Goal: Task Accomplishment & Management: Manage account settings

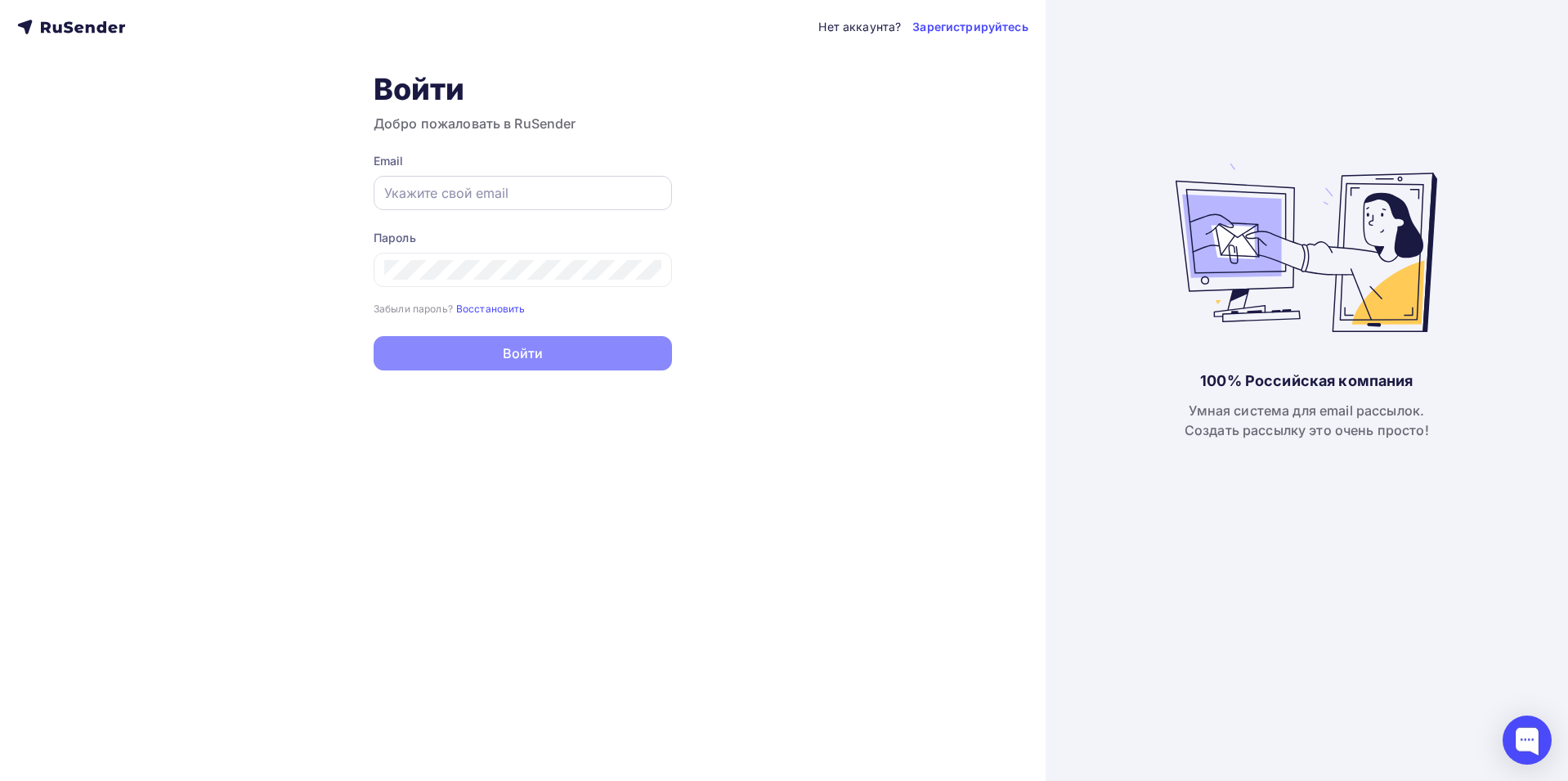
click at [388, 190] on input "text" at bounding box center [523, 193] width 277 height 19
paste input "rafik159357@gmail.com/WFif8@gi@HAJsu9"
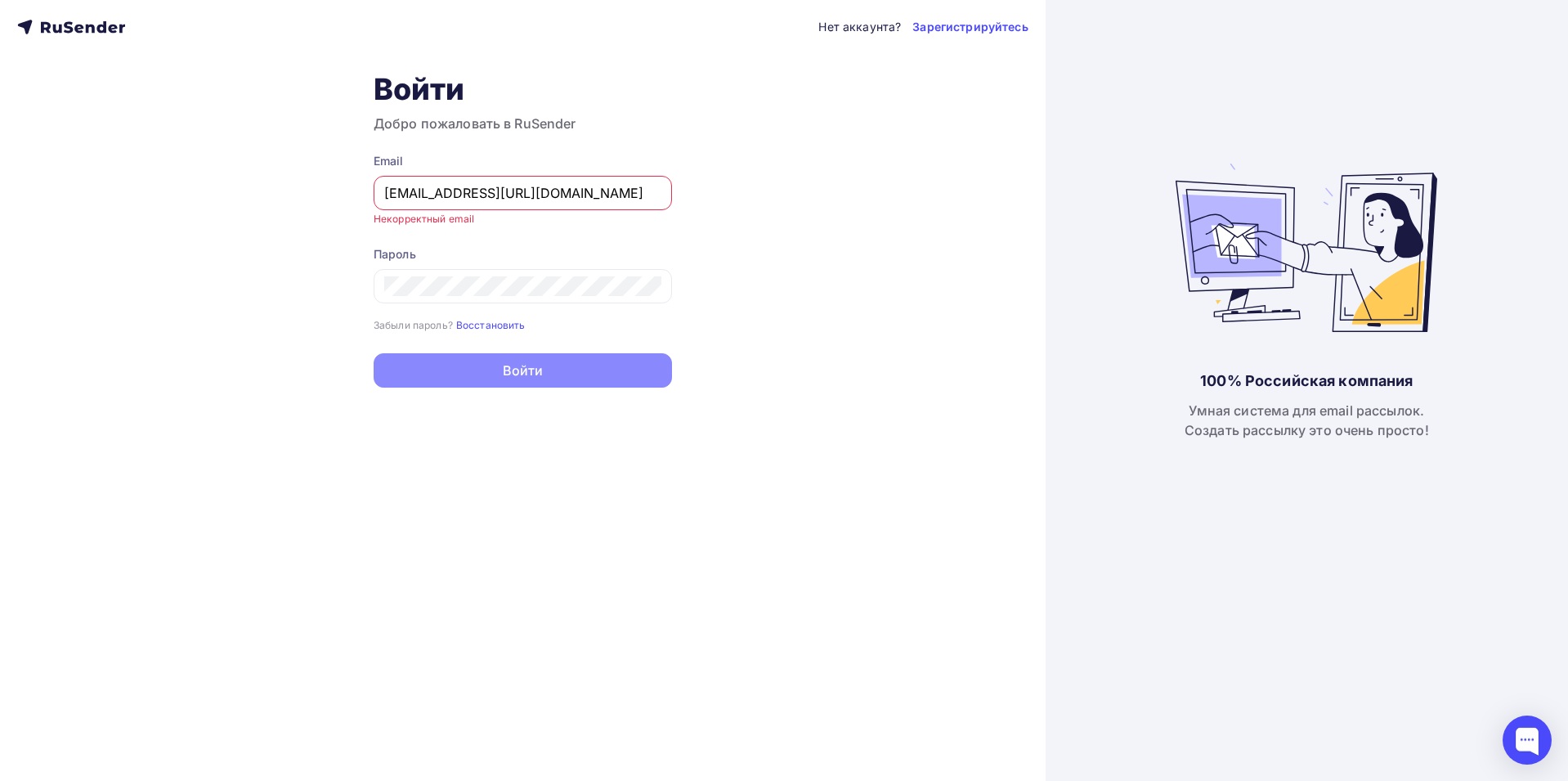
drag, startPoint x: 660, startPoint y: 195, endPoint x: 536, endPoint y: 196, distance: 124.0
click at [536, 196] on input "rafik159357@gmail.com/WFif8@gi@HAJsu9" at bounding box center [523, 193] width 277 height 19
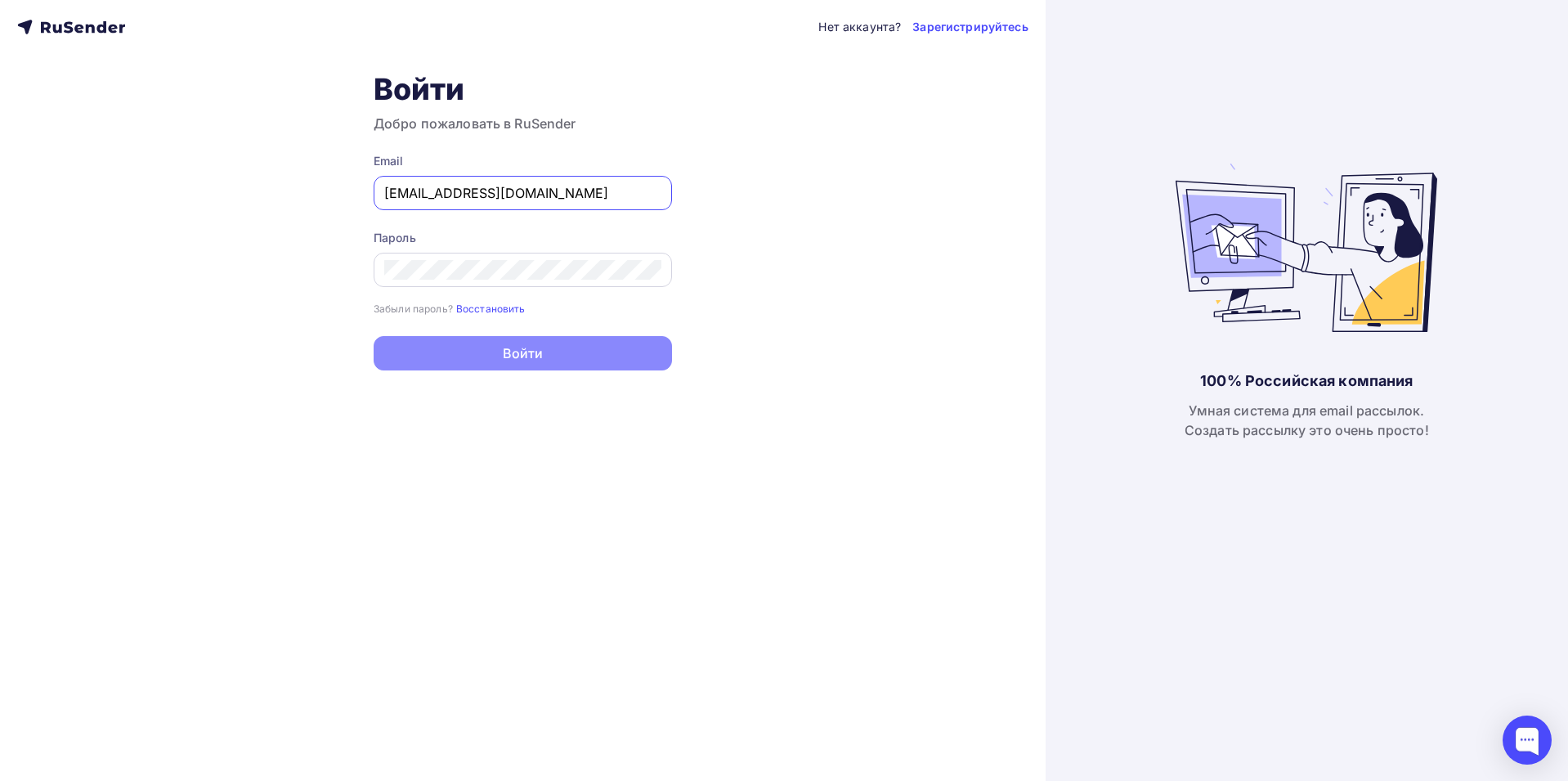
type input "[EMAIL_ADDRESS][DOMAIN_NAME]"
click at [654, 270] on icon at bounding box center [652, 271] width 5 height 5
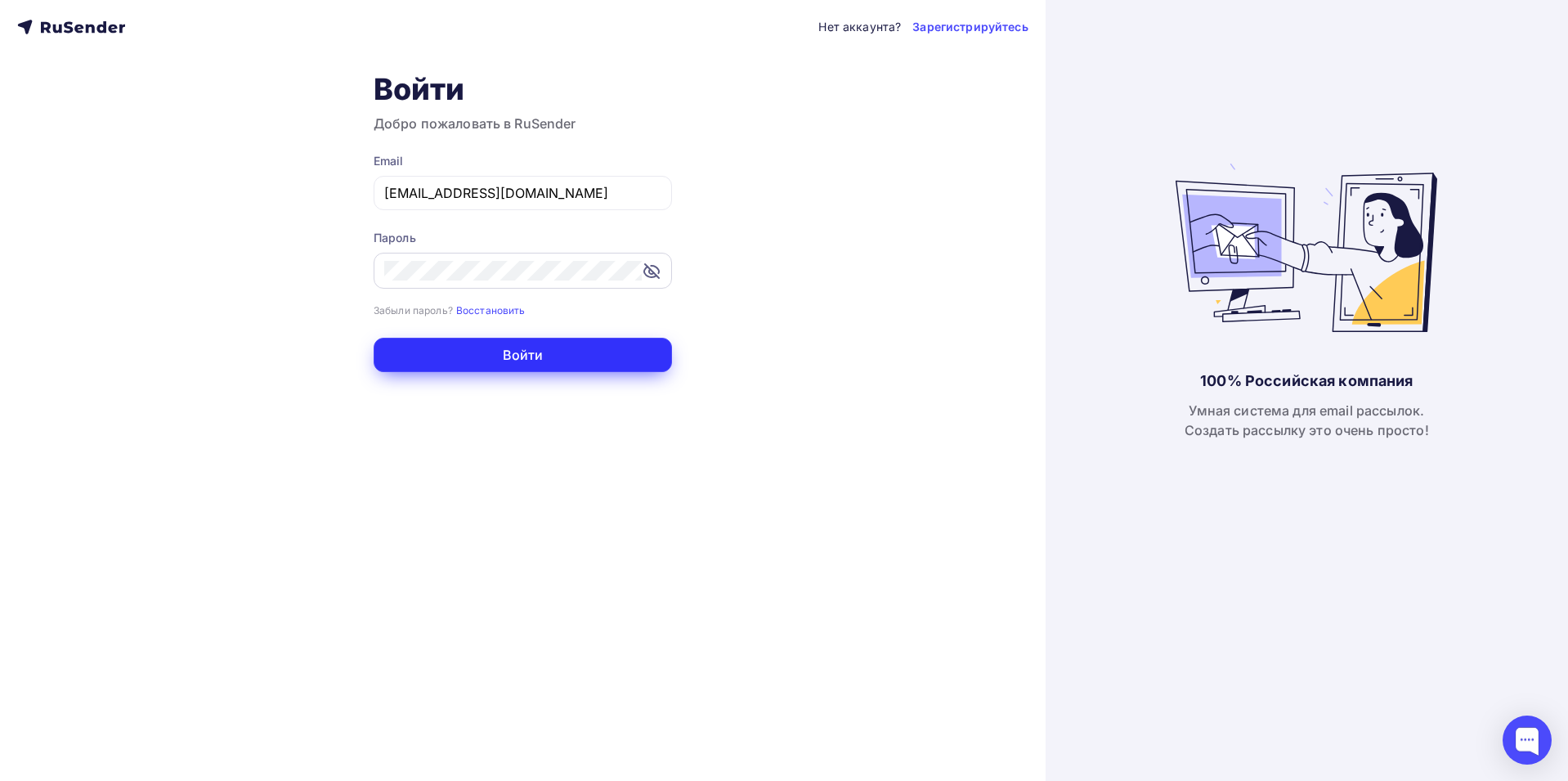
click at [503, 358] on button "Войти" at bounding box center [523, 354] width 298 height 34
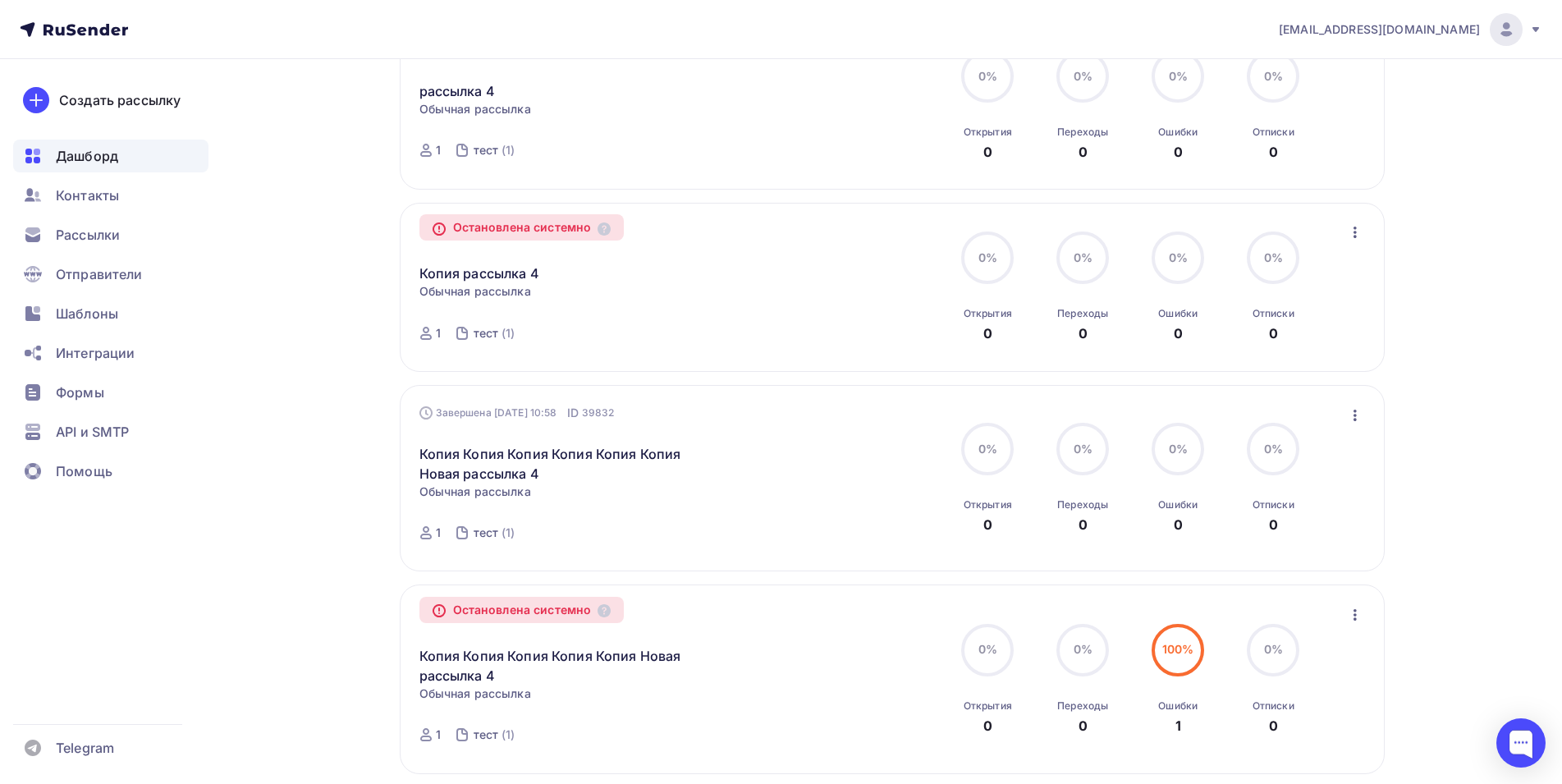
scroll to position [1465, 0]
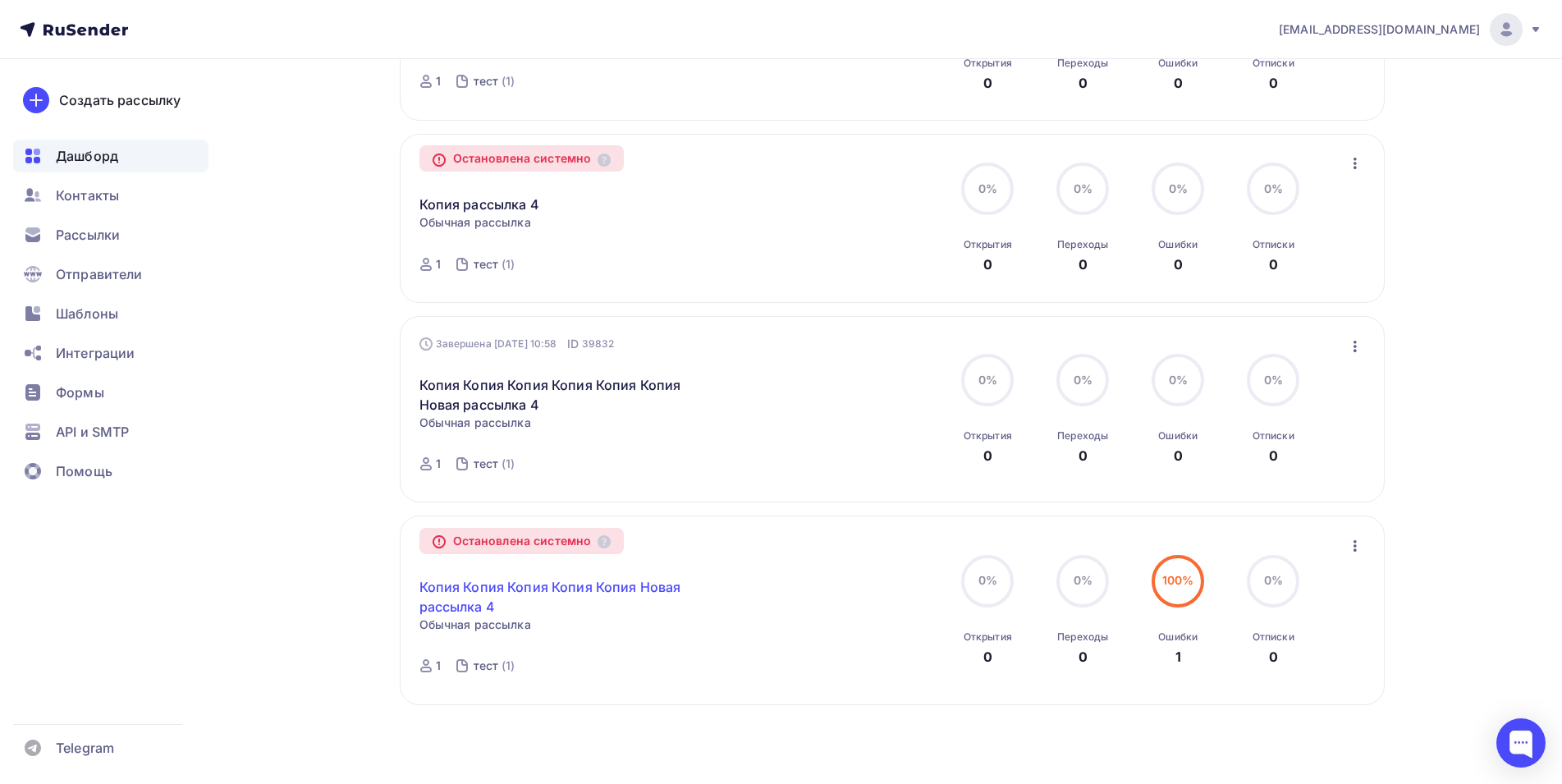
click at [456, 590] on link "Копия Копия Копия Копия Копия Новая рассылка 4" at bounding box center [560, 597] width 281 height 39
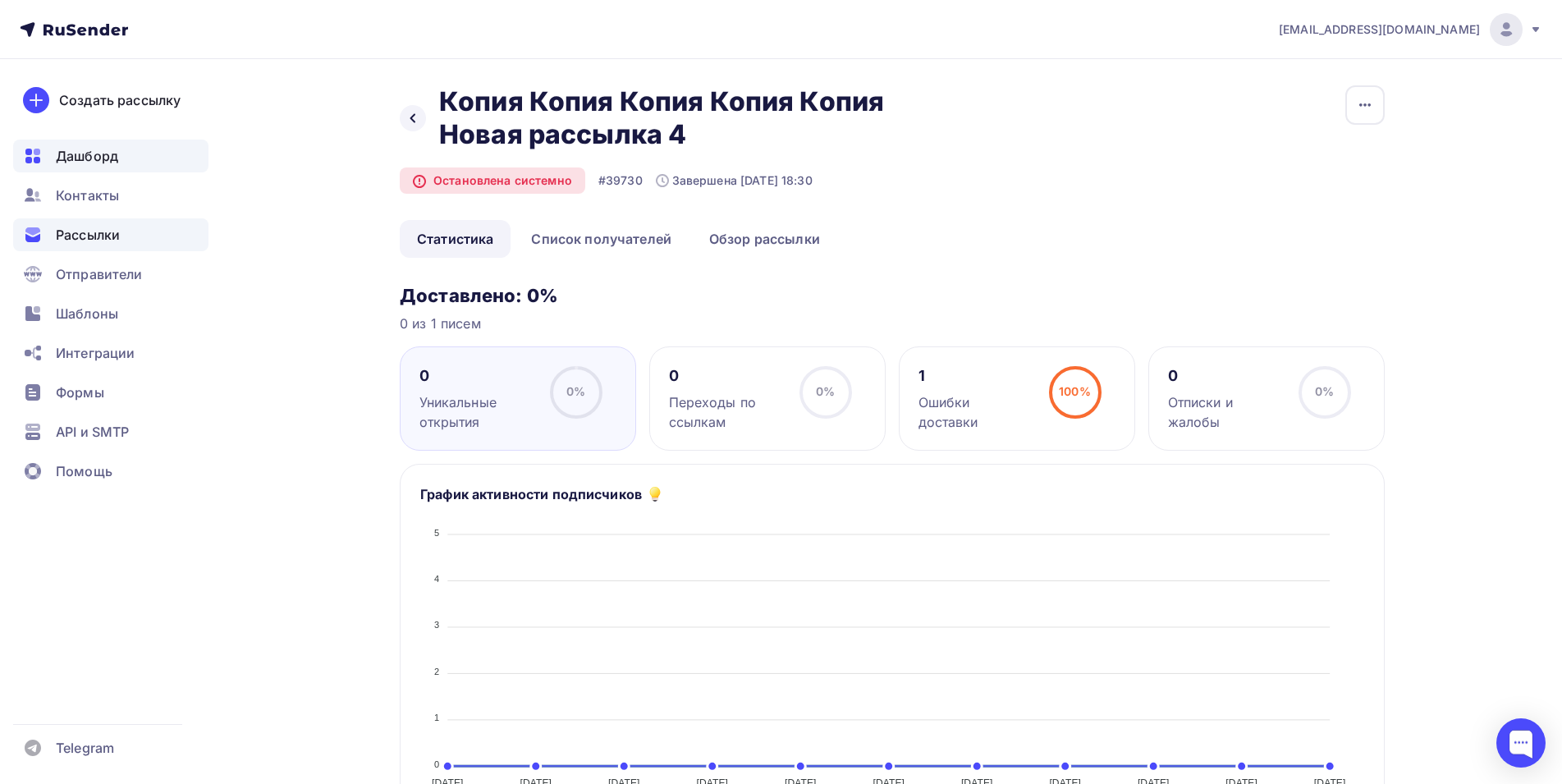
click at [80, 151] on span "Дашборд" at bounding box center [87, 156] width 62 height 19
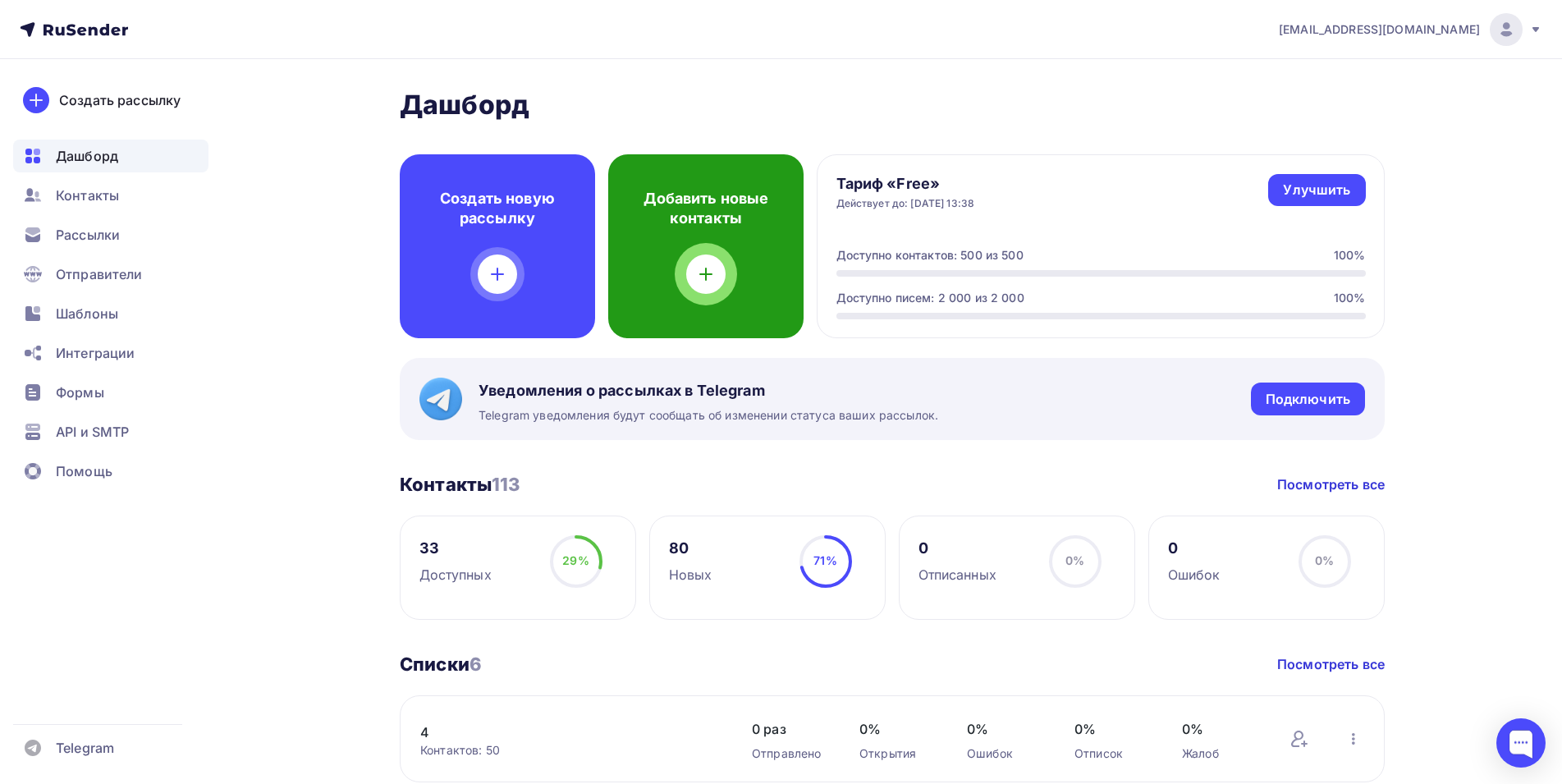
click at [710, 278] on icon at bounding box center [706, 274] width 19 height 19
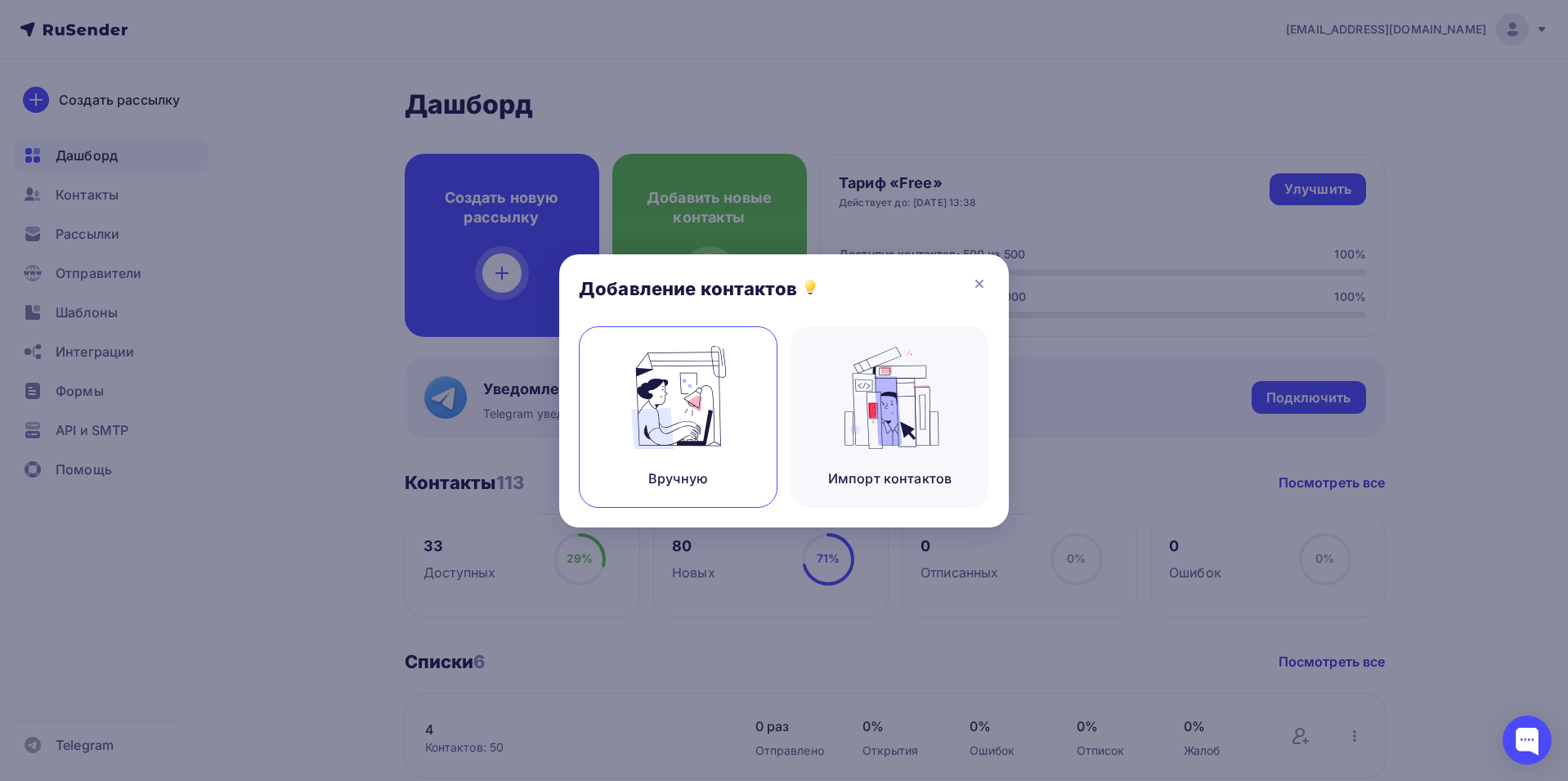
click at [671, 418] on img at bounding box center [679, 397] width 110 height 103
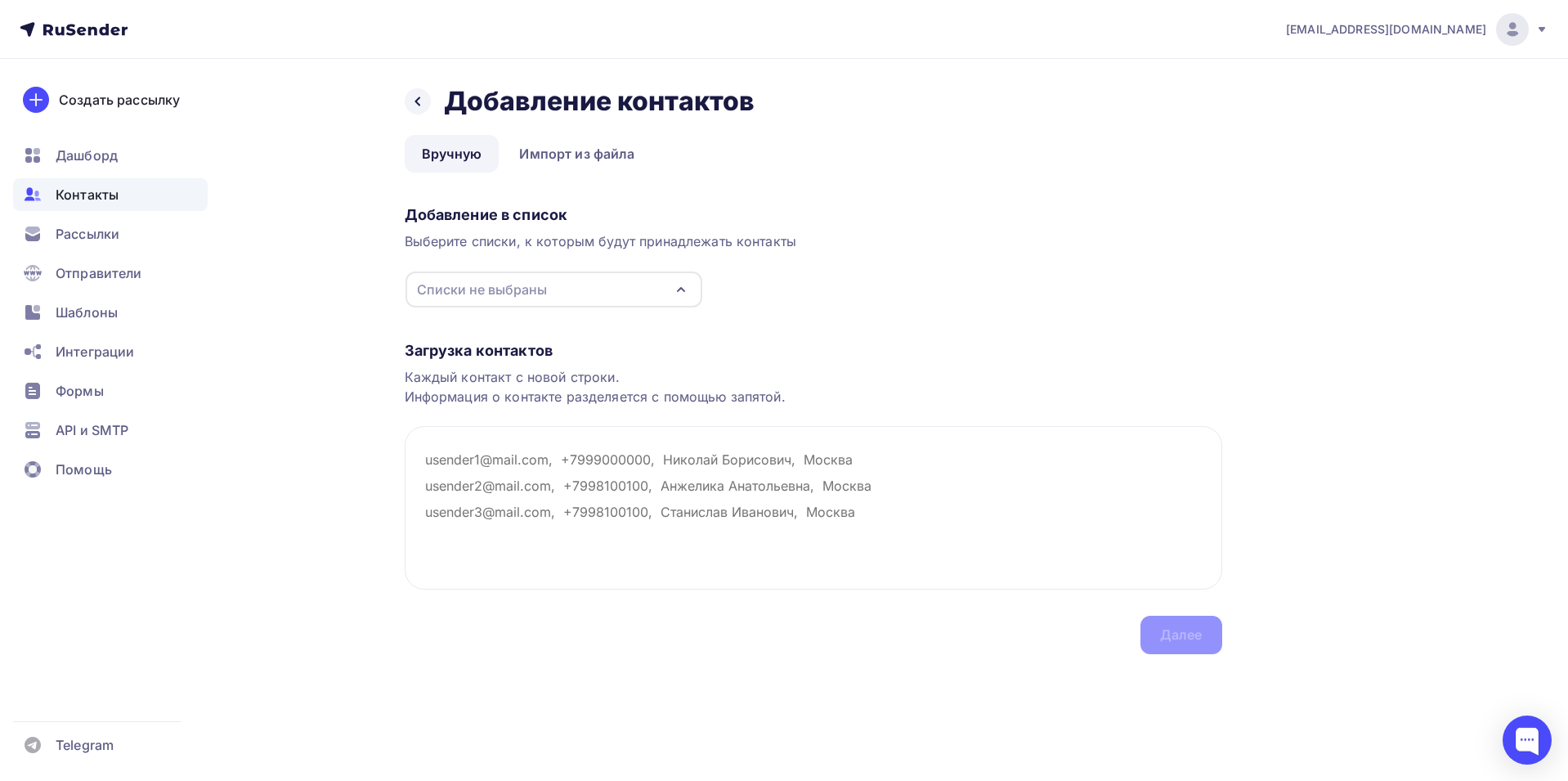
click at [512, 285] on div "Списки не выбраны" at bounding box center [482, 290] width 130 height 19
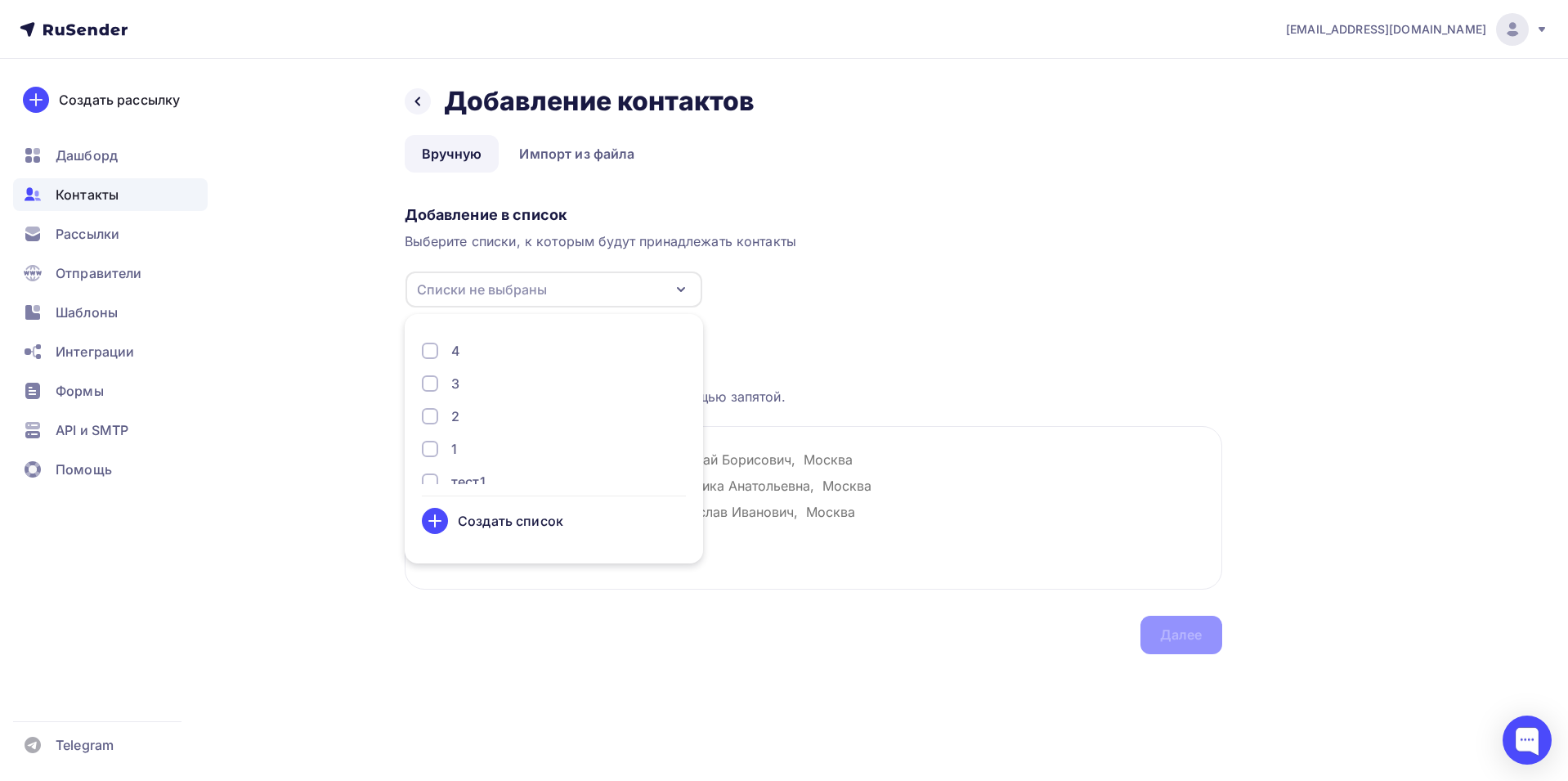
click at [483, 521] on div "Создать список" at bounding box center [510, 521] width 106 height 19
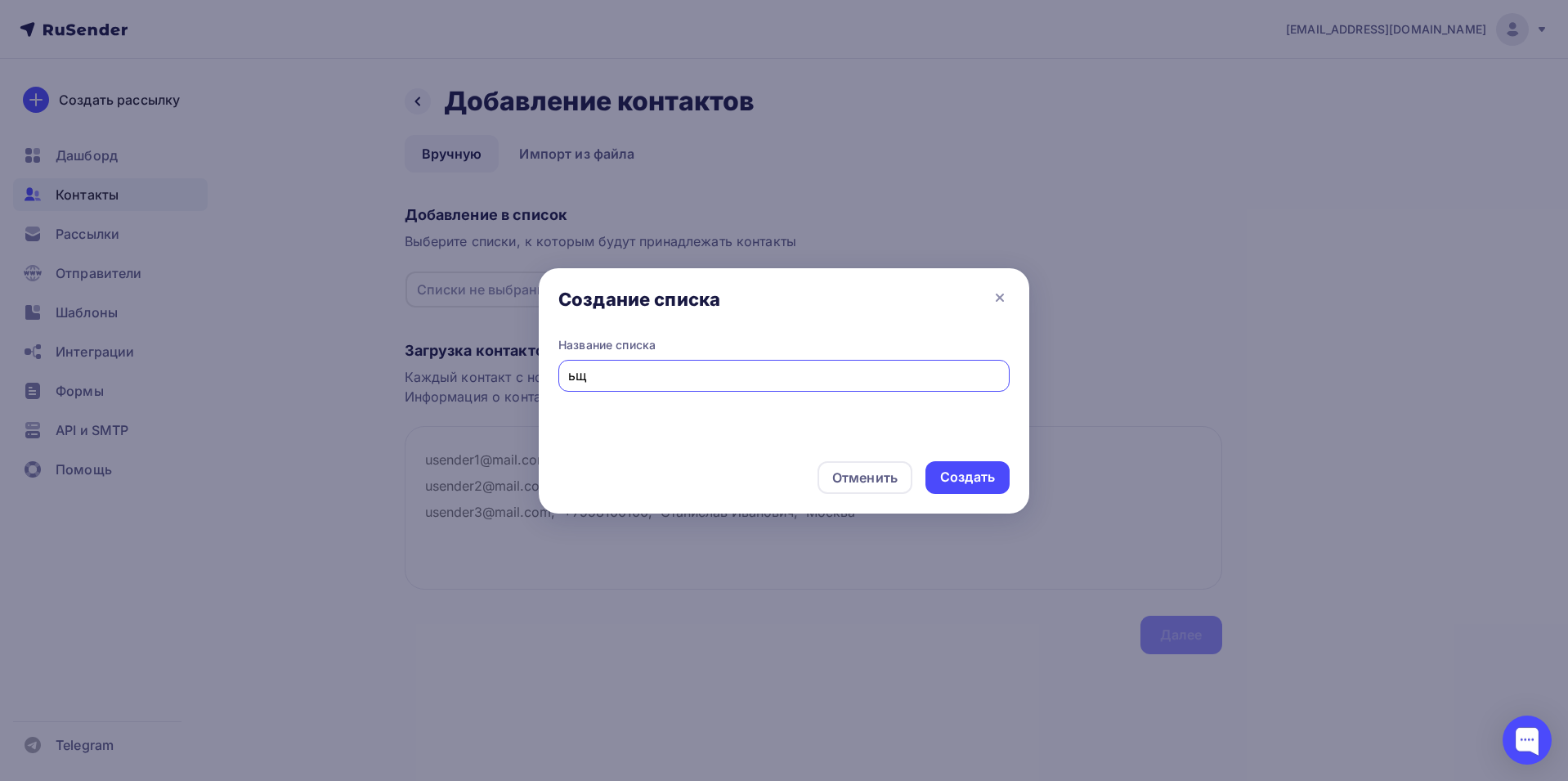
type input "ь"
type input "moi-kon"
click at [976, 472] on div "Создать" at bounding box center [968, 477] width 55 height 19
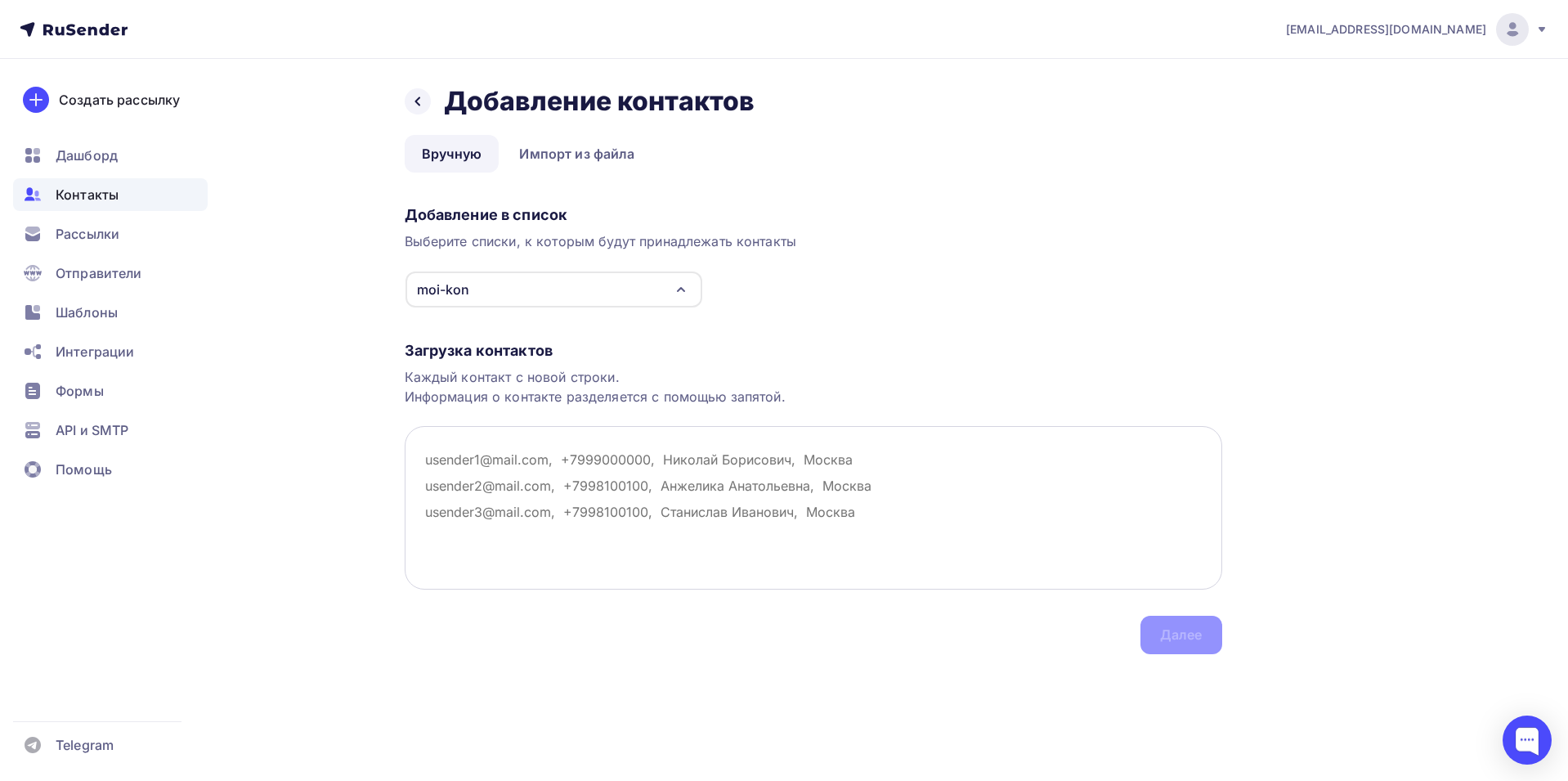
paste textarea "shl1@mail.ru"
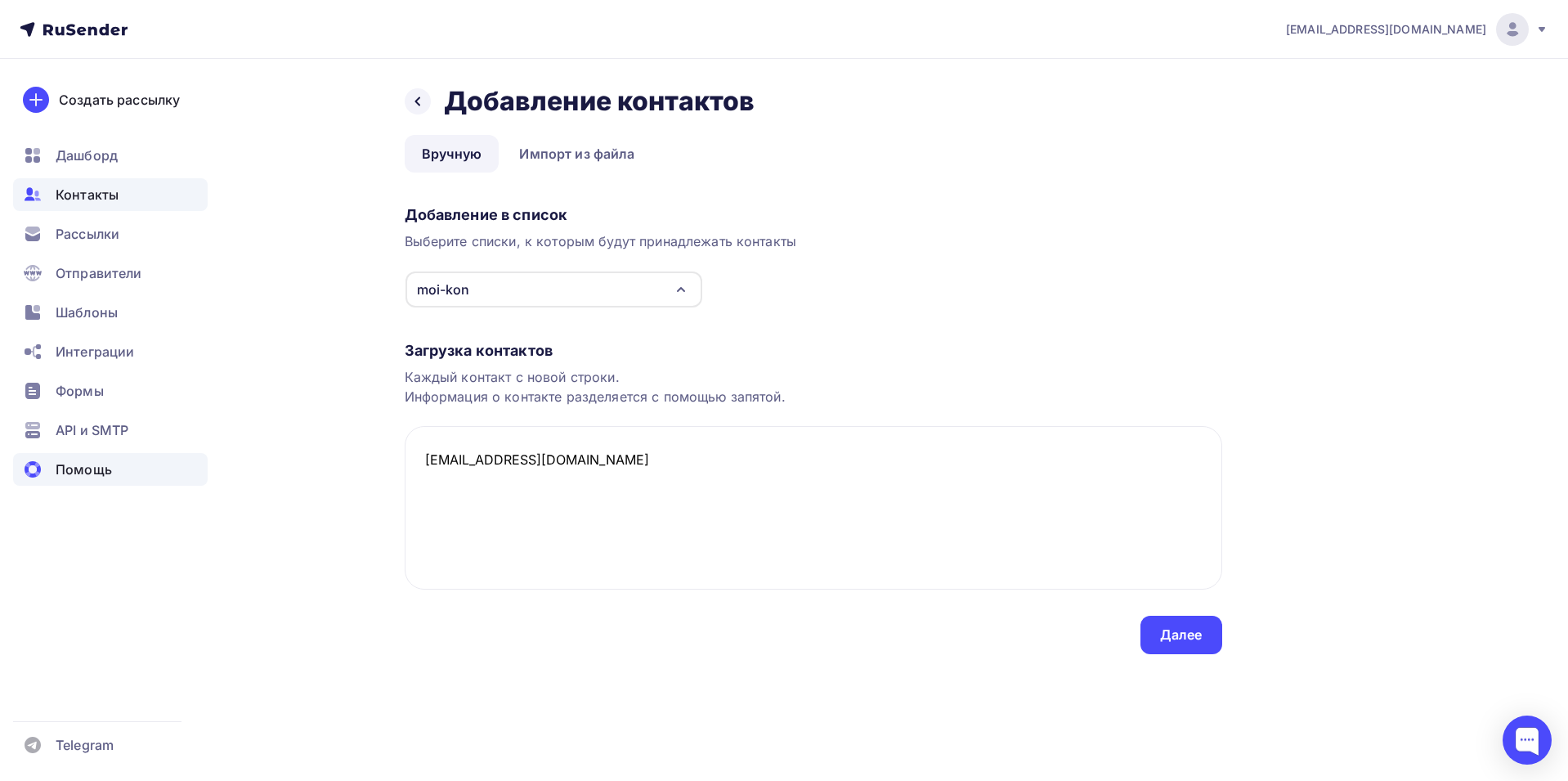
drag, startPoint x: 453, startPoint y: 466, endPoint x: 181, endPoint y: 464, distance: 272.0
click at [181, 464] on div "rafik159357@gmail.com Аккаунт Тарифы Выйти Создать рассылку Дашборд Контакты Ра…" at bounding box center [784, 360] width 1568 height 720
click at [555, 462] on textarea "shl1@mail.ru" at bounding box center [813, 507] width 818 height 163
paste textarea "fooglezoogle7@mail.ru"
paste textarea "vdumchivoo@mail.ru"
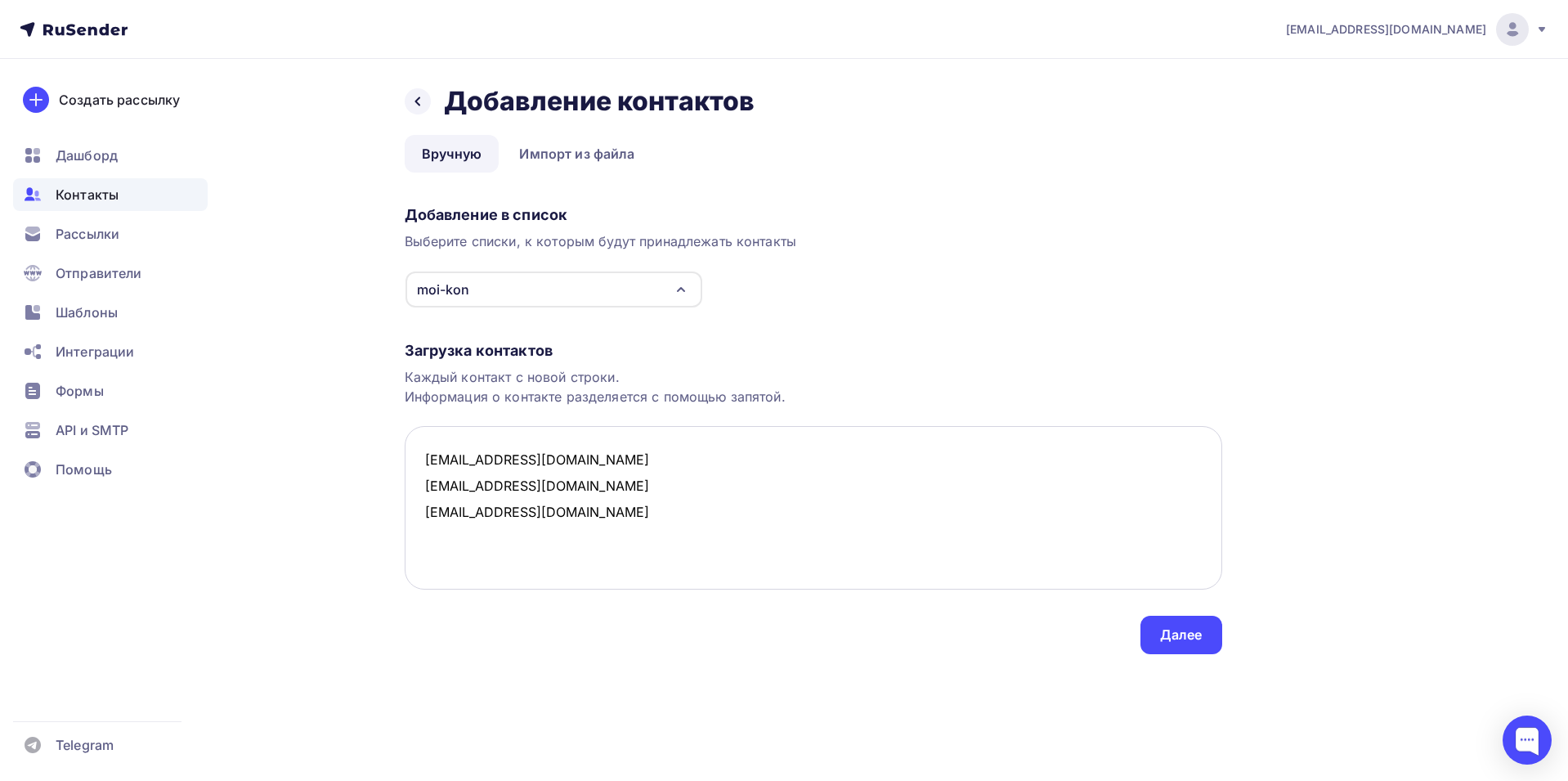
click at [579, 510] on textarea "shl1@mail.ru fooglezoogle7@mail.ru vdumchivoo@mail.ru" at bounding box center [813, 507] width 818 height 163
paste textarea "novinkialix@mail.ru"
click at [559, 541] on textarea "shl1@mail.ru fooglezoogle7@mail.ru vdumchivoo@mail.ru novinkialix@mail.ru" at bounding box center [813, 507] width 818 height 163
paste textarea "svokanal@mail.ru"
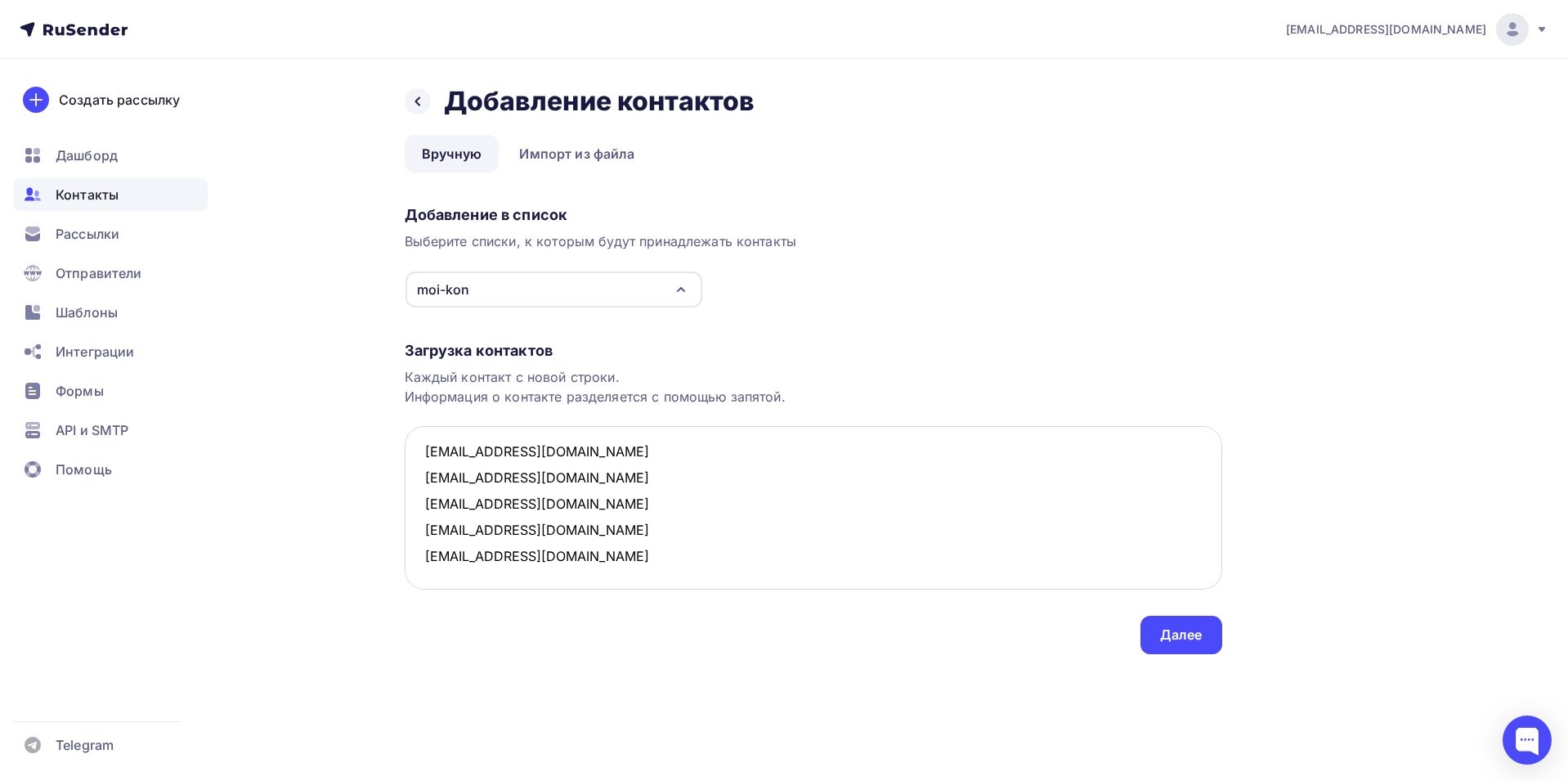
paste textarea "krikraz@mail.ru"
type textarea "shl1@mail.ru fooglezoogle7@mail.ru vdumchivoo@mail.ru novinkialix@mail.ru svoka…"
click at [1170, 641] on div "Далее" at bounding box center [1181, 635] width 43 height 19
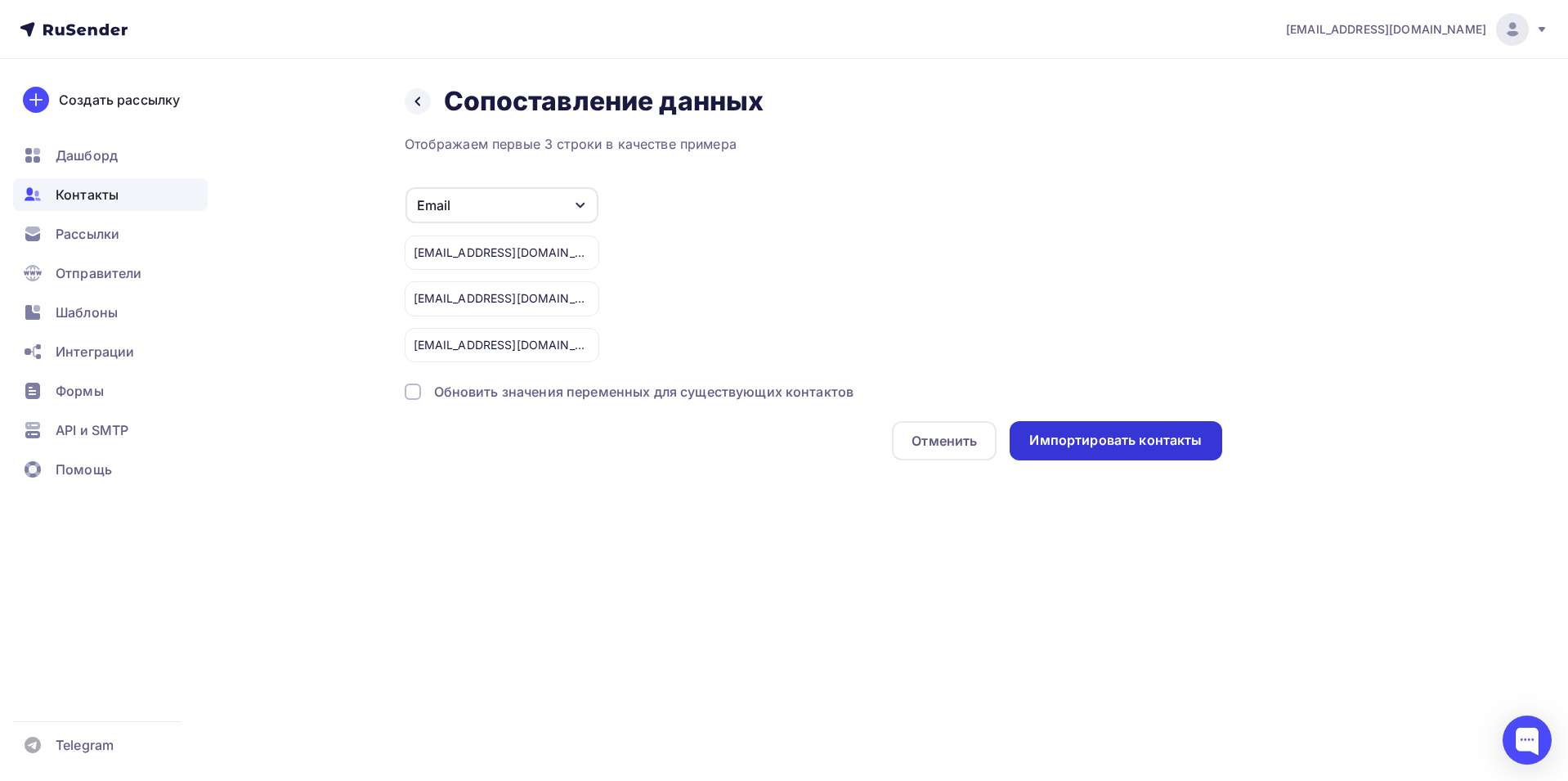
click at [1129, 437] on div "Импортировать контакты" at bounding box center [1116, 441] width 173 height 19
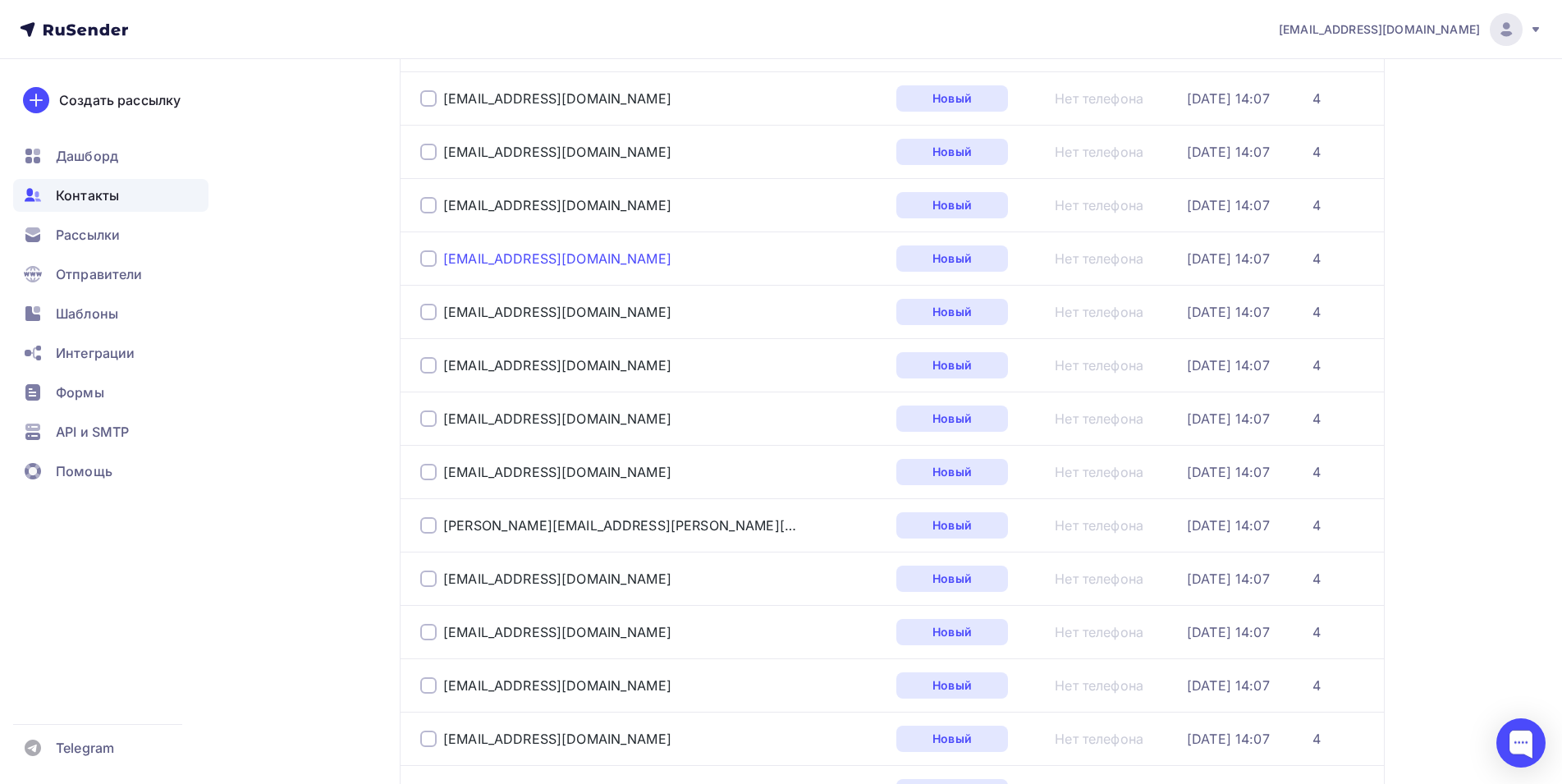
scroll to position [575, 0]
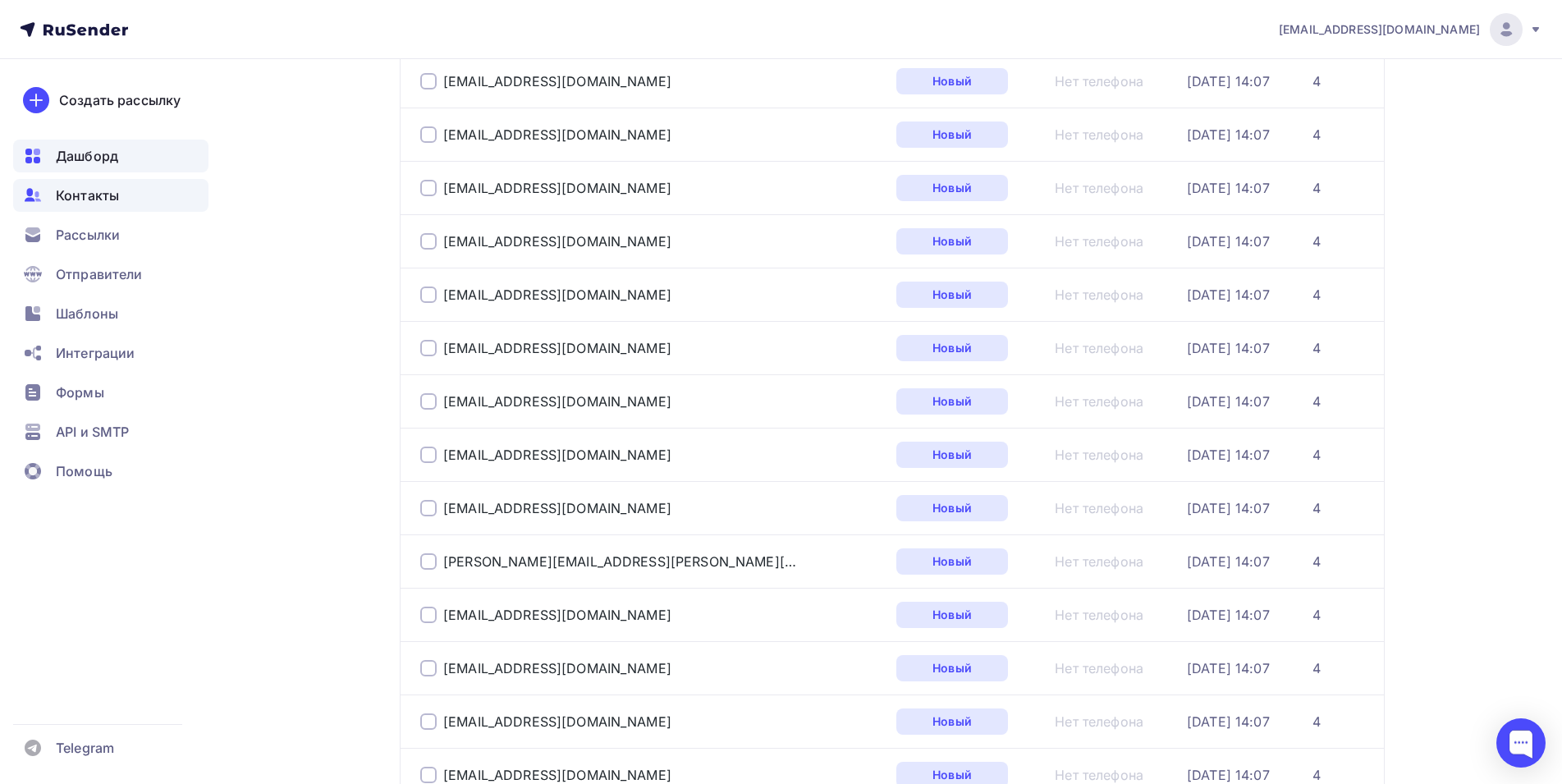
click at [78, 159] on span "Дашборд" at bounding box center [87, 156] width 62 height 19
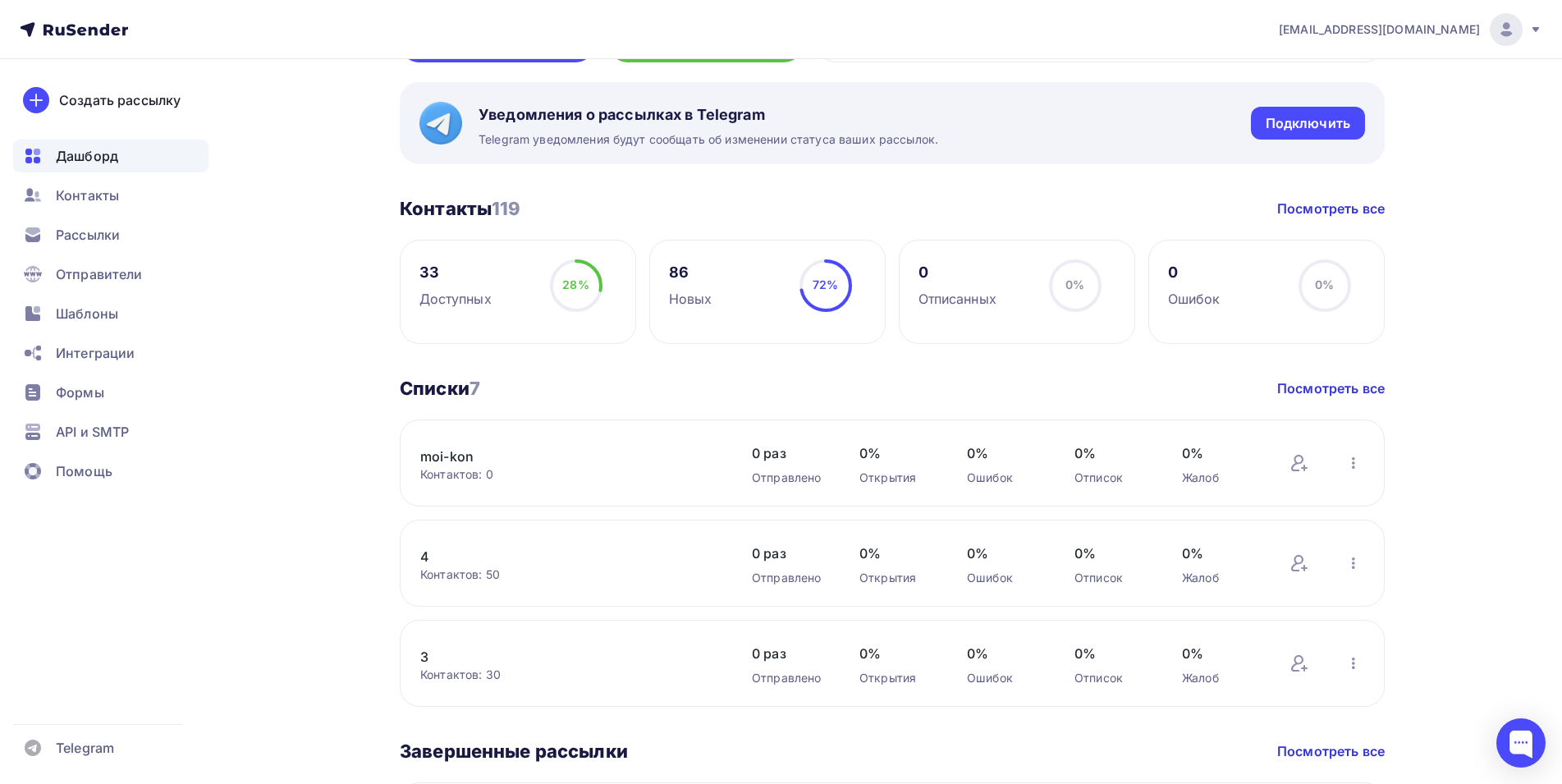
scroll to position [328, 0]
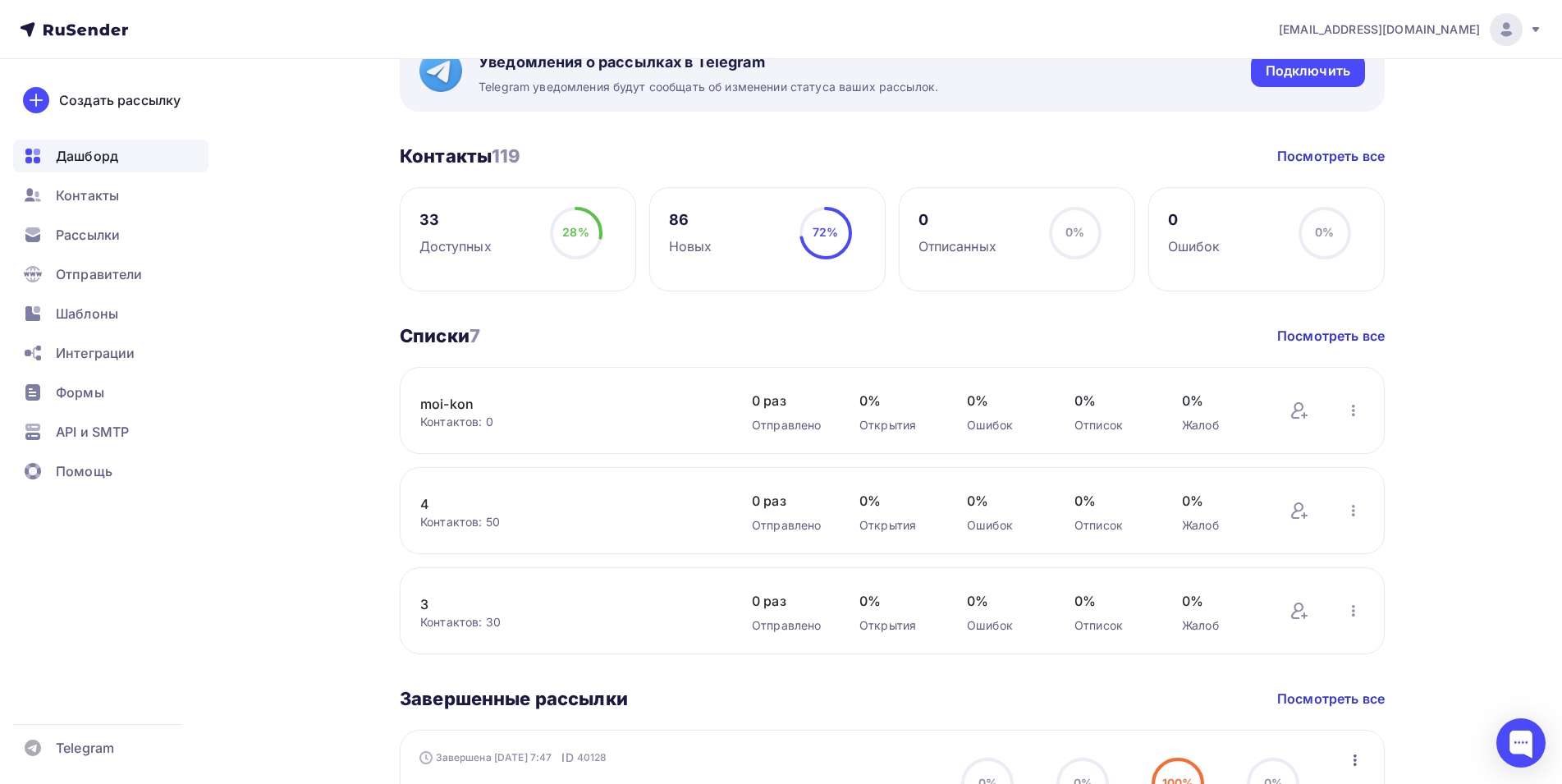
click at [447, 404] on link "moi-kon" at bounding box center [560, 404] width 279 height 19
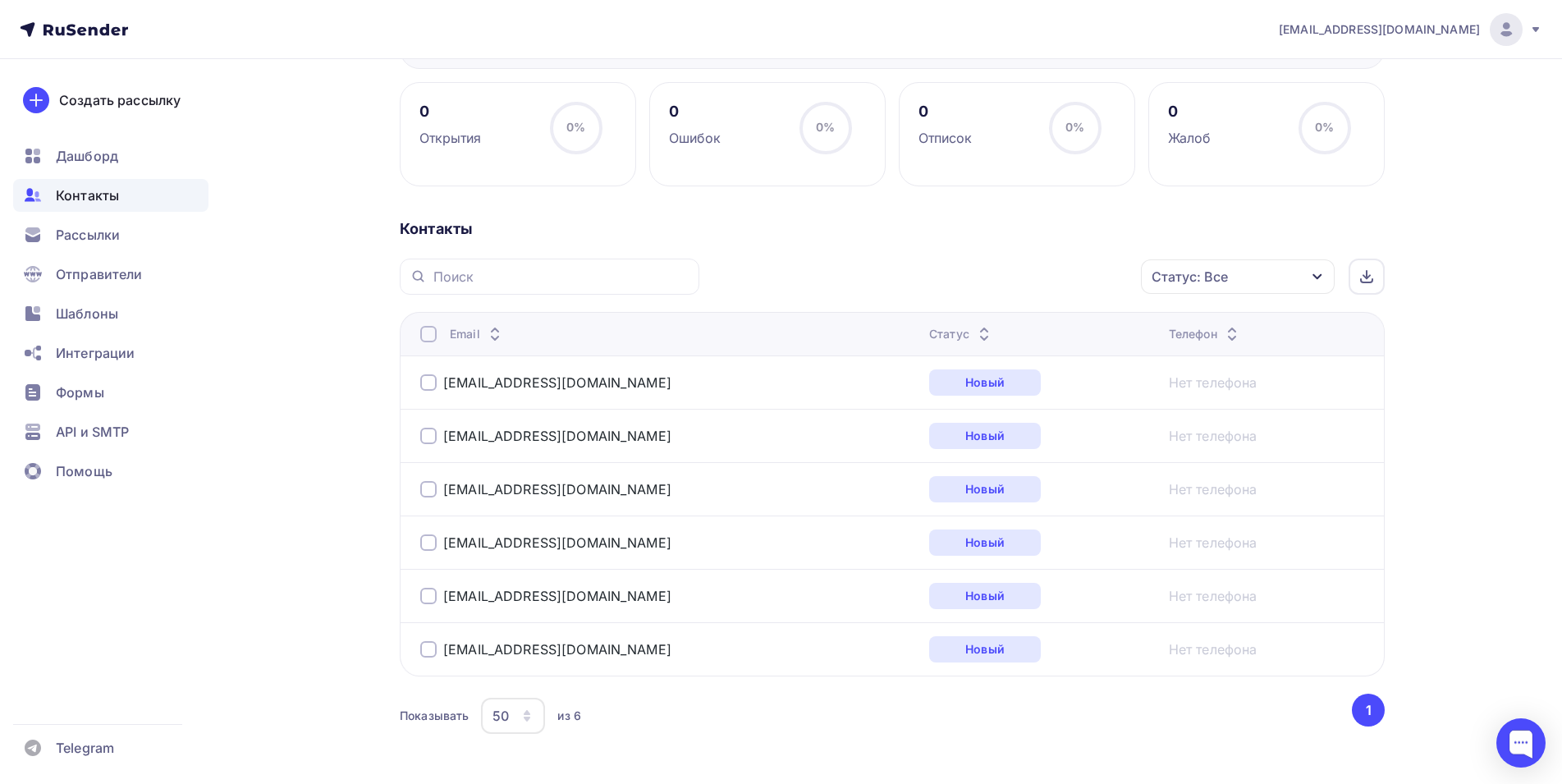
scroll to position [246, 0]
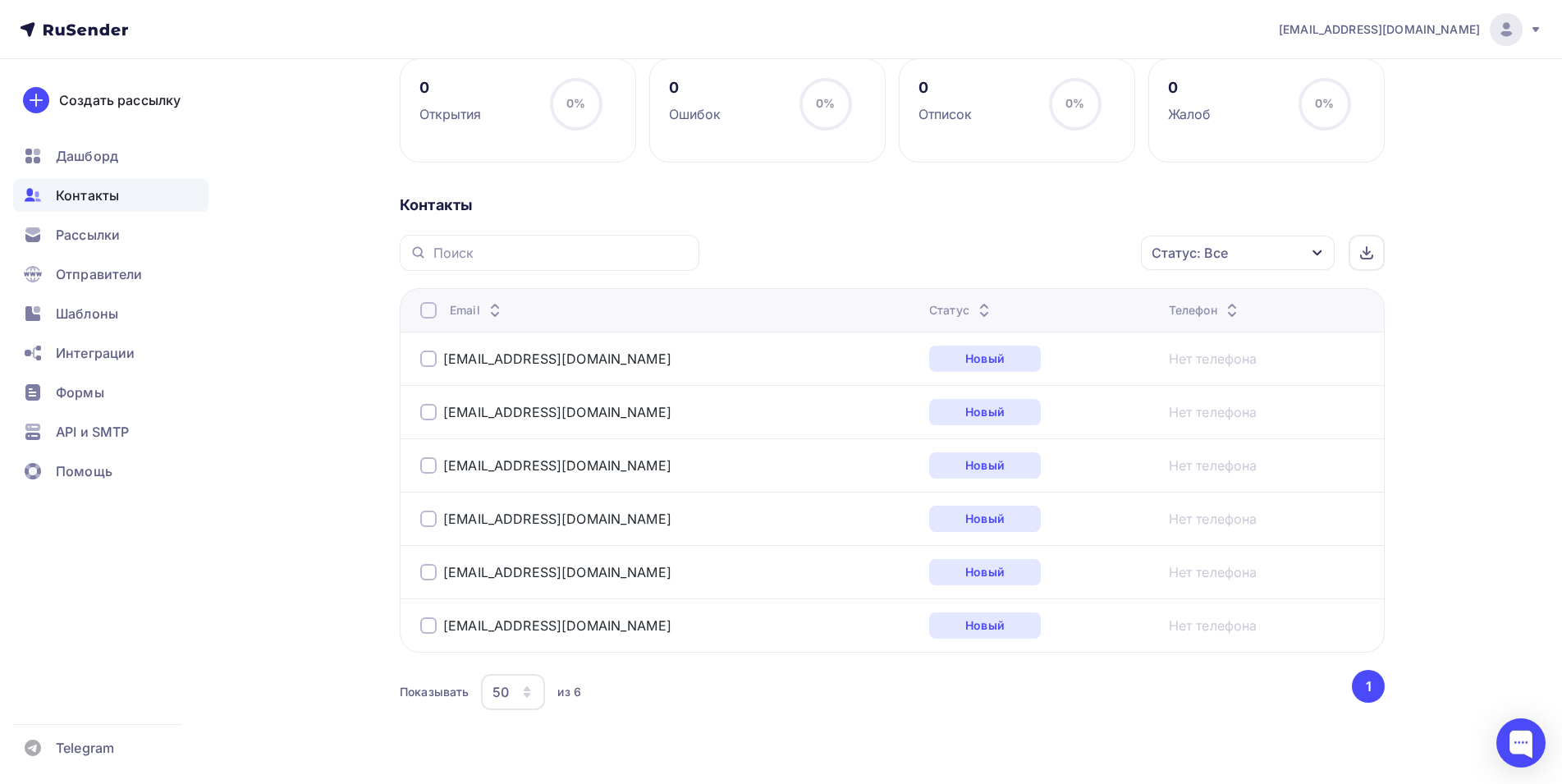
click at [433, 309] on div at bounding box center [428, 310] width 17 height 17
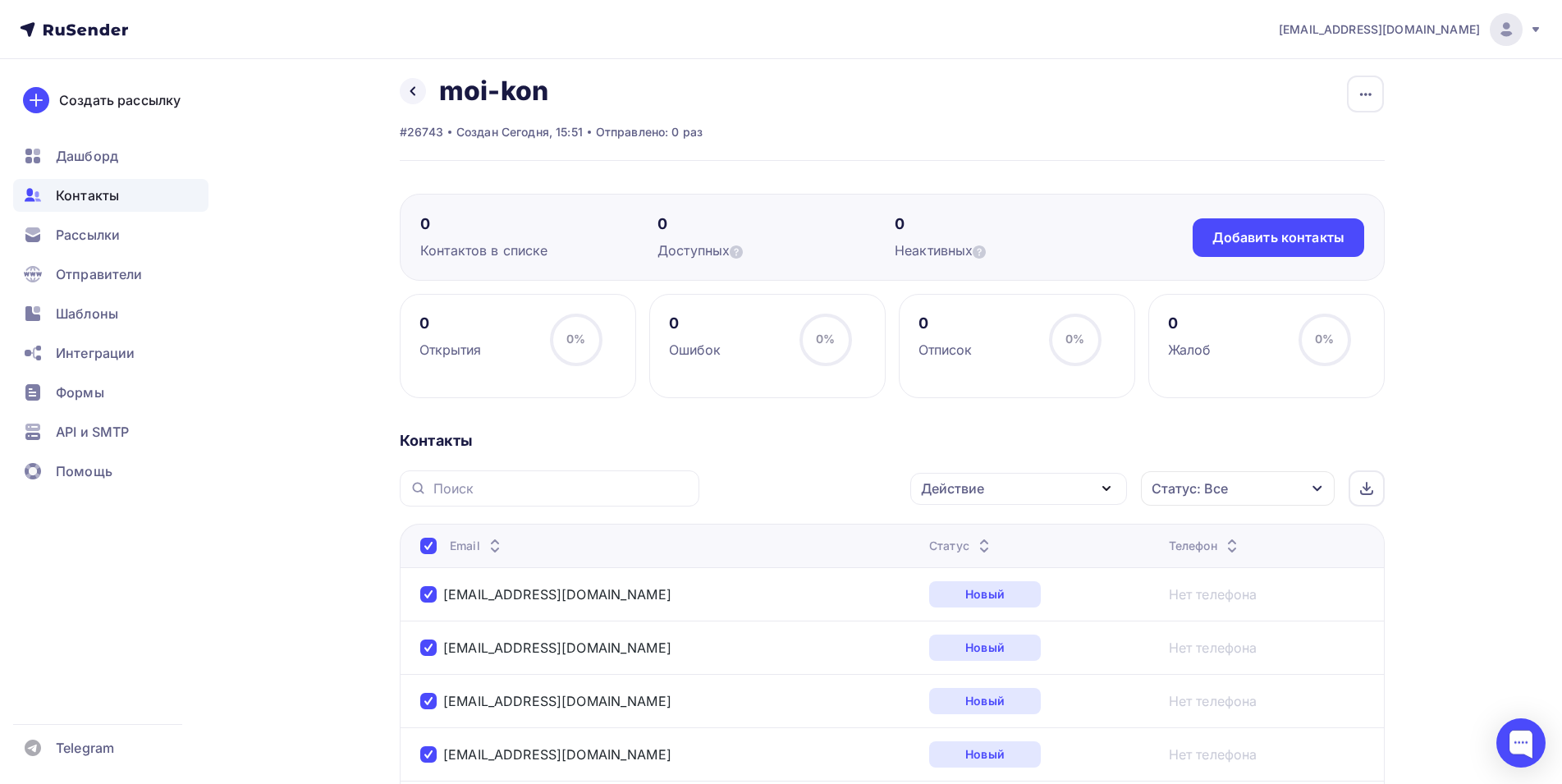
scroll to position [0, 0]
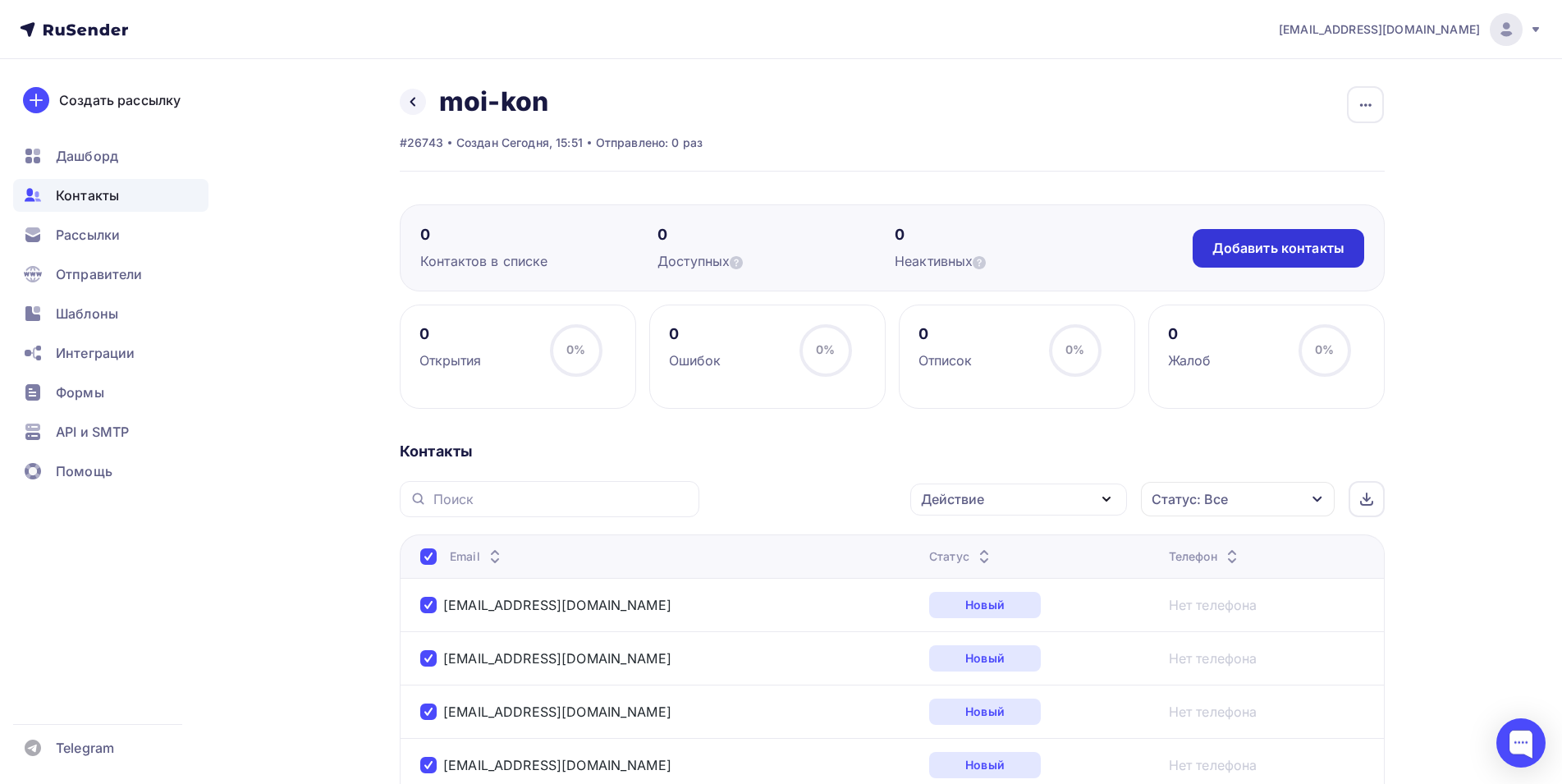
click at [1315, 247] on div "Добавить контакты" at bounding box center [1278, 249] width 132 height 19
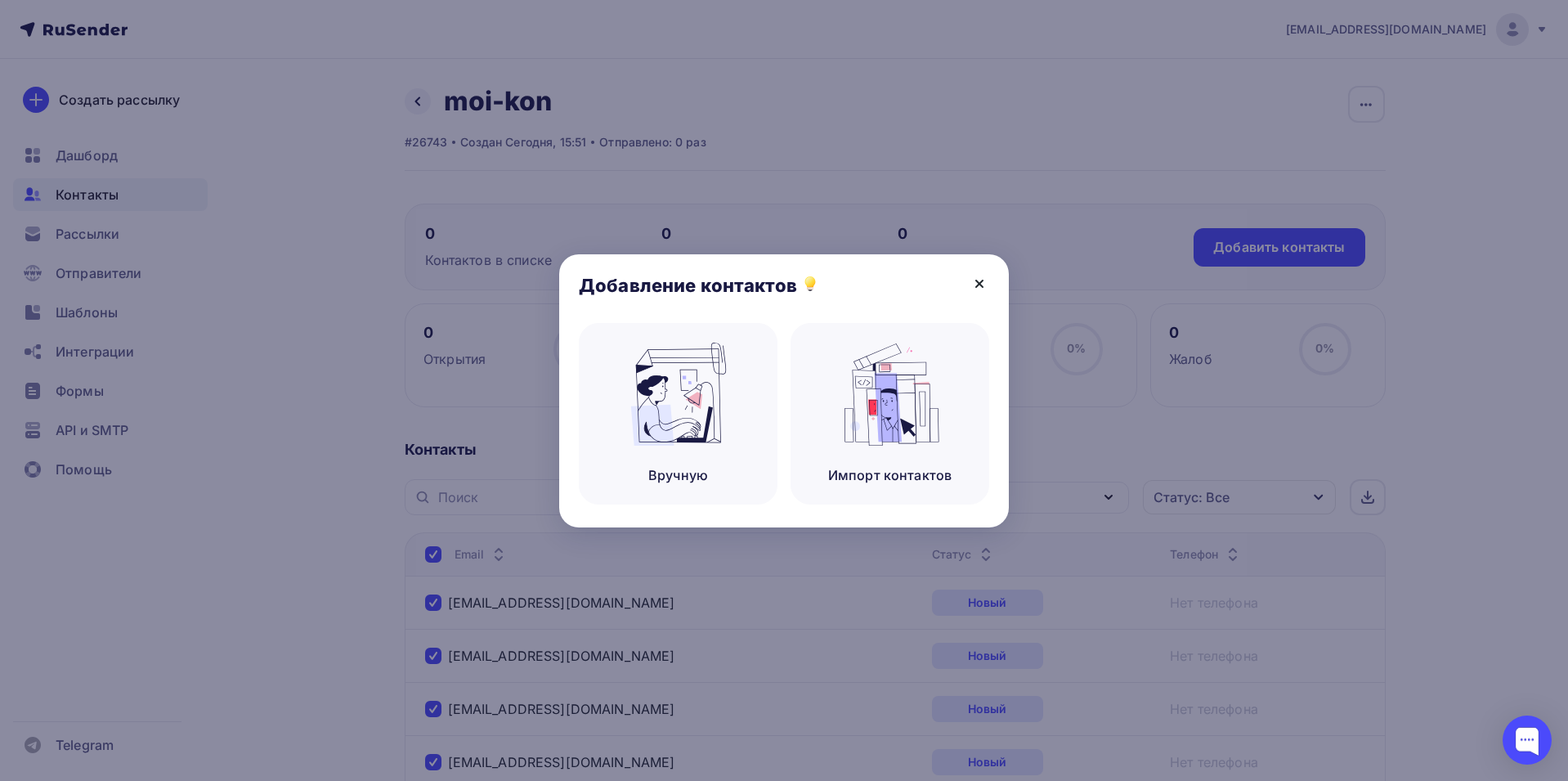
click at [978, 286] on icon at bounding box center [979, 284] width 19 height 19
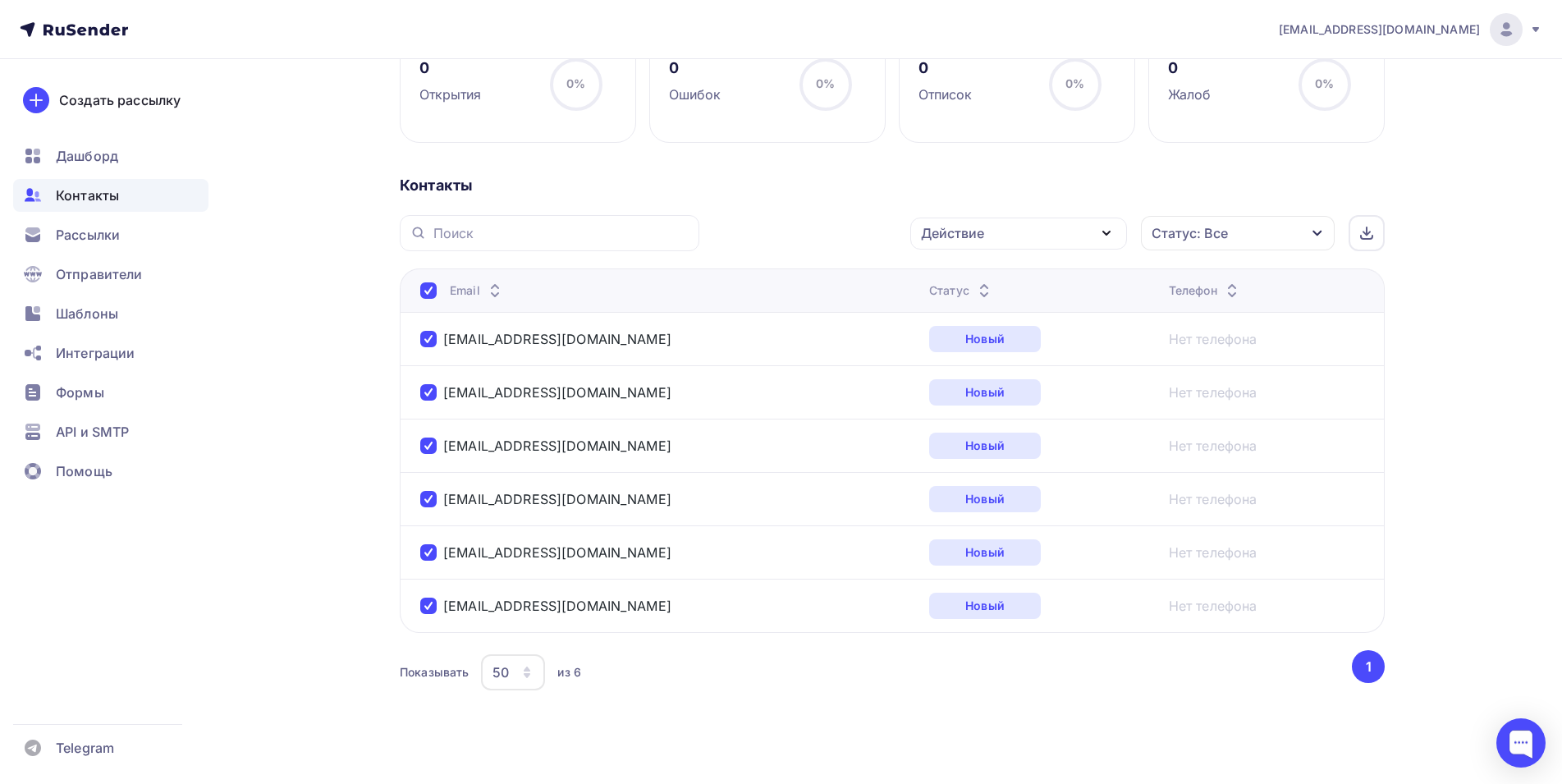
scroll to position [282, 0]
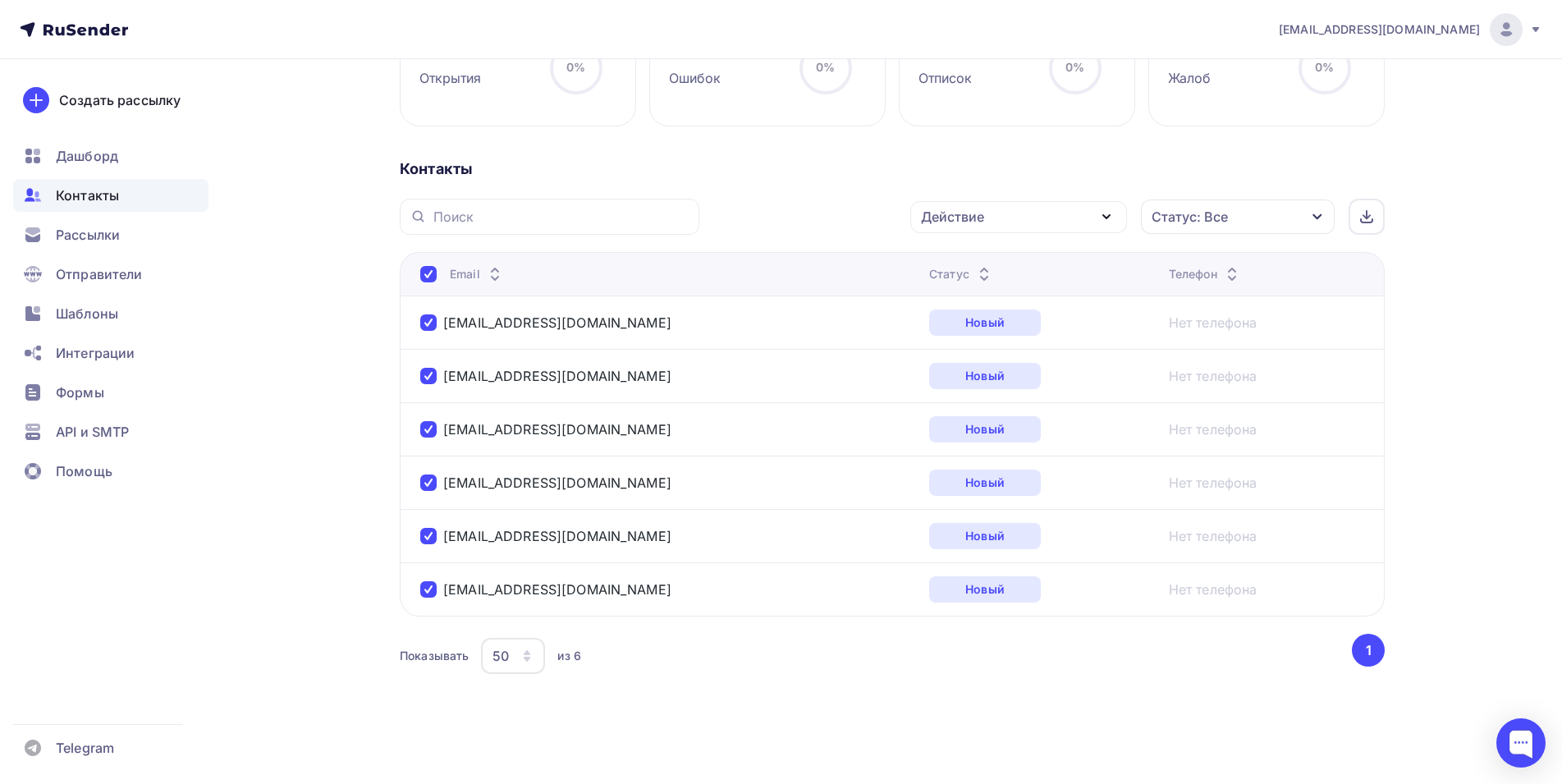
click at [1058, 221] on div "Действие" at bounding box center [1018, 217] width 216 height 32
click at [982, 265] on div "Добавить в списки" at bounding box center [993, 265] width 126 height 19
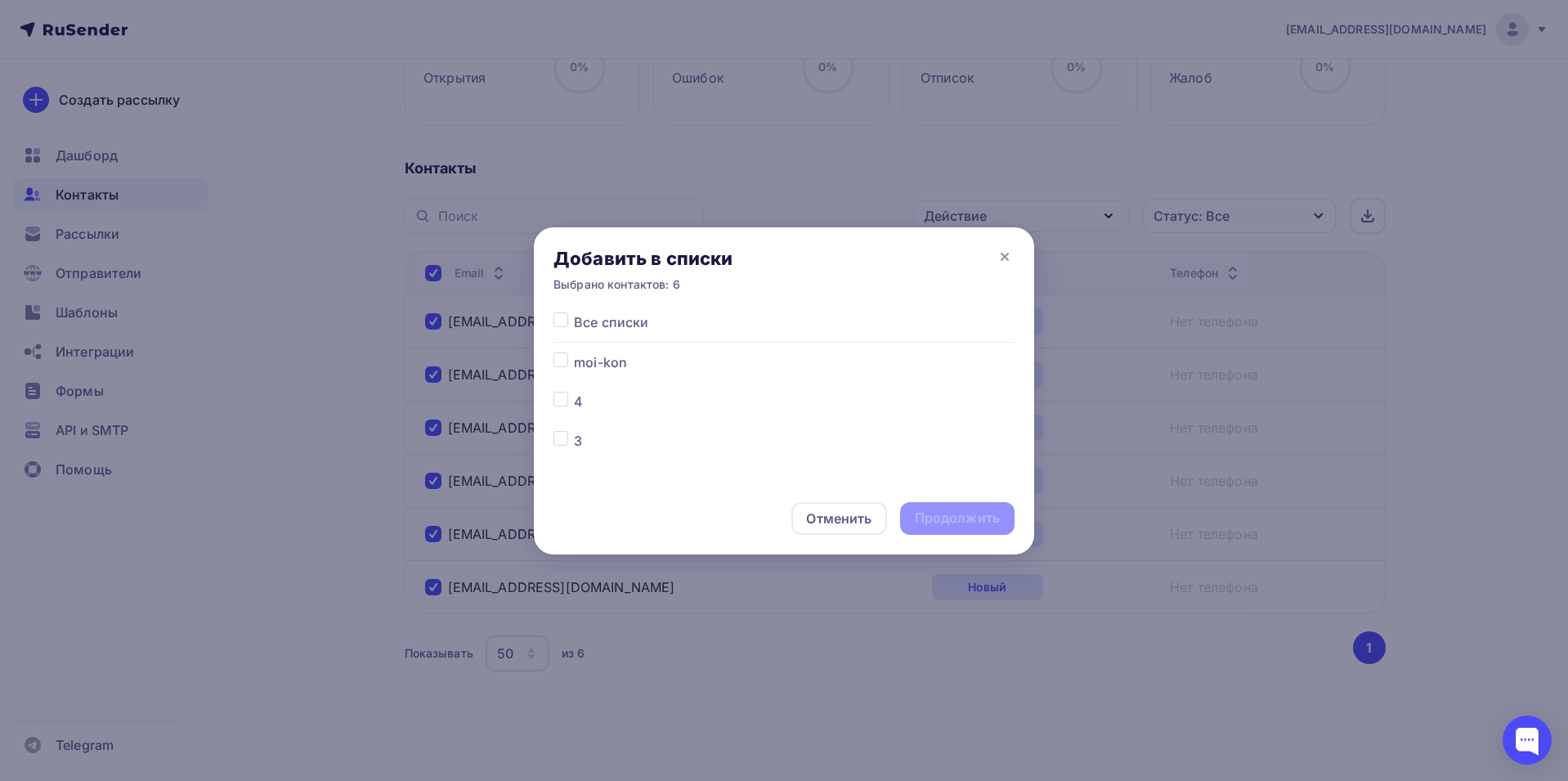
click at [574, 353] on label at bounding box center [574, 353] width 0 height 0
click at [563, 358] on input "checkbox" at bounding box center [560, 360] width 15 height 15
checkbox input "true"
click at [946, 525] on div "Продолжить" at bounding box center [957, 518] width 85 height 19
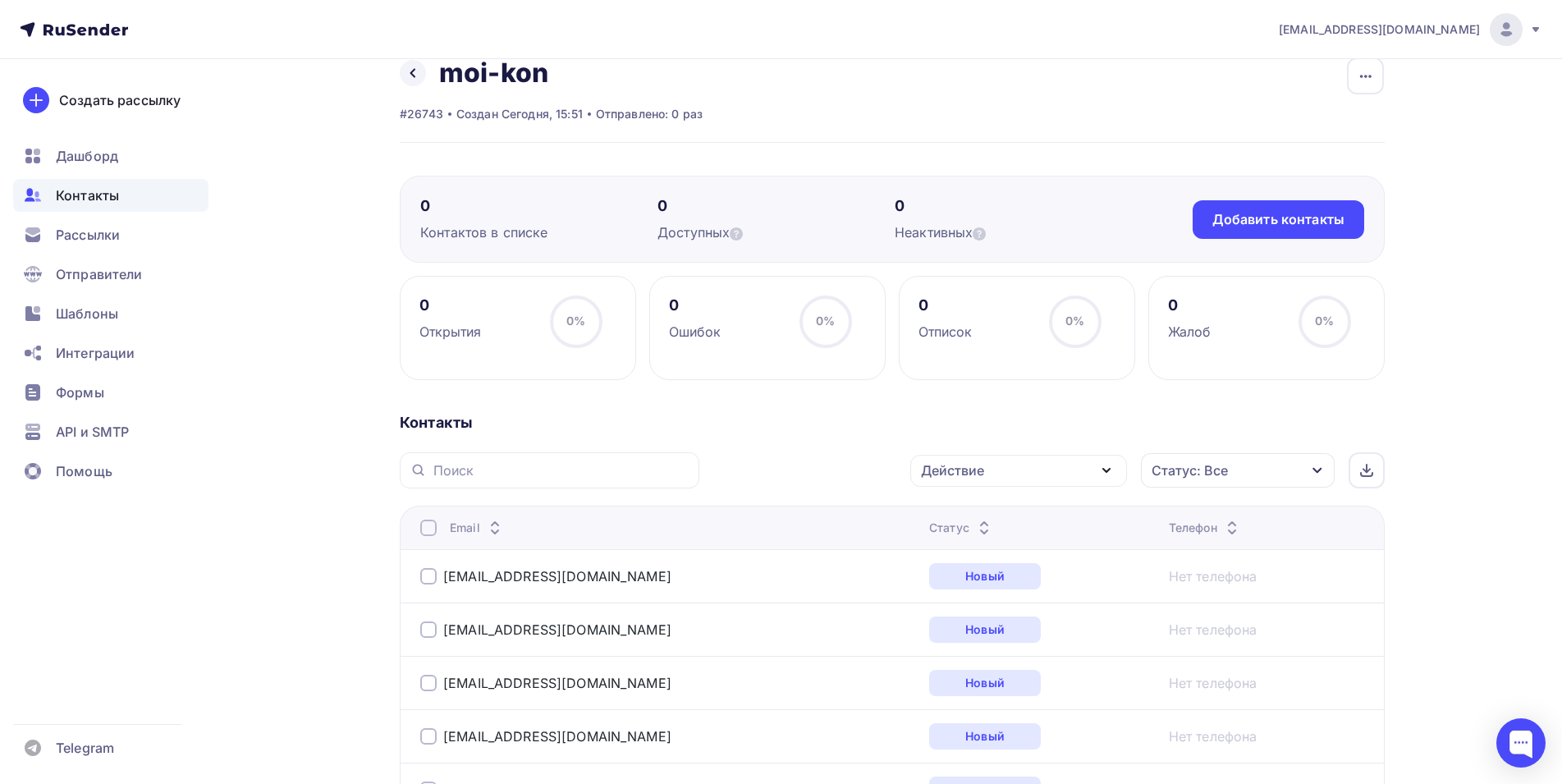
scroll to position [0, 0]
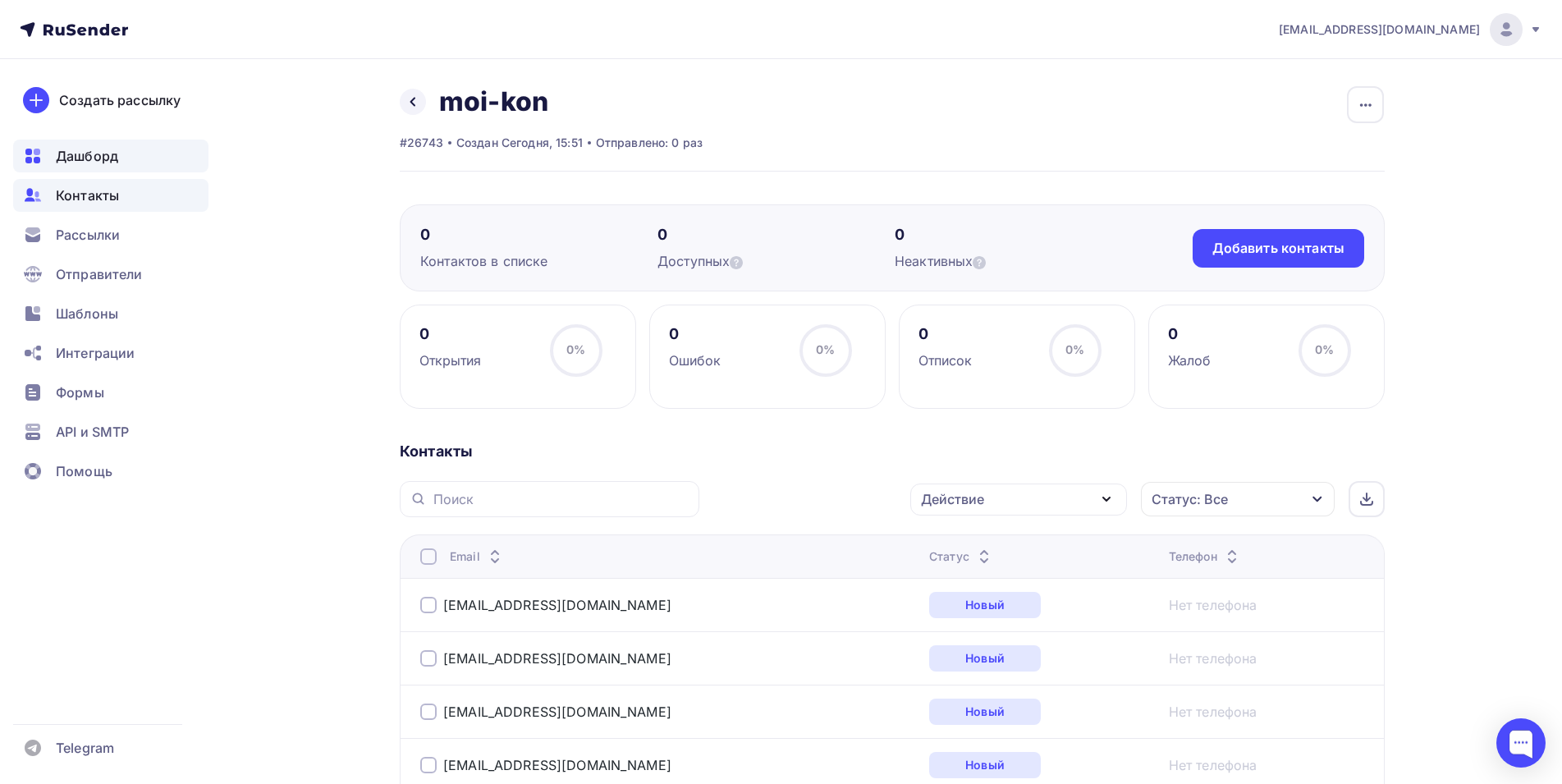
click at [80, 157] on span "Дашборд" at bounding box center [87, 156] width 62 height 19
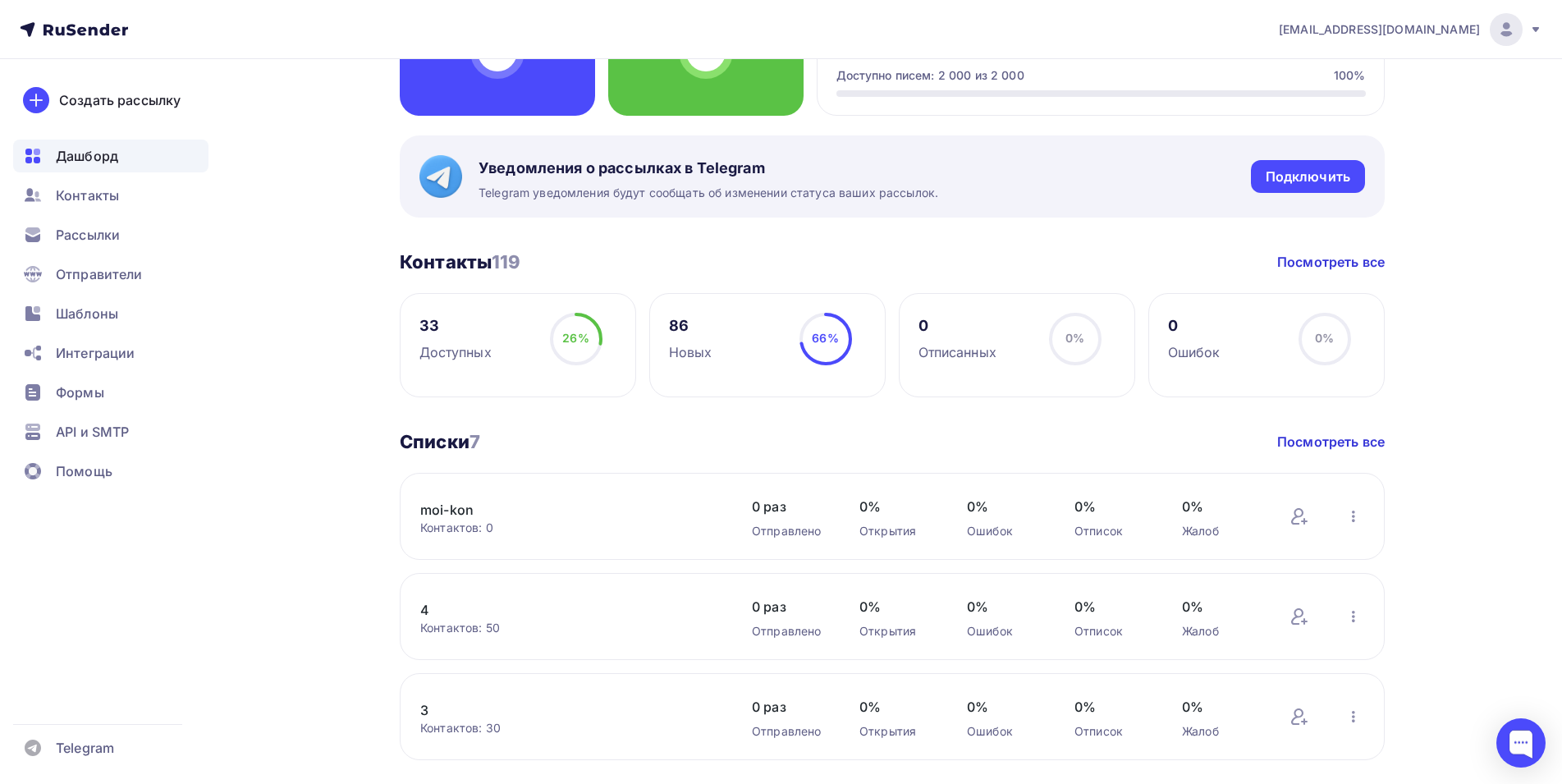
scroll to position [246, 0]
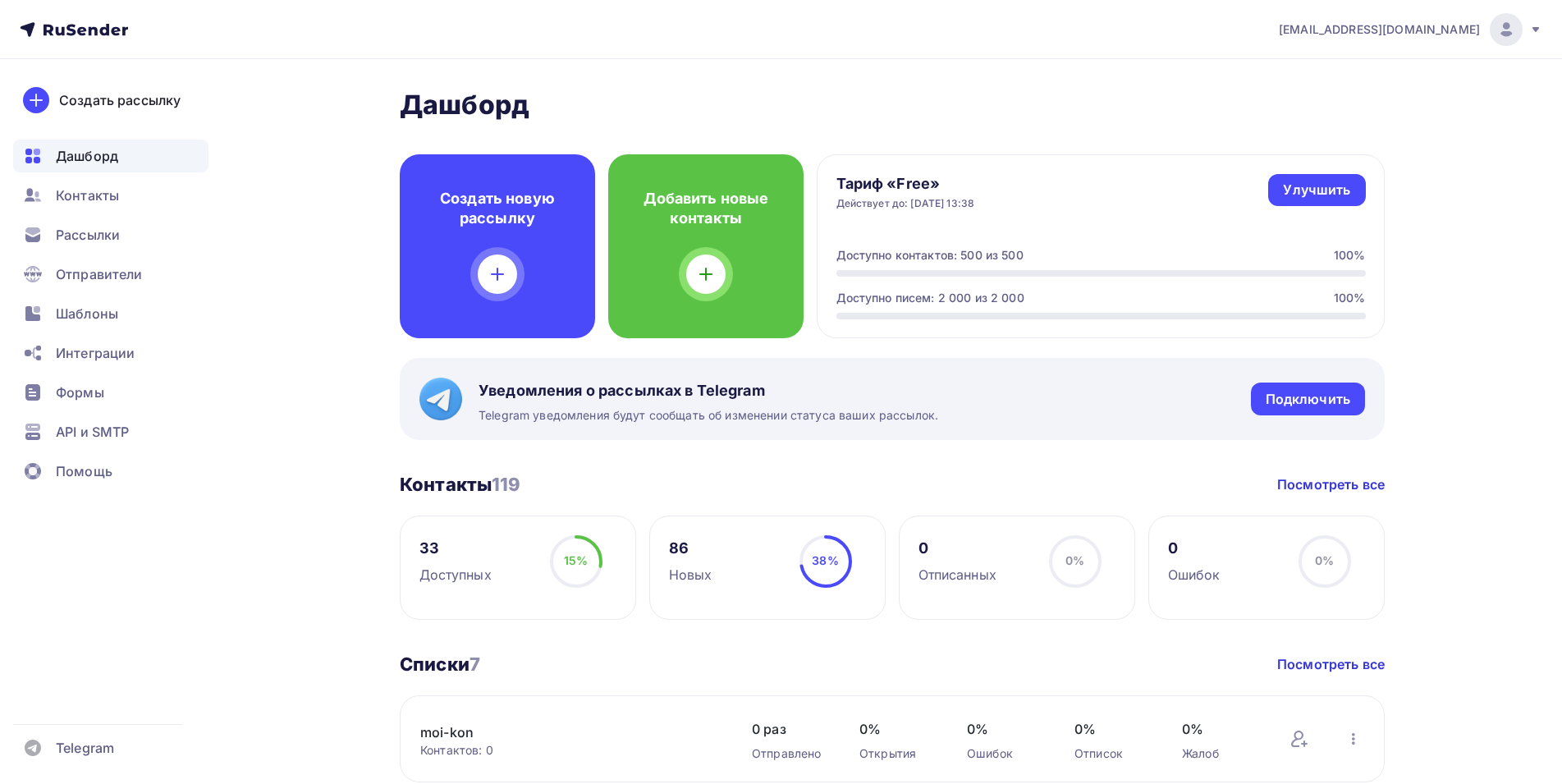
scroll to position [246, 0]
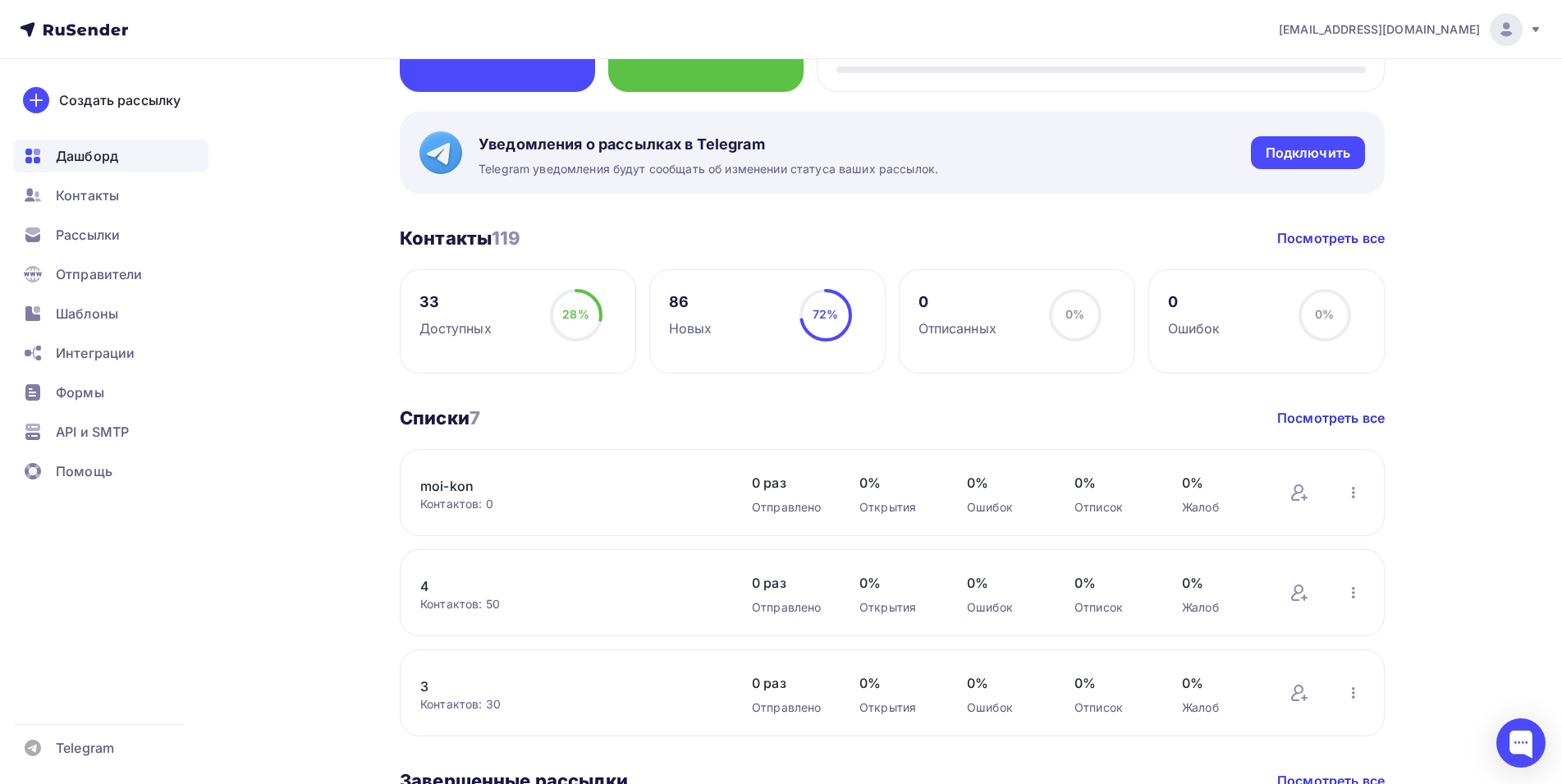
click at [442, 485] on link "moi-kon" at bounding box center [560, 486] width 279 height 19
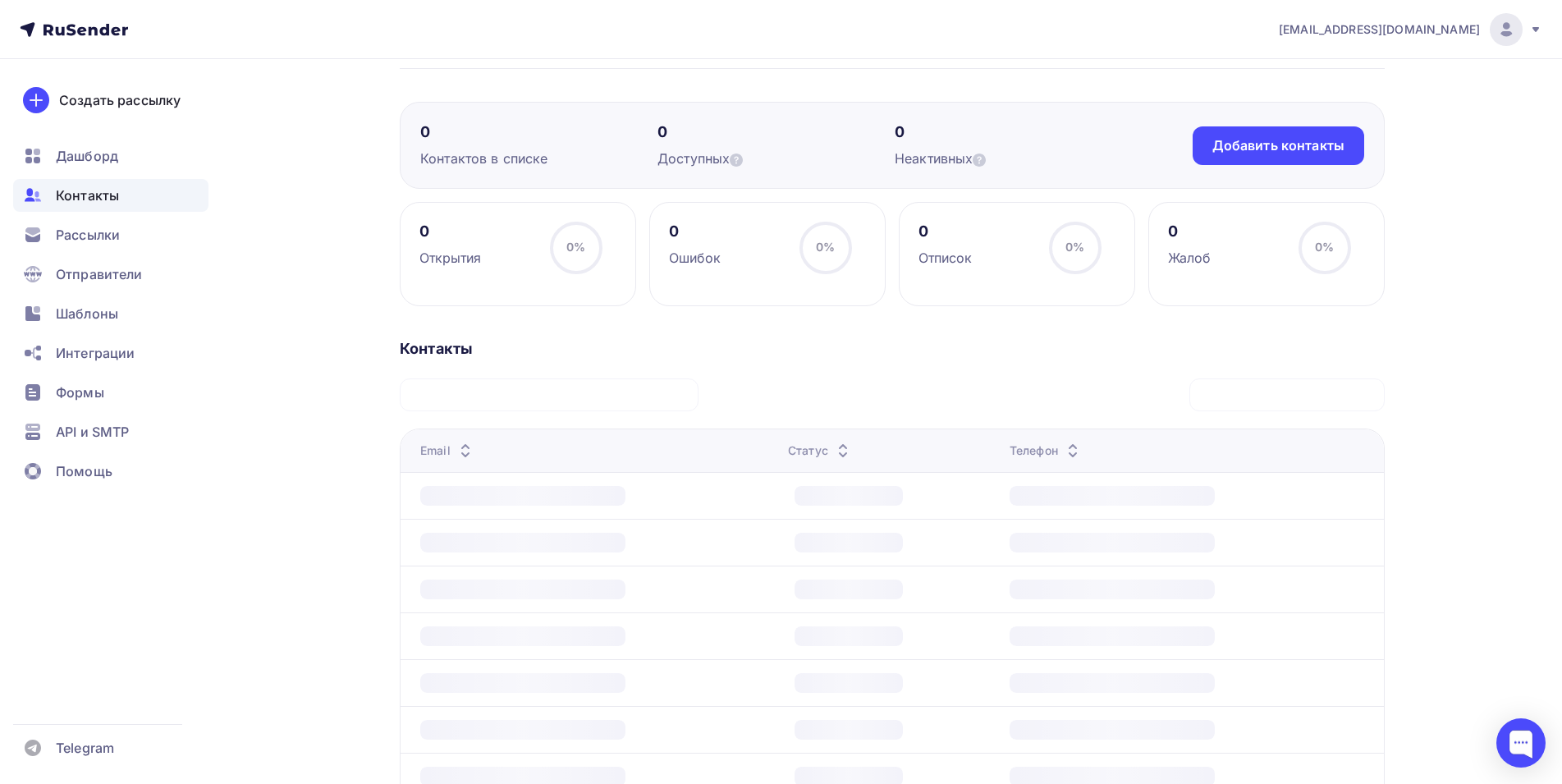
scroll to position [37, 0]
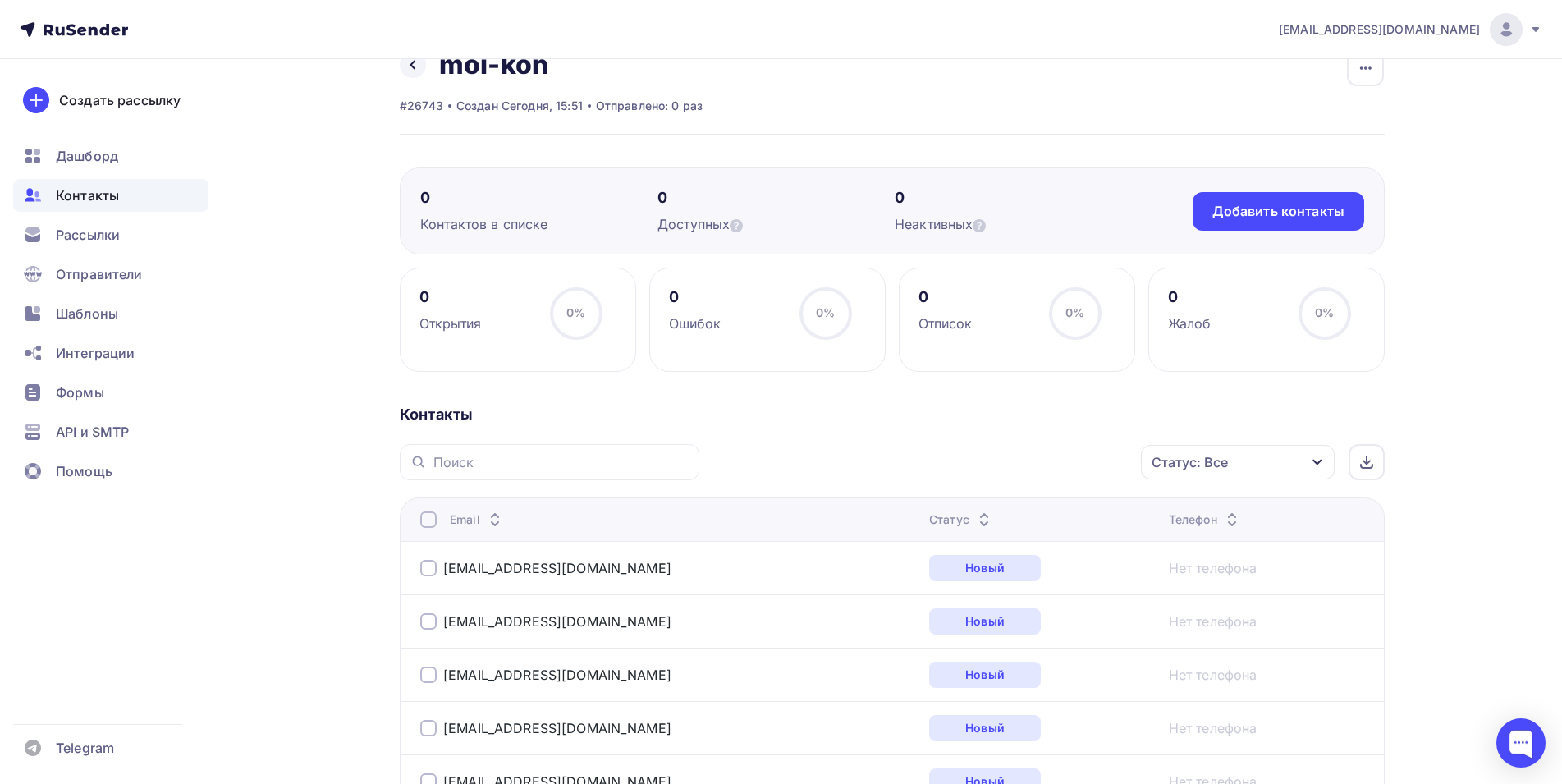
click at [432, 566] on div at bounding box center [428, 568] width 17 height 17
click at [1077, 462] on div "Действие" at bounding box center [1018, 463] width 216 height 32
click at [1002, 512] on div "Добавить в списки" at bounding box center [993, 511] width 126 height 19
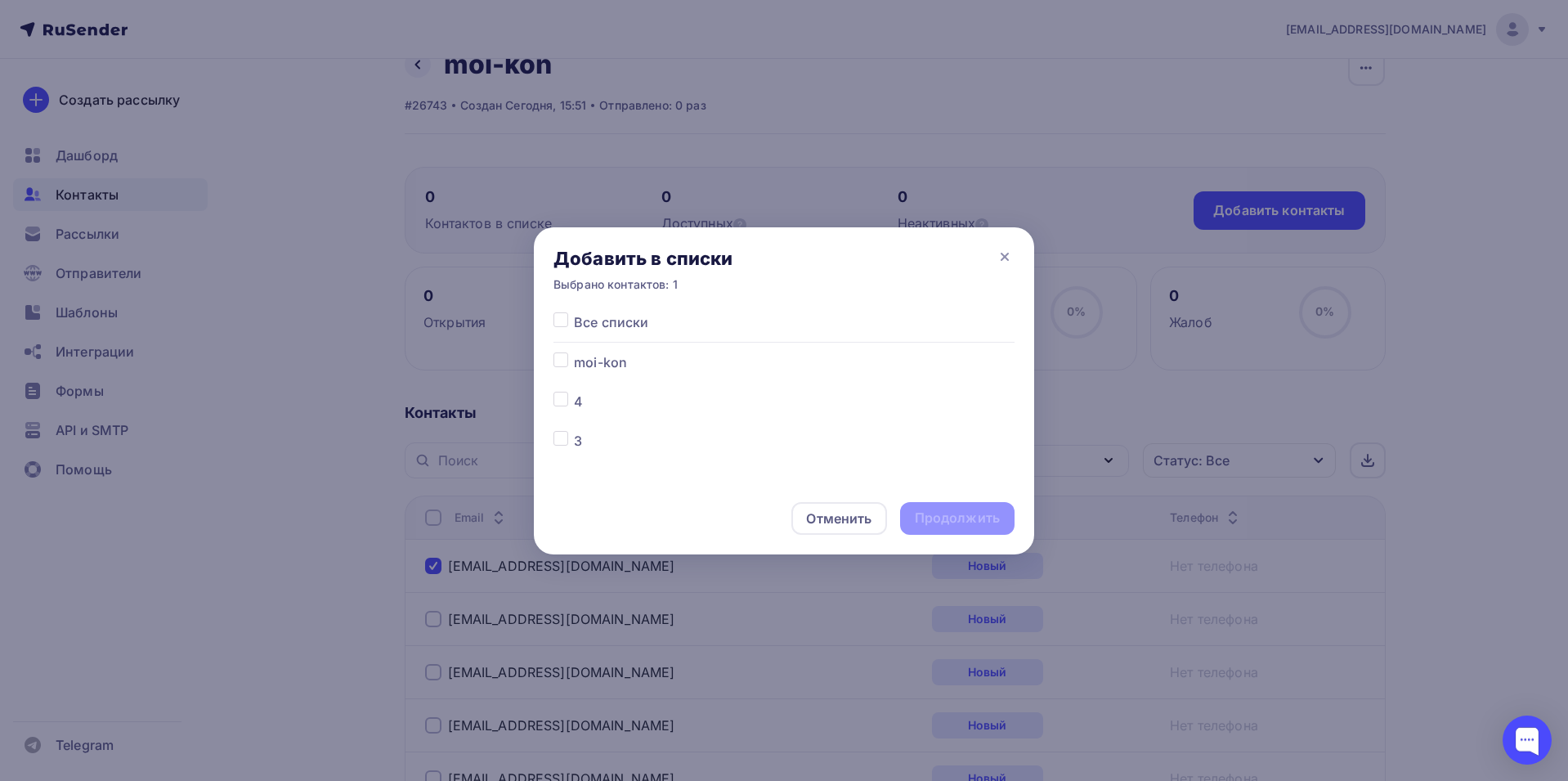
click at [574, 353] on label at bounding box center [574, 353] width 0 height 0
click at [558, 360] on input "checkbox" at bounding box center [560, 360] width 15 height 15
checkbox input "true"
click at [972, 512] on div "Продолжить" at bounding box center [957, 518] width 85 height 19
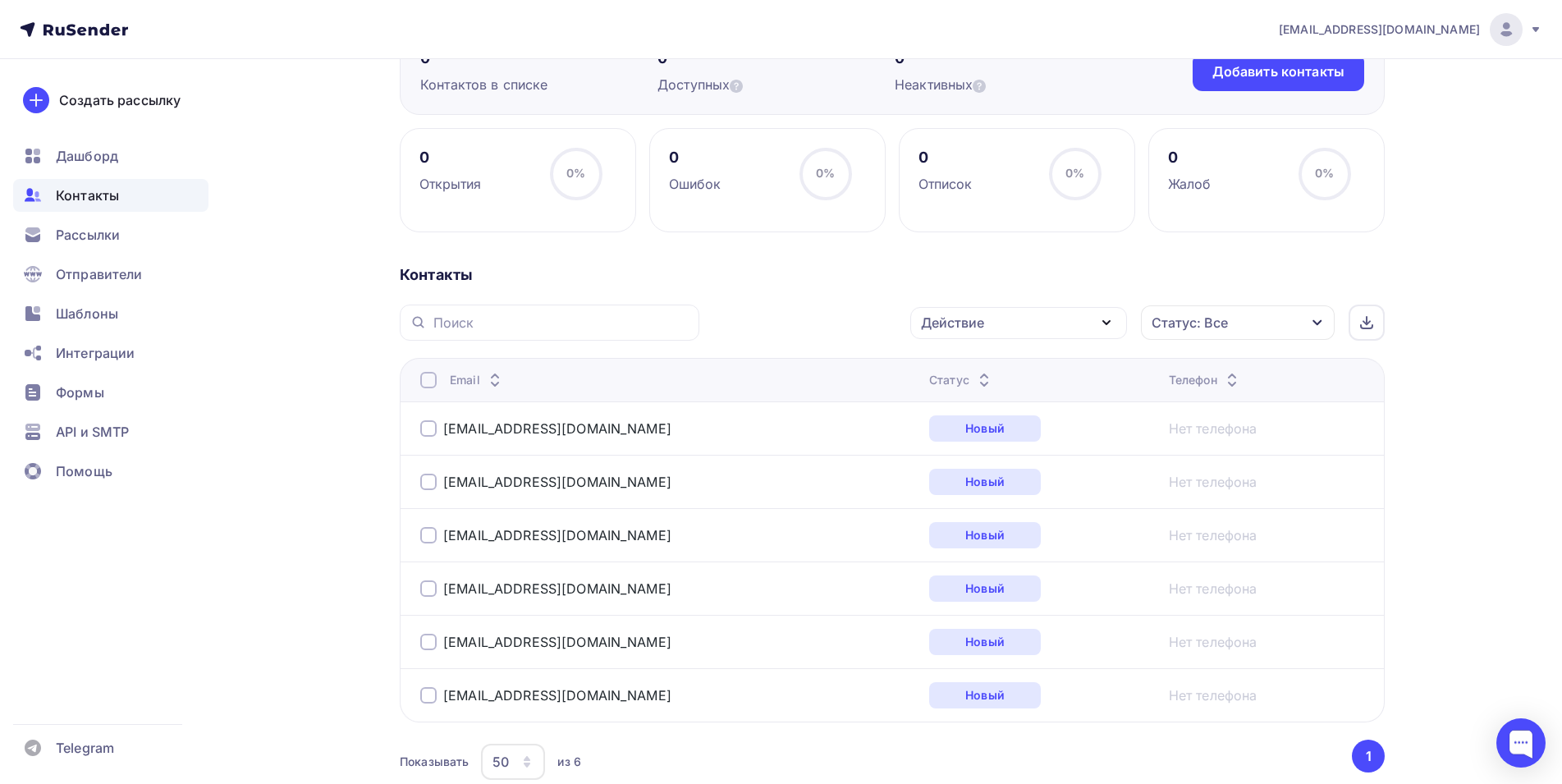
scroll to position [201, 0]
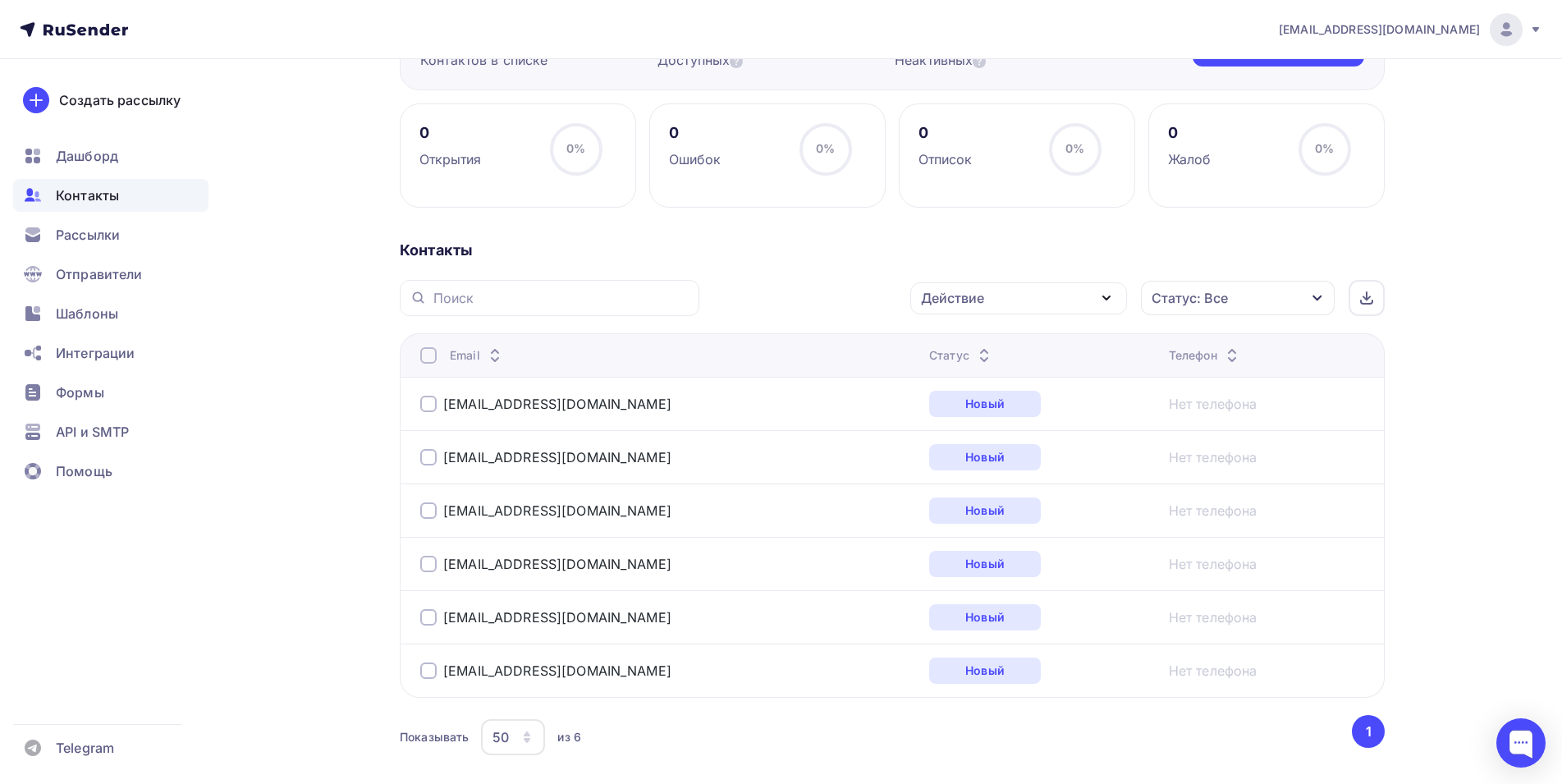
click at [431, 404] on div at bounding box center [428, 404] width 17 height 17
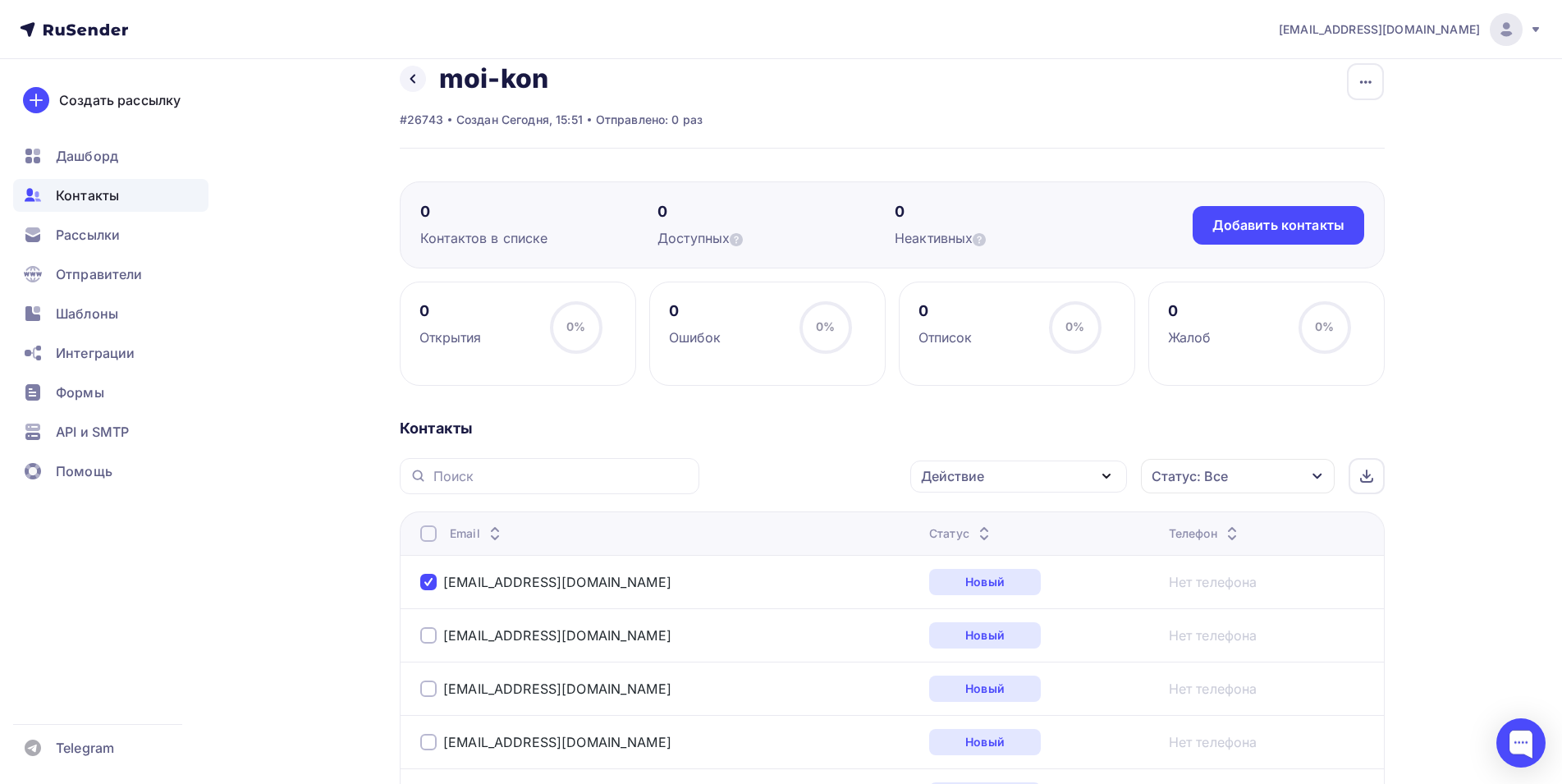
scroll to position [0, 0]
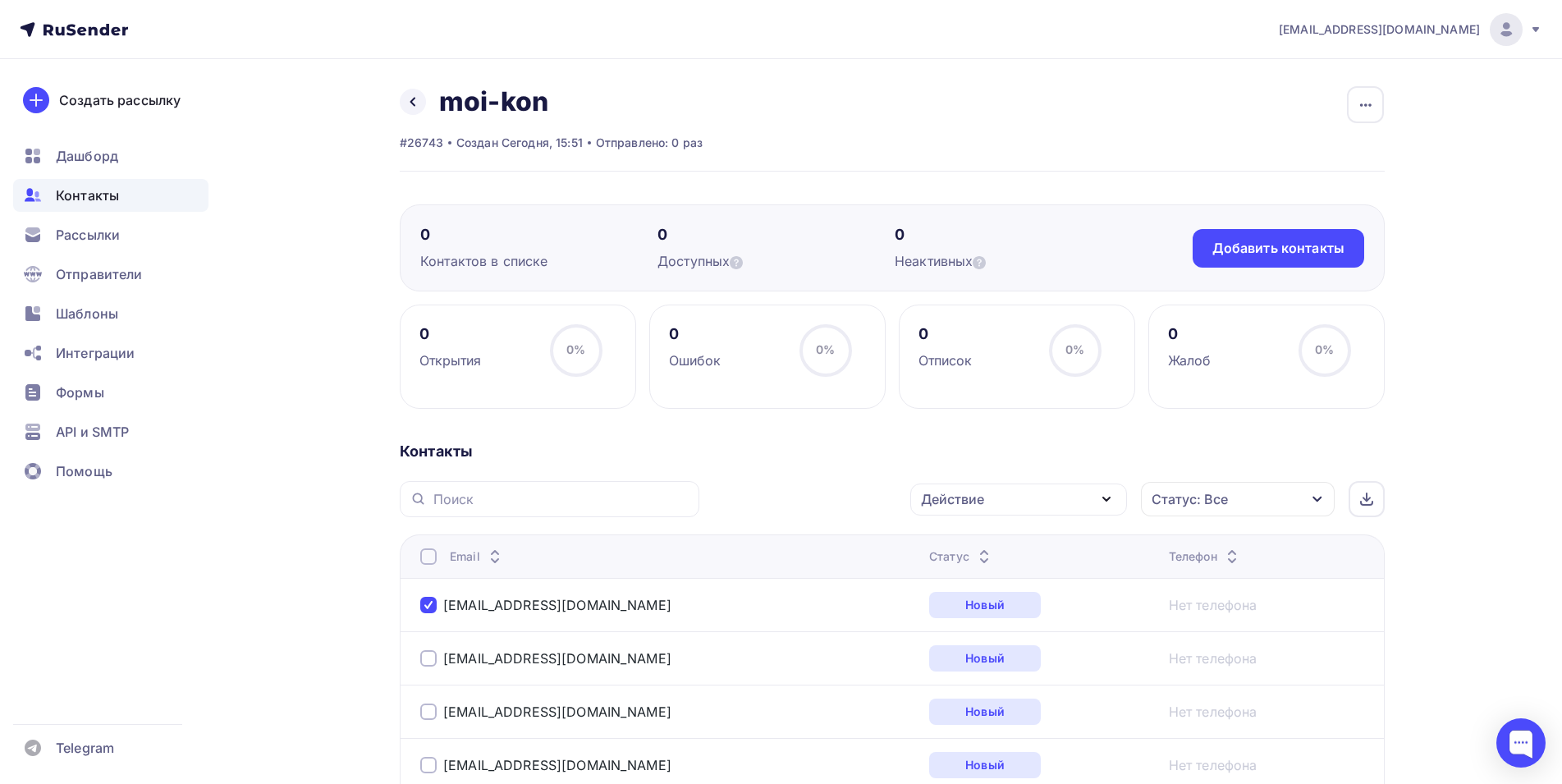
click at [985, 505] on div "Действие" at bounding box center [952, 499] width 63 height 19
click at [992, 542] on div "Добавить в списки" at bounding box center [993, 547] width 126 height 19
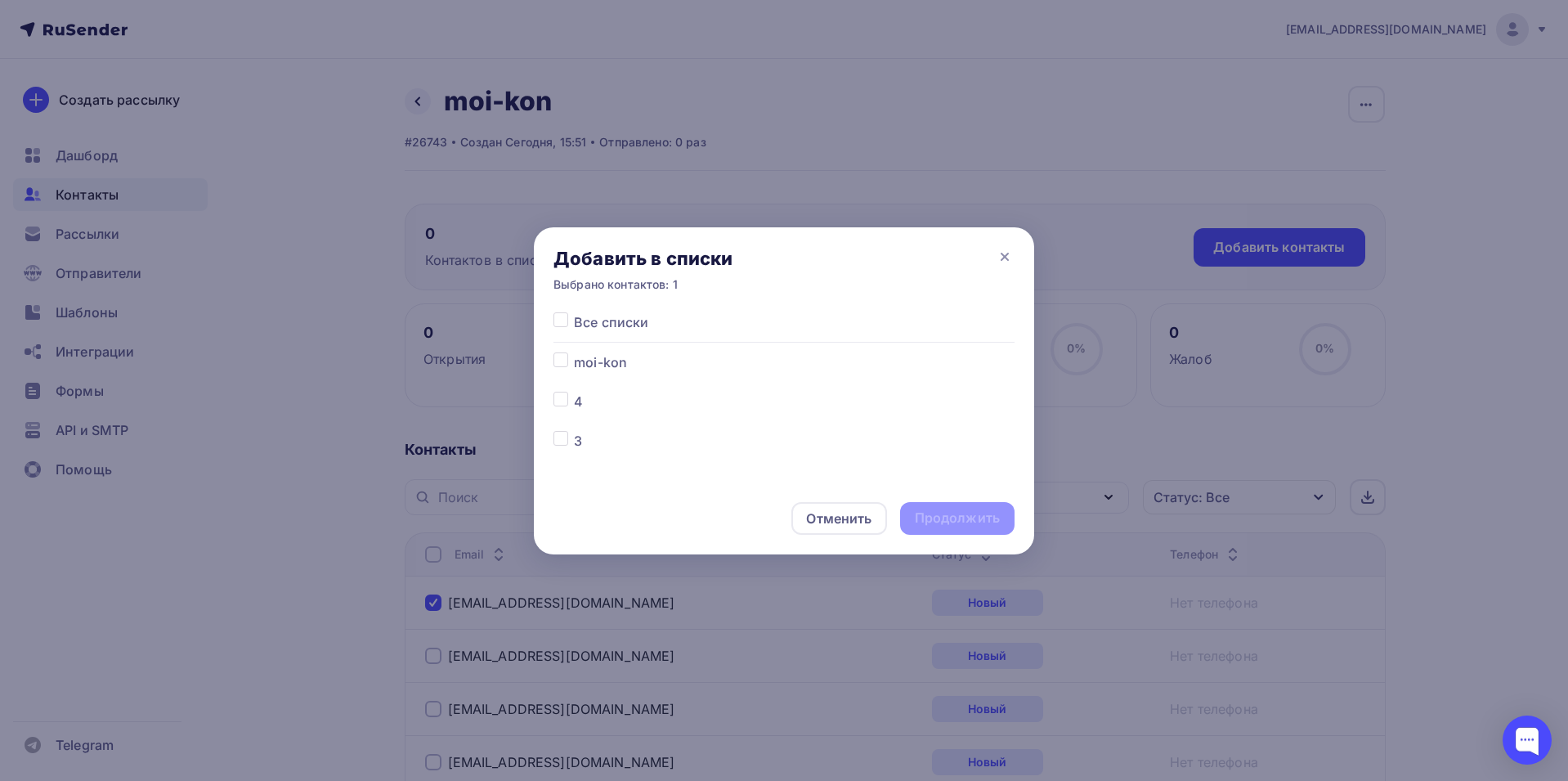
click at [570, 364] on div at bounding box center [563, 362] width 20 height 19
click at [574, 353] on label at bounding box center [574, 353] width 0 height 0
click at [558, 360] on input "checkbox" at bounding box center [560, 360] width 15 height 15
checkbox input "true"
click at [970, 518] on div "Продолжить" at bounding box center [957, 518] width 85 height 19
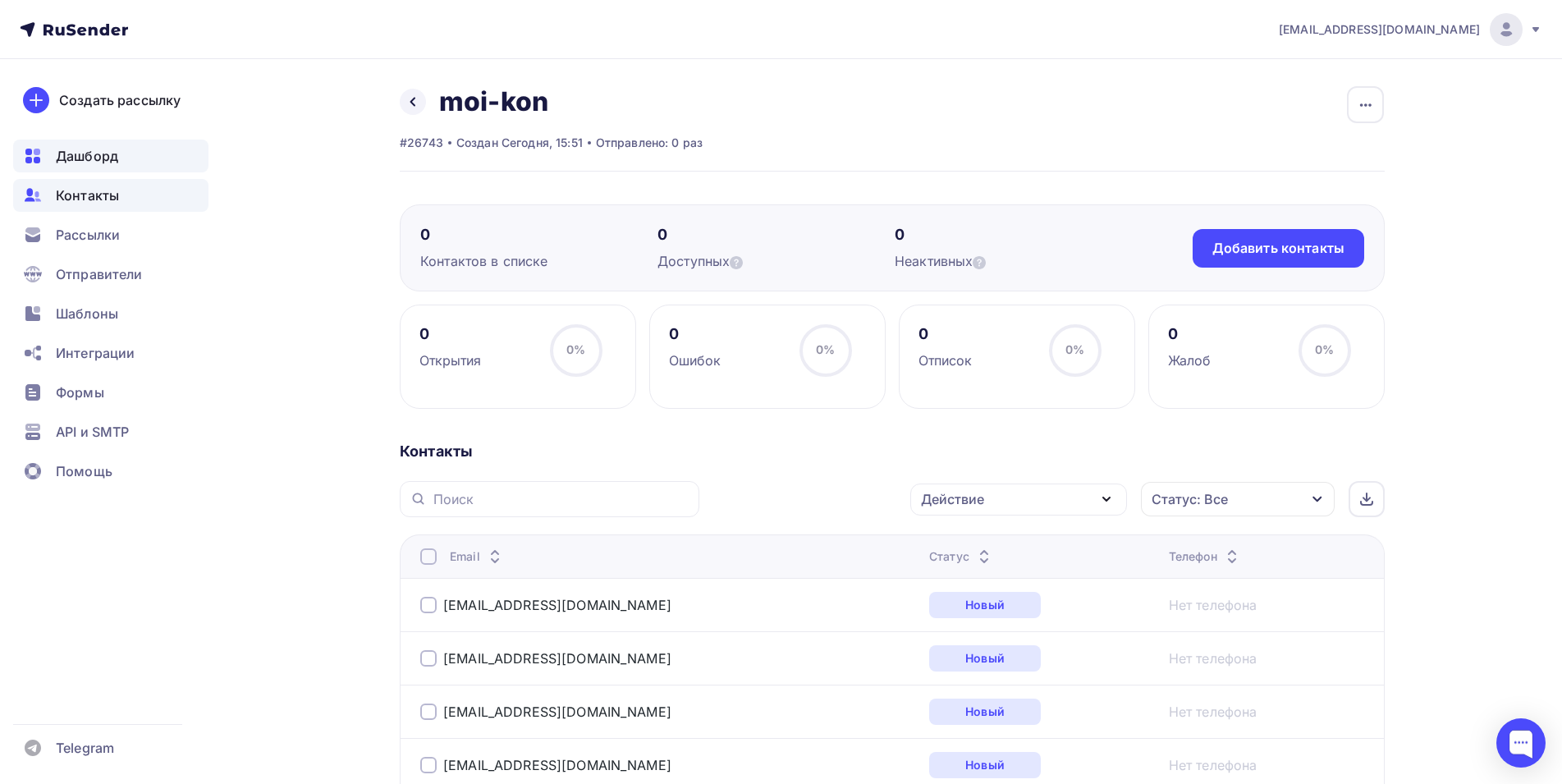
click at [74, 156] on span "Дашборд" at bounding box center [87, 156] width 62 height 19
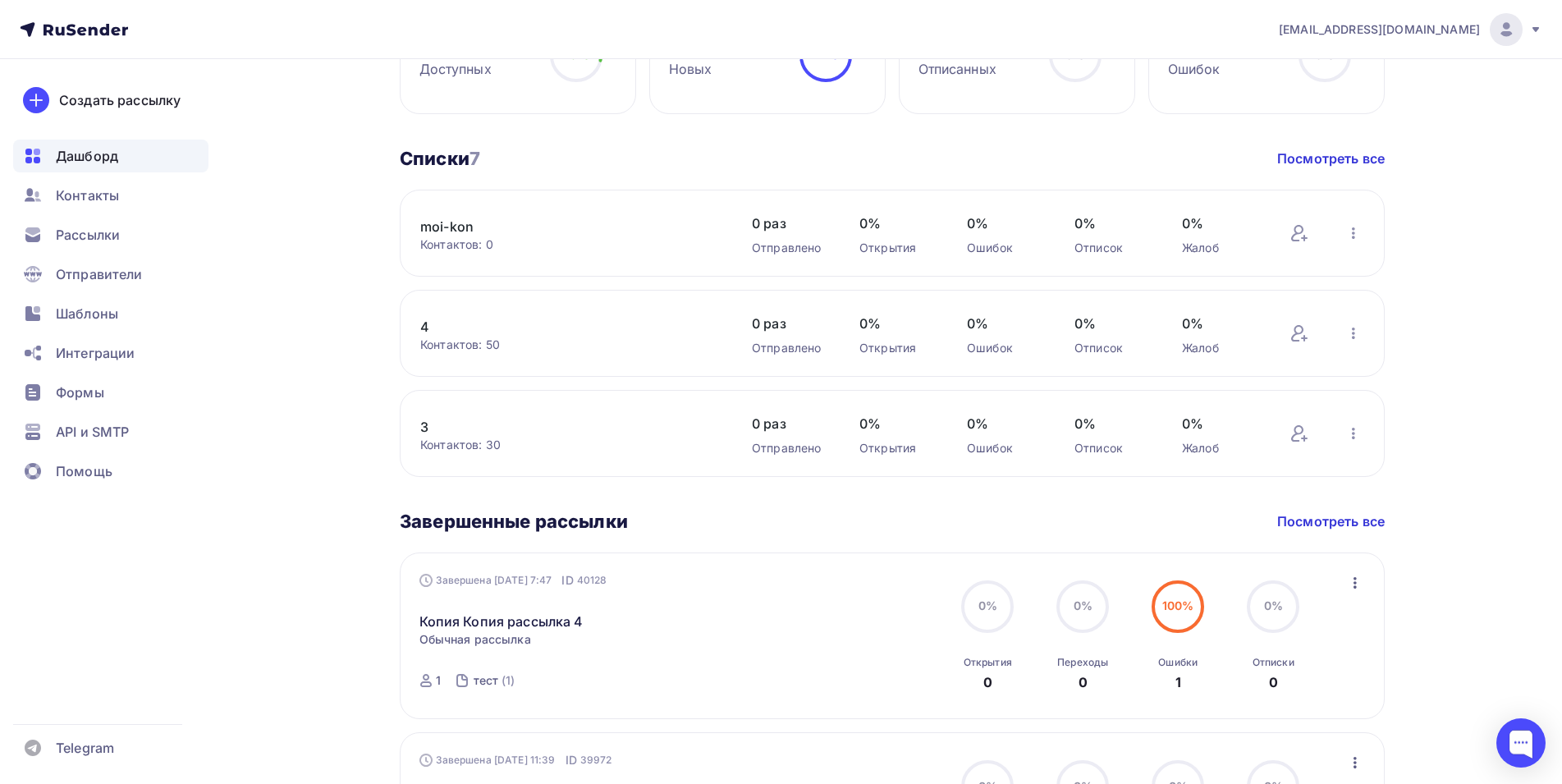
scroll to position [492, 0]
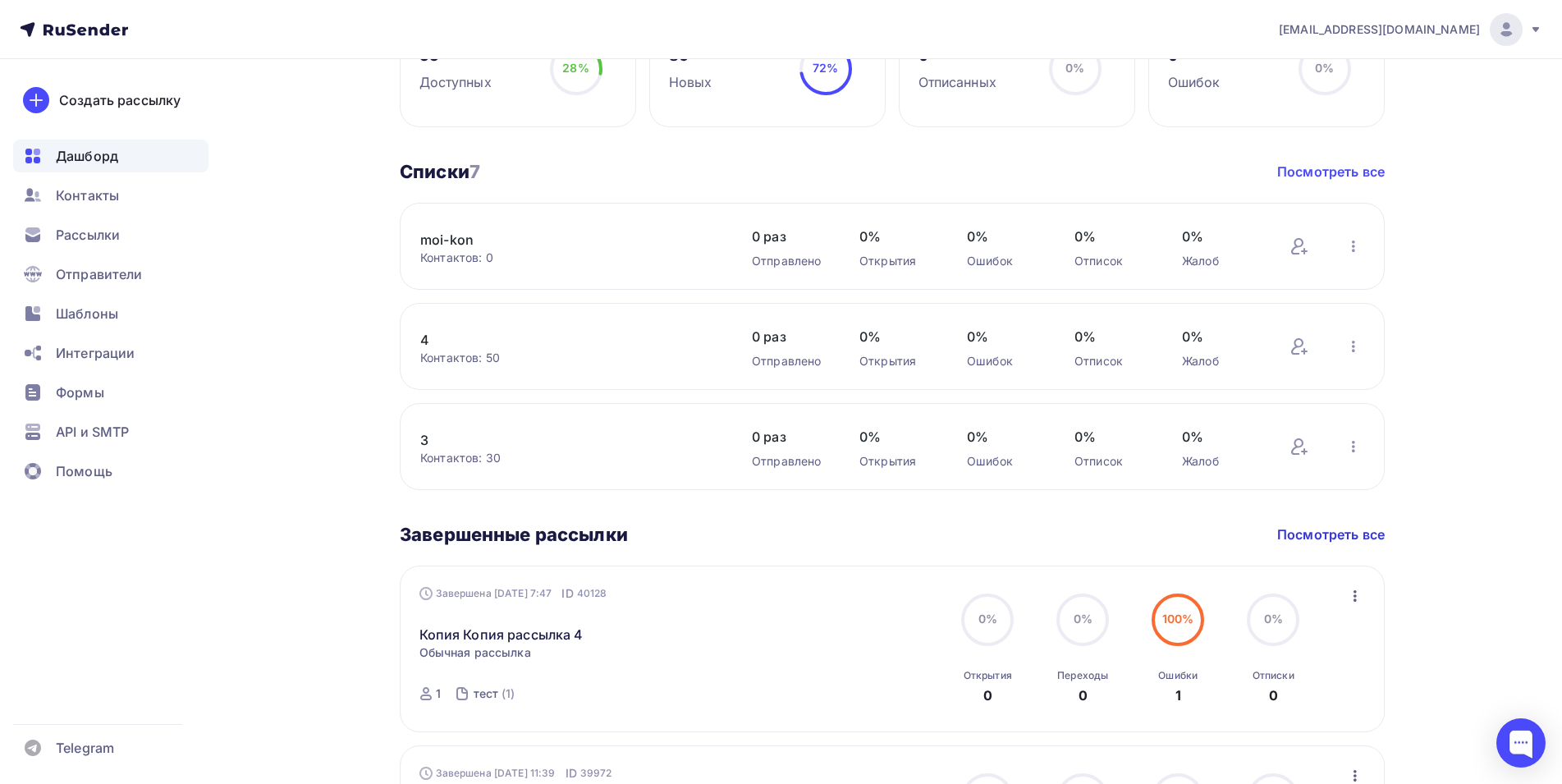
click at [1314, 168] on link "Посмотреть все" at bounding box center [1331, 172] width 108 height 19
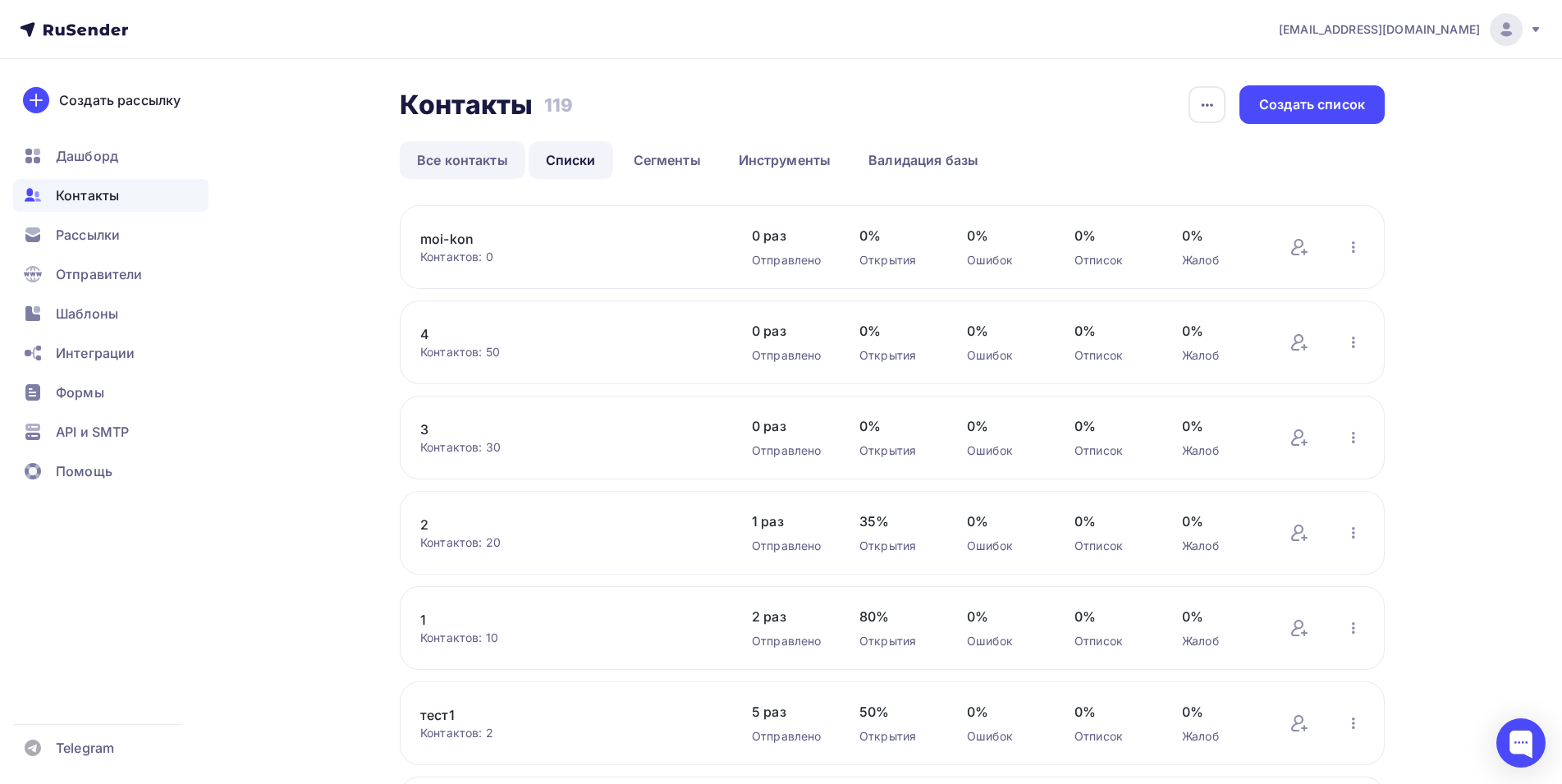
click at [442, 154] on link "Все контакты" at bounding box center [462, 159] width 125 height 38
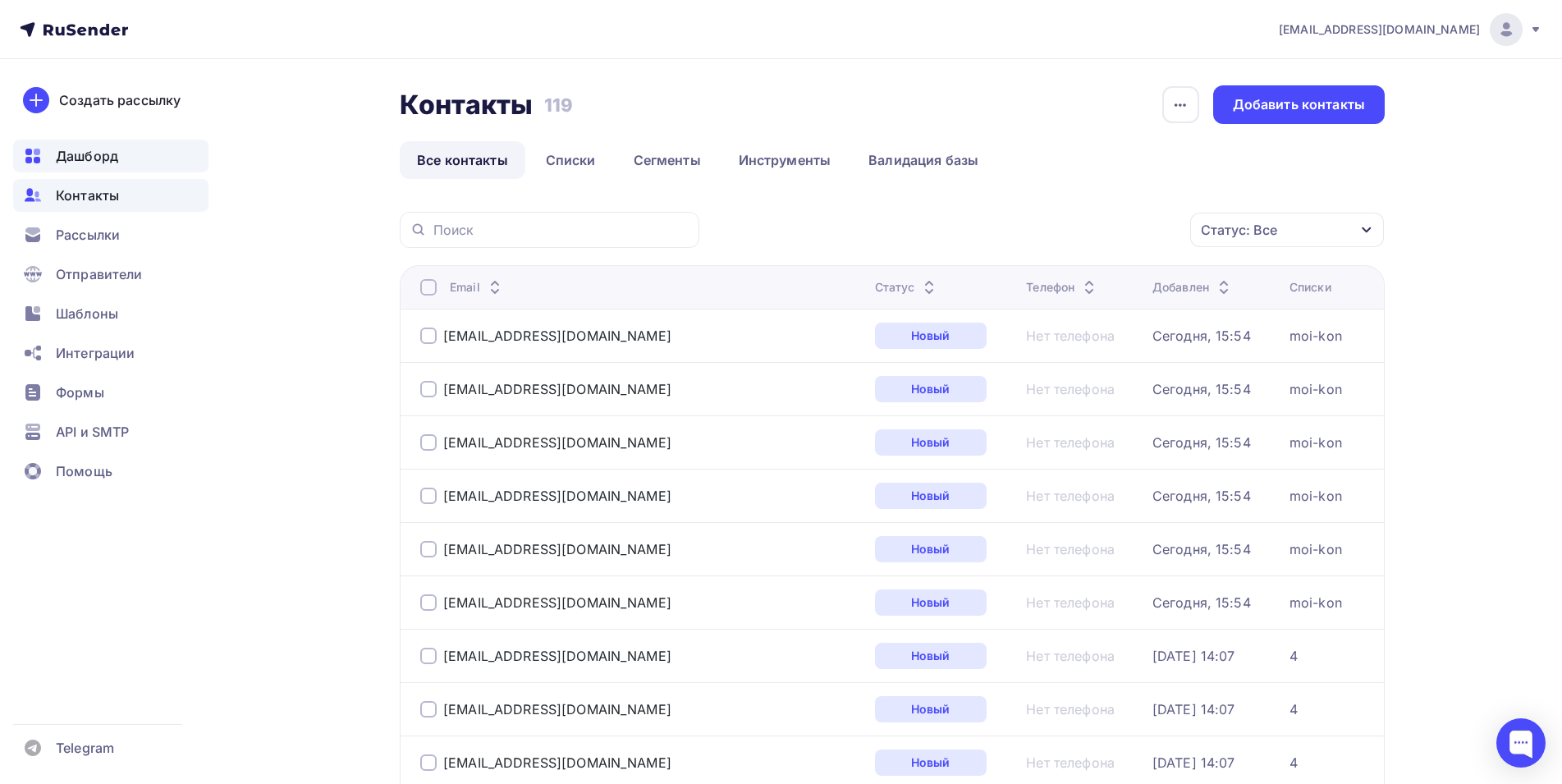
click at [89, 153] on span "Дашборд" at bounding box center [87, 156] width 62 height 19
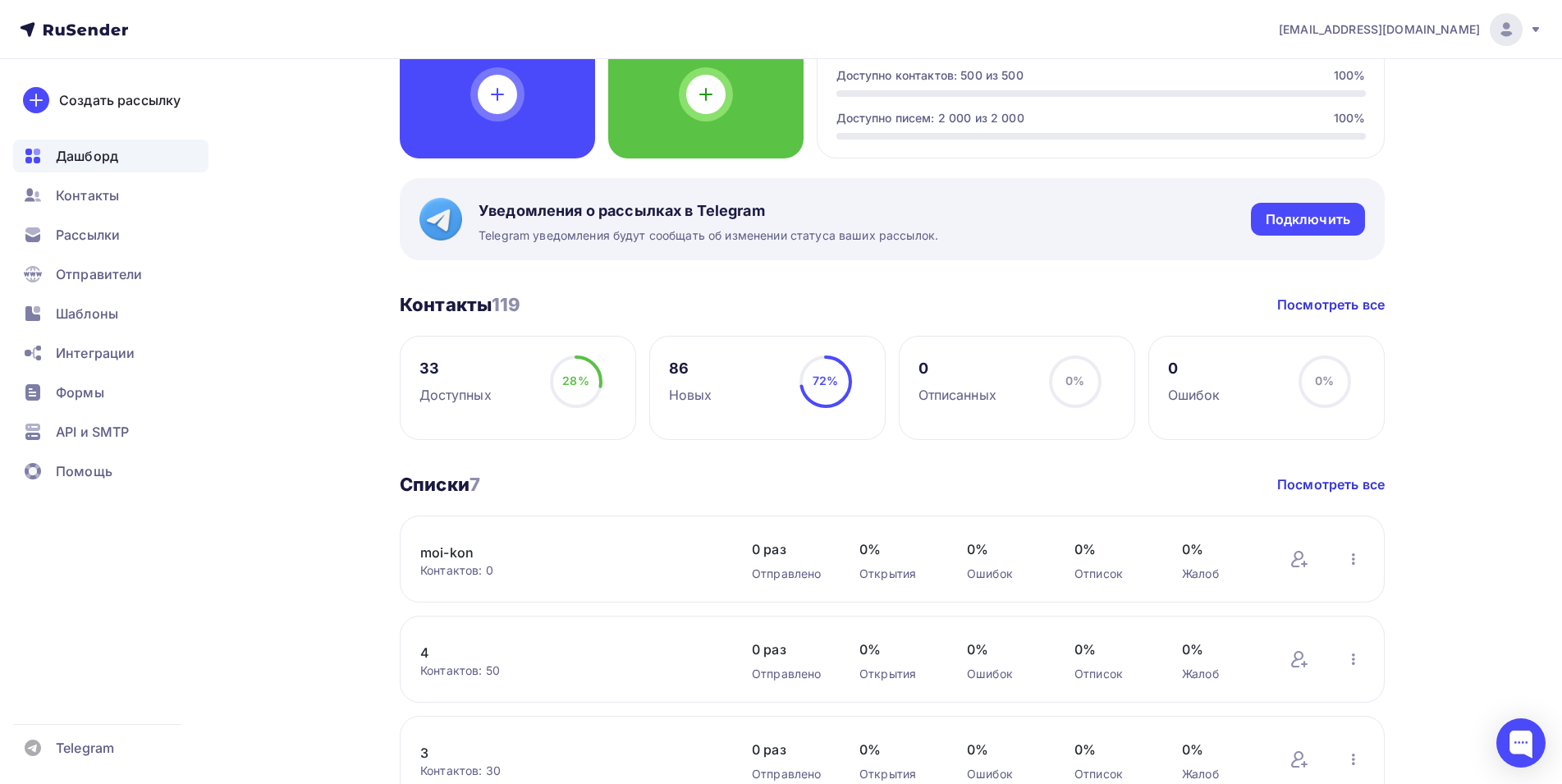
scroll to position [246, 0]
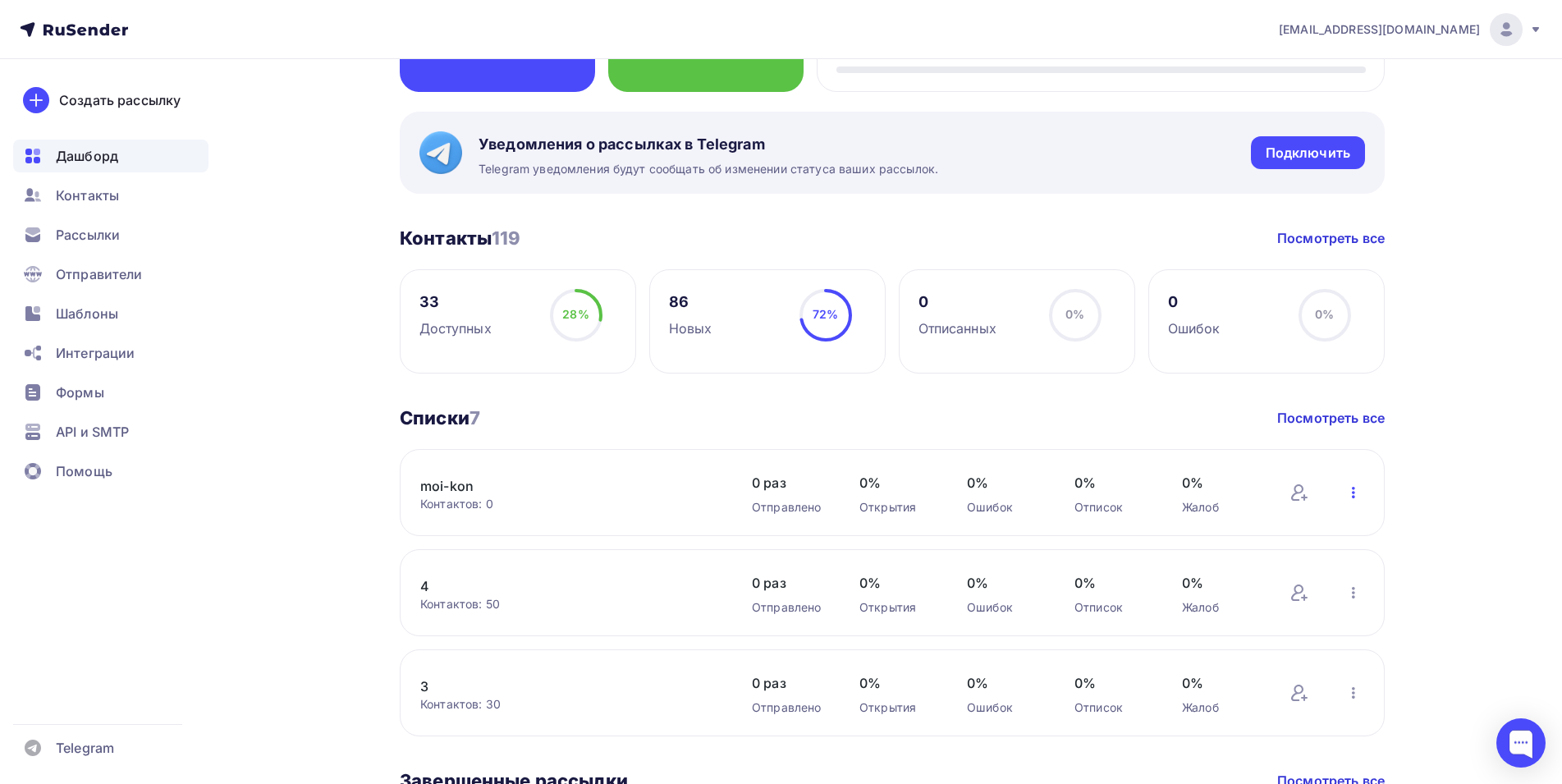
click at [1354, 490] on icon "button" at bounding box center [1353, 492] width 19 height 19
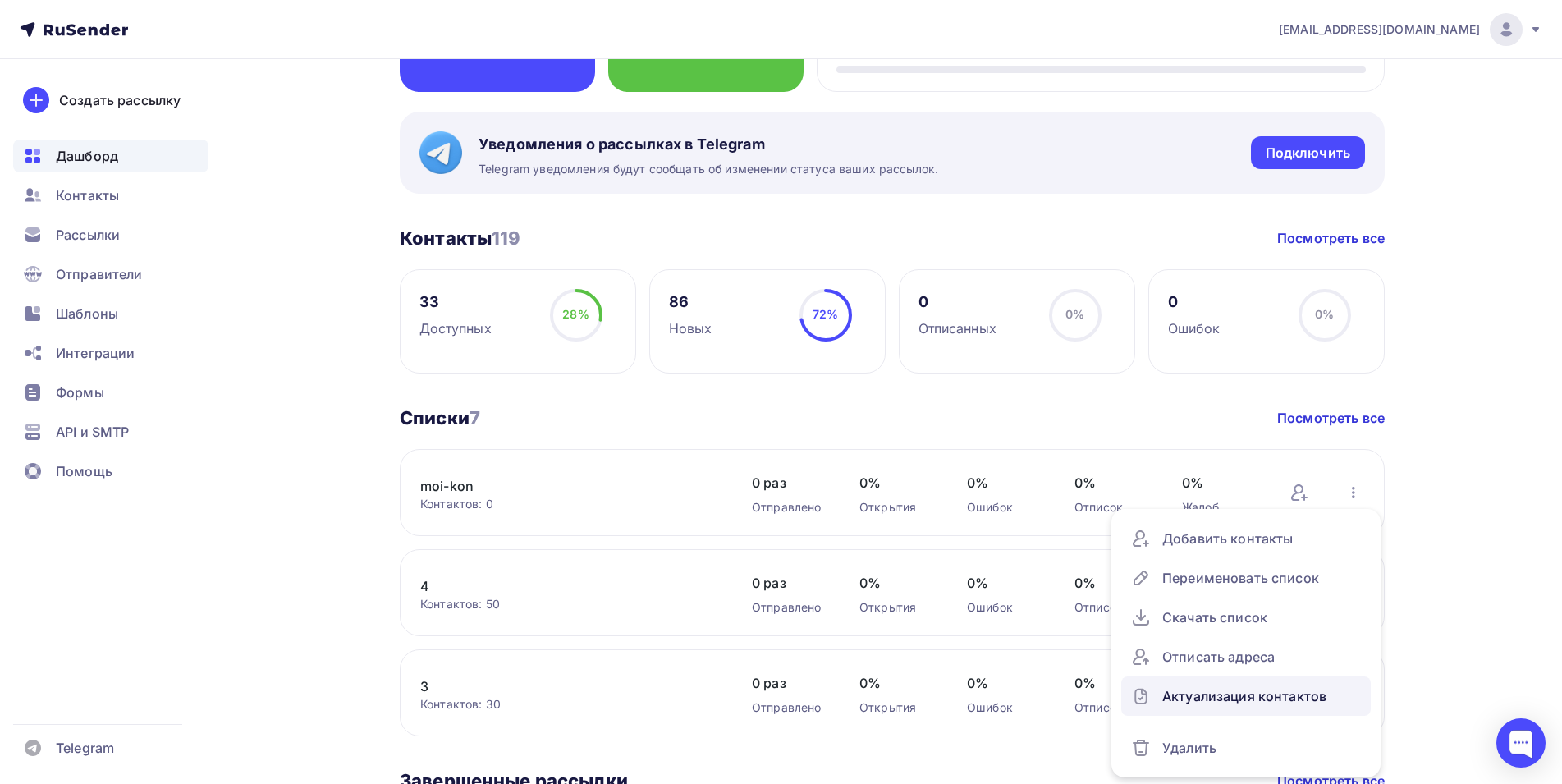
click at [1214, 700] on div "Актуализация контактов" at bounding box center [1246, 696] width 230 height 26
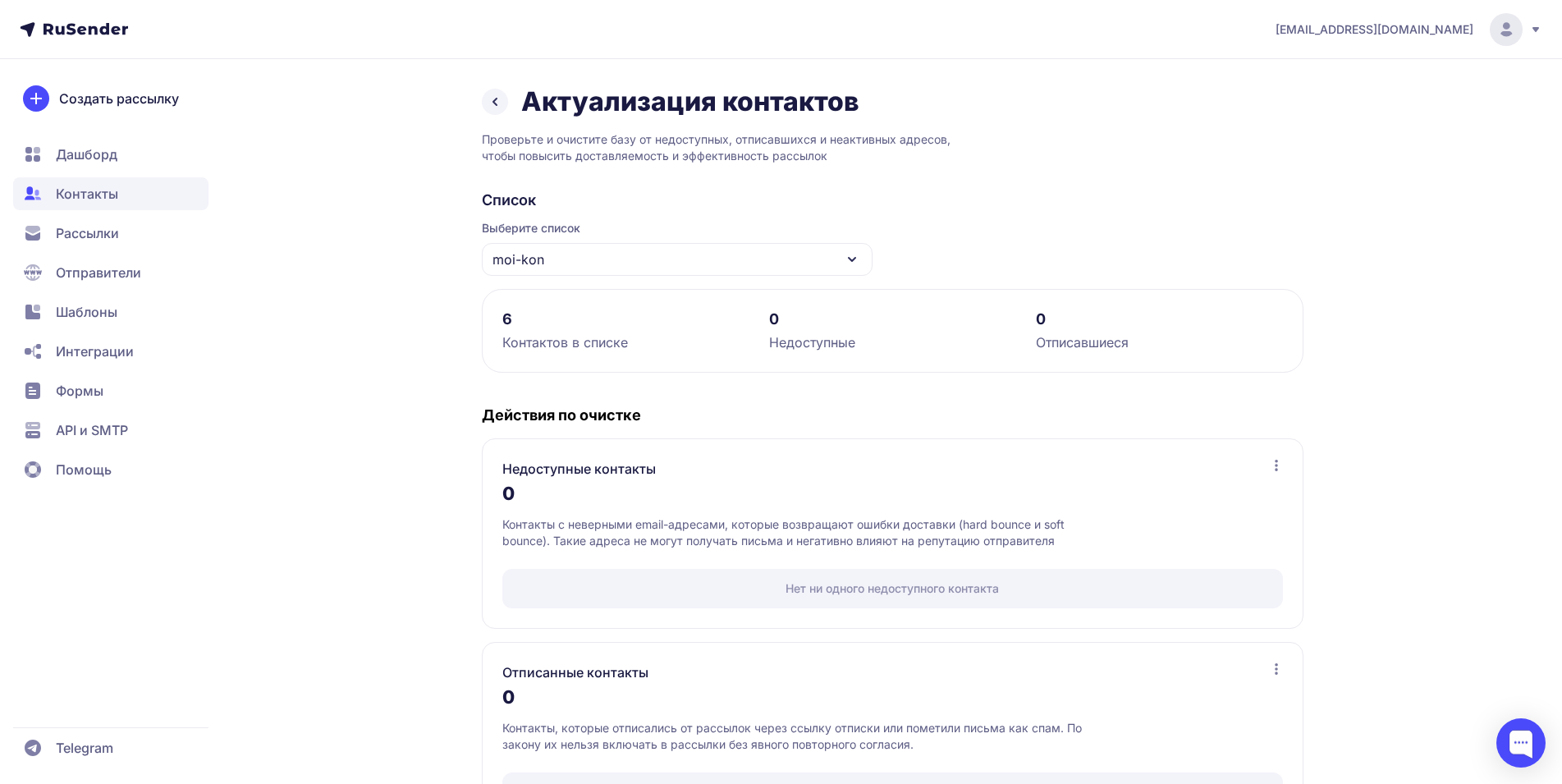
click at [85, 154] on span "Дашборд" at bounding box center [87, 154] width 61 height 19
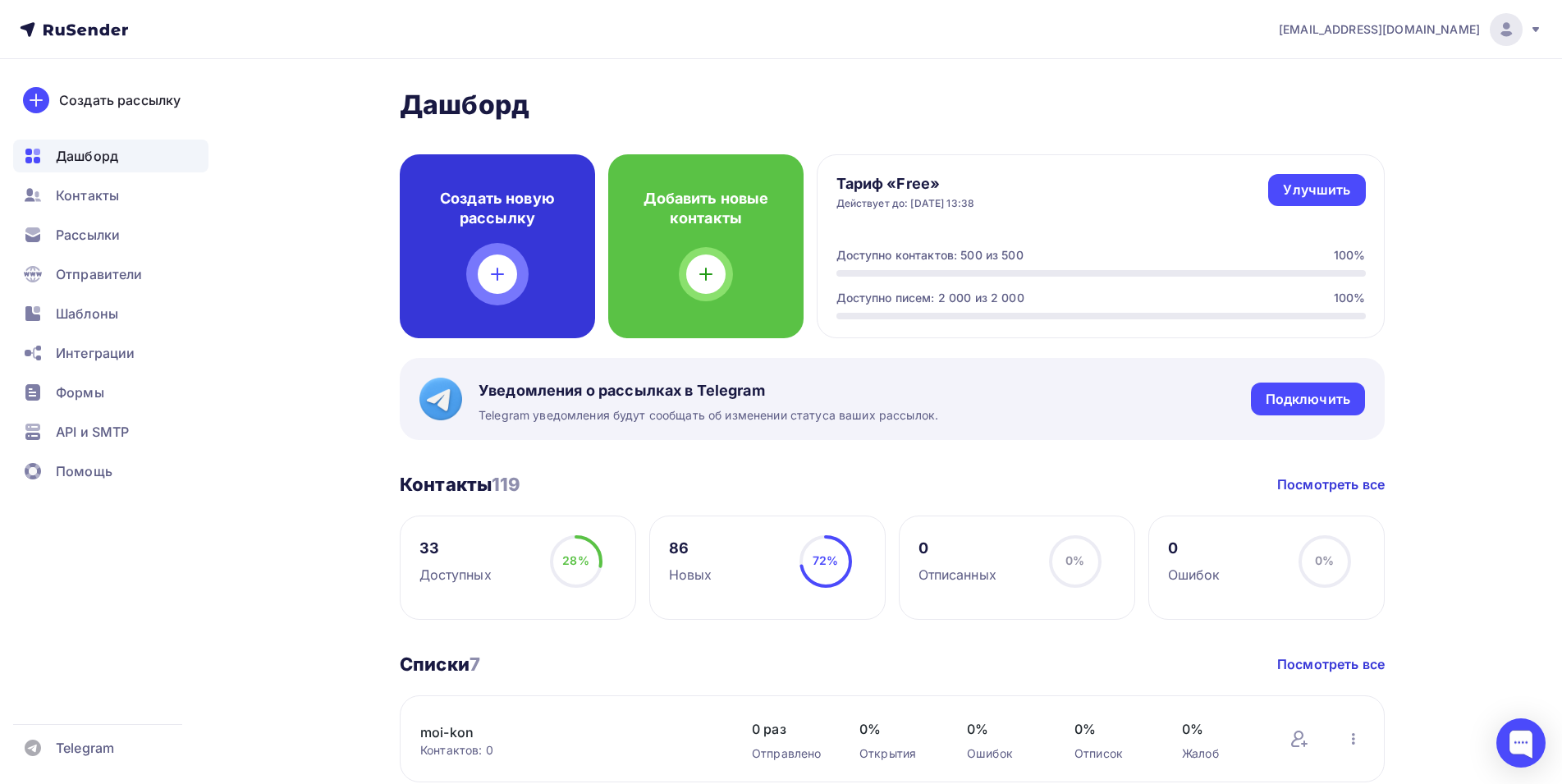
click at [498, 277] on icon at bounding box center [498, 273] width 0 height 11
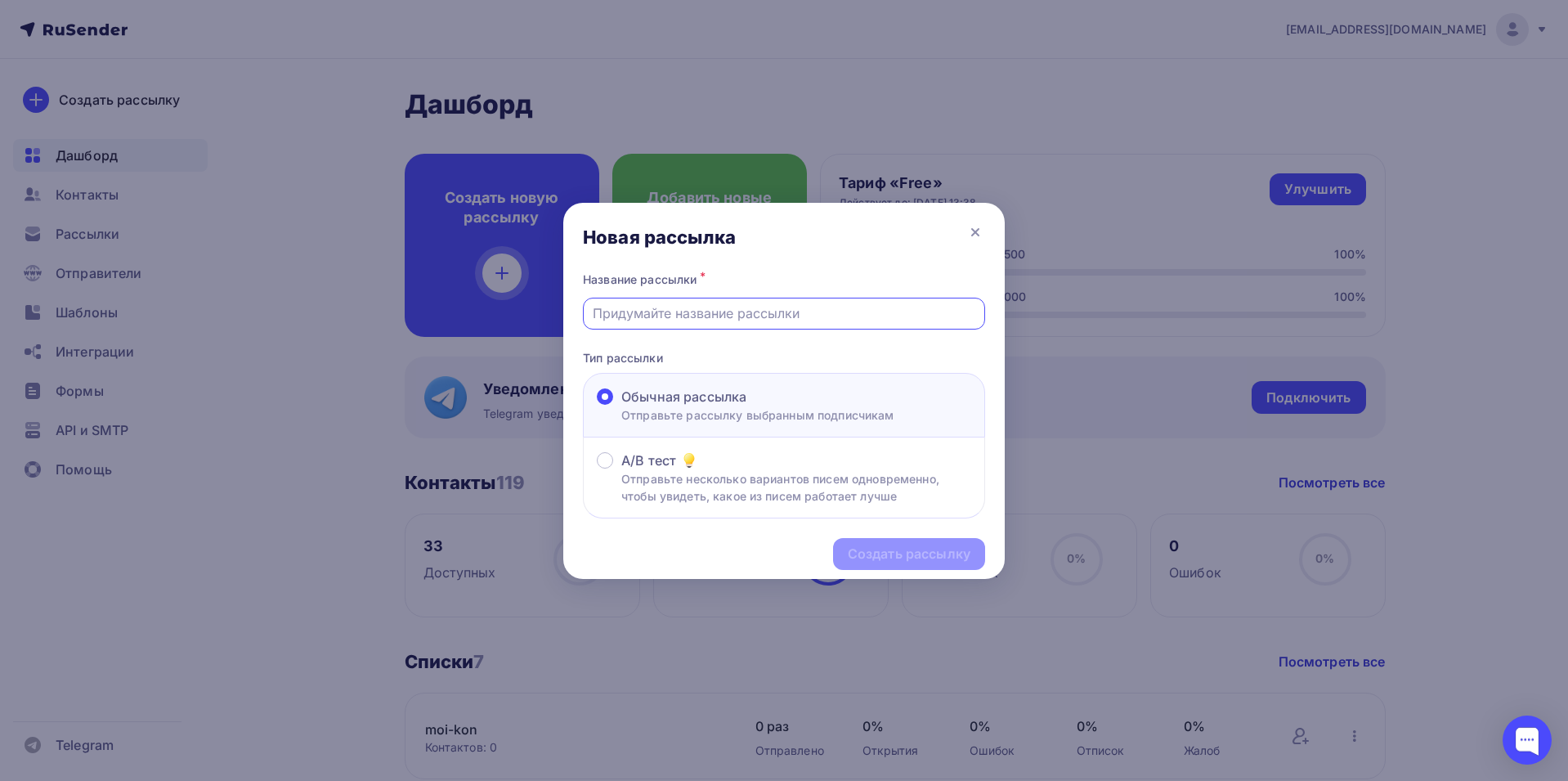
click at [729, 312] on input "text" at bounding box center [784, 313] width 384 height 19
type input "ras-1"
click at [894, 558] on div "Создать рассылку" at bounding box center [909, 554] width 123 height 19
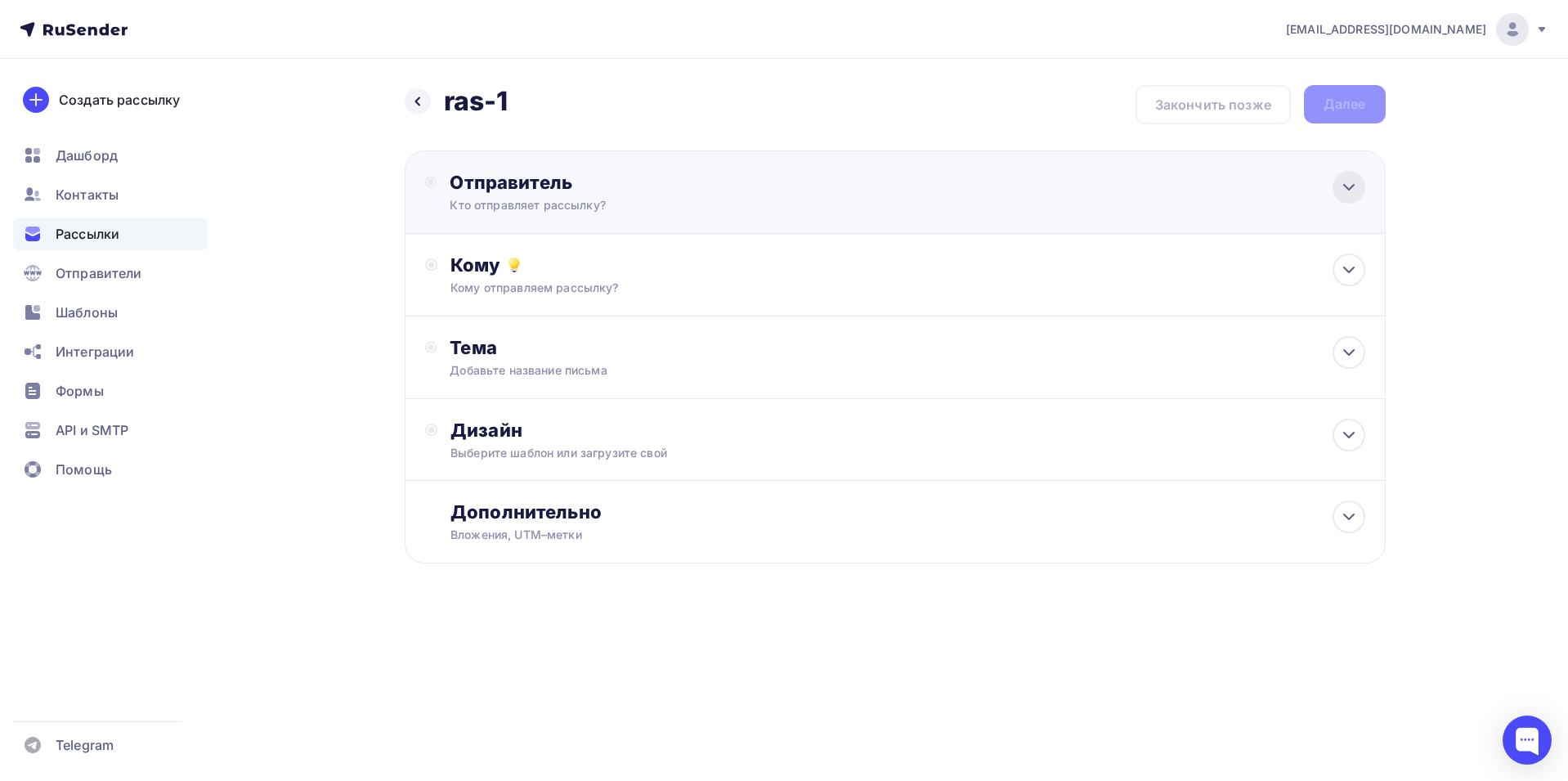
click at [1348, 188] on icon at bounding box center [1349, 187] width 19 height 19
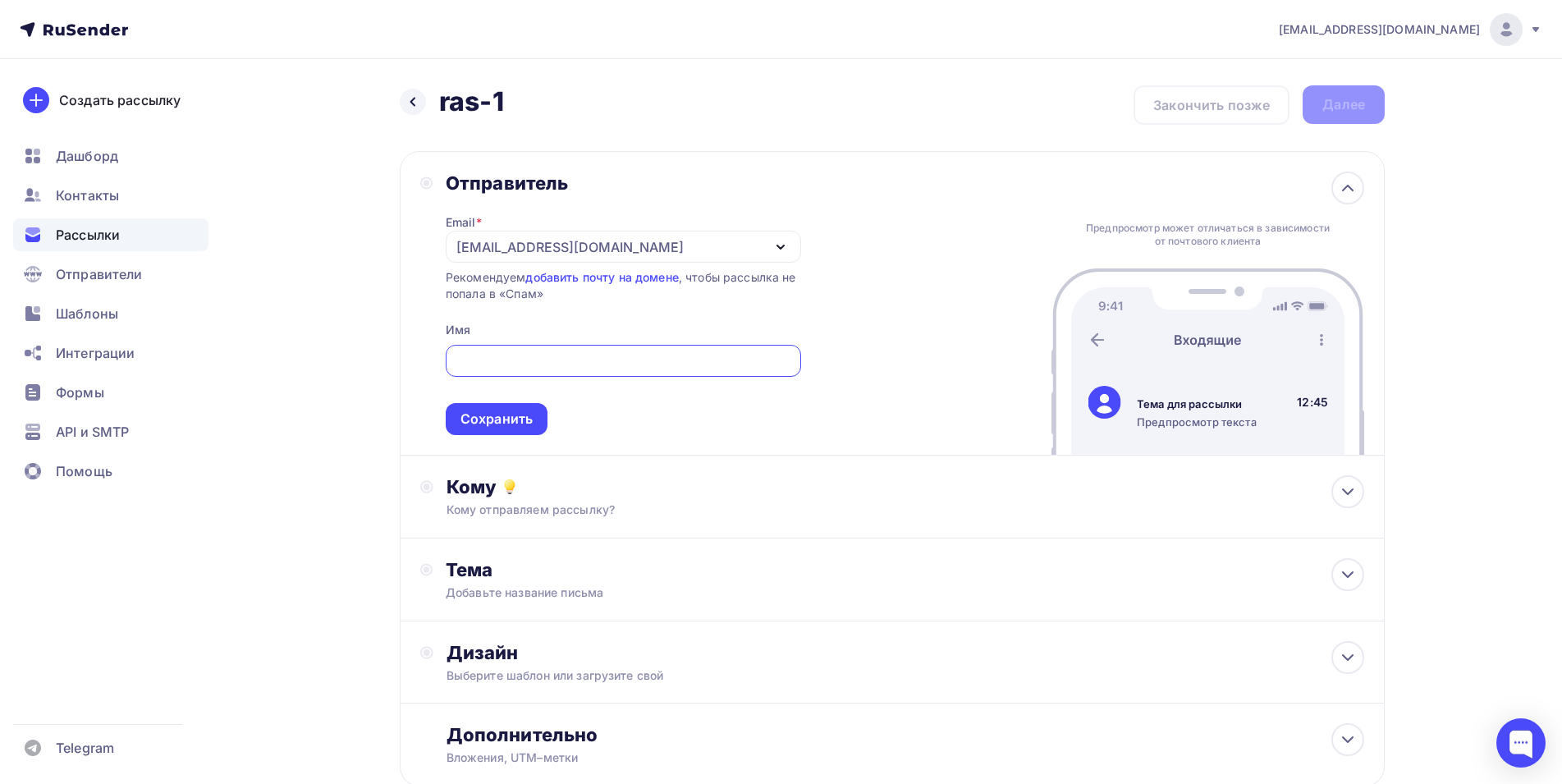
click at [782, 244] on icon "button" at bounding box center [781, 247] width 19 height 19
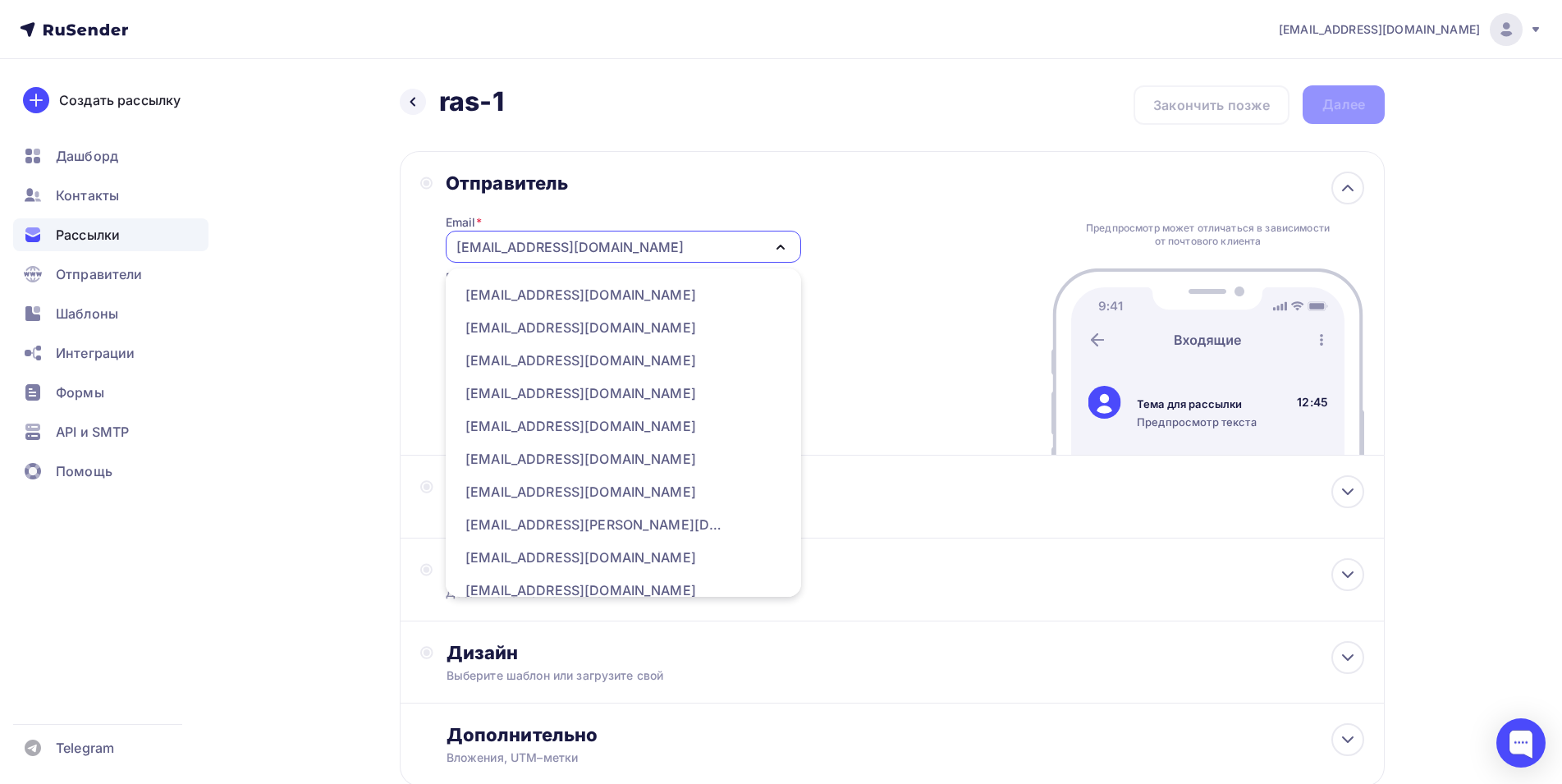
click at [815, 185] on div "Отправитель Email * rafik159357@gmail.com vfwee@prim-shop.ru eegfwqe@mosrynok.r…" at bounding box center [892, 303] width 986 height 305
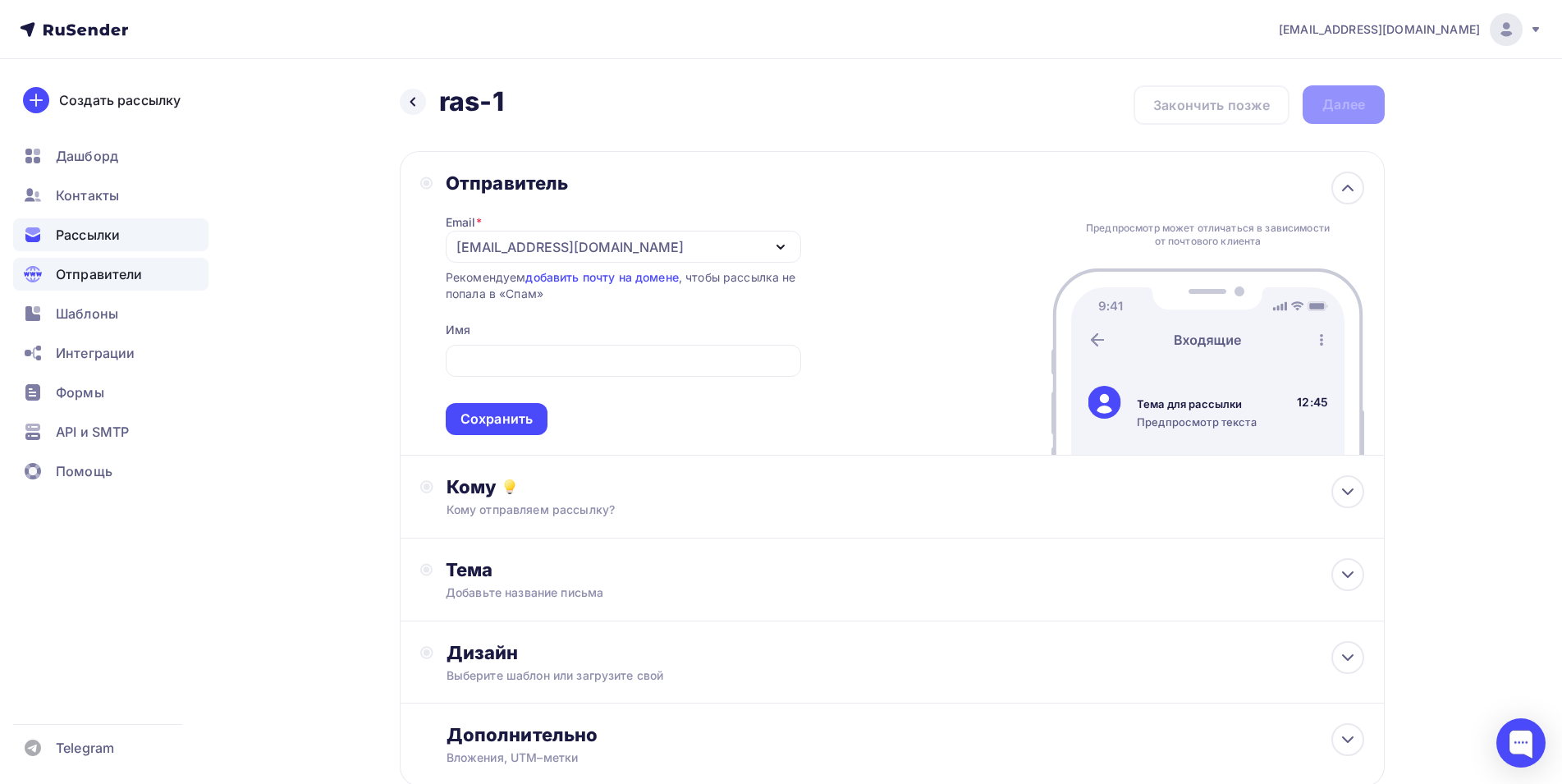
click at [98, 270] on span "Отправители" at bounding box center [99, 274] width 87 height 19
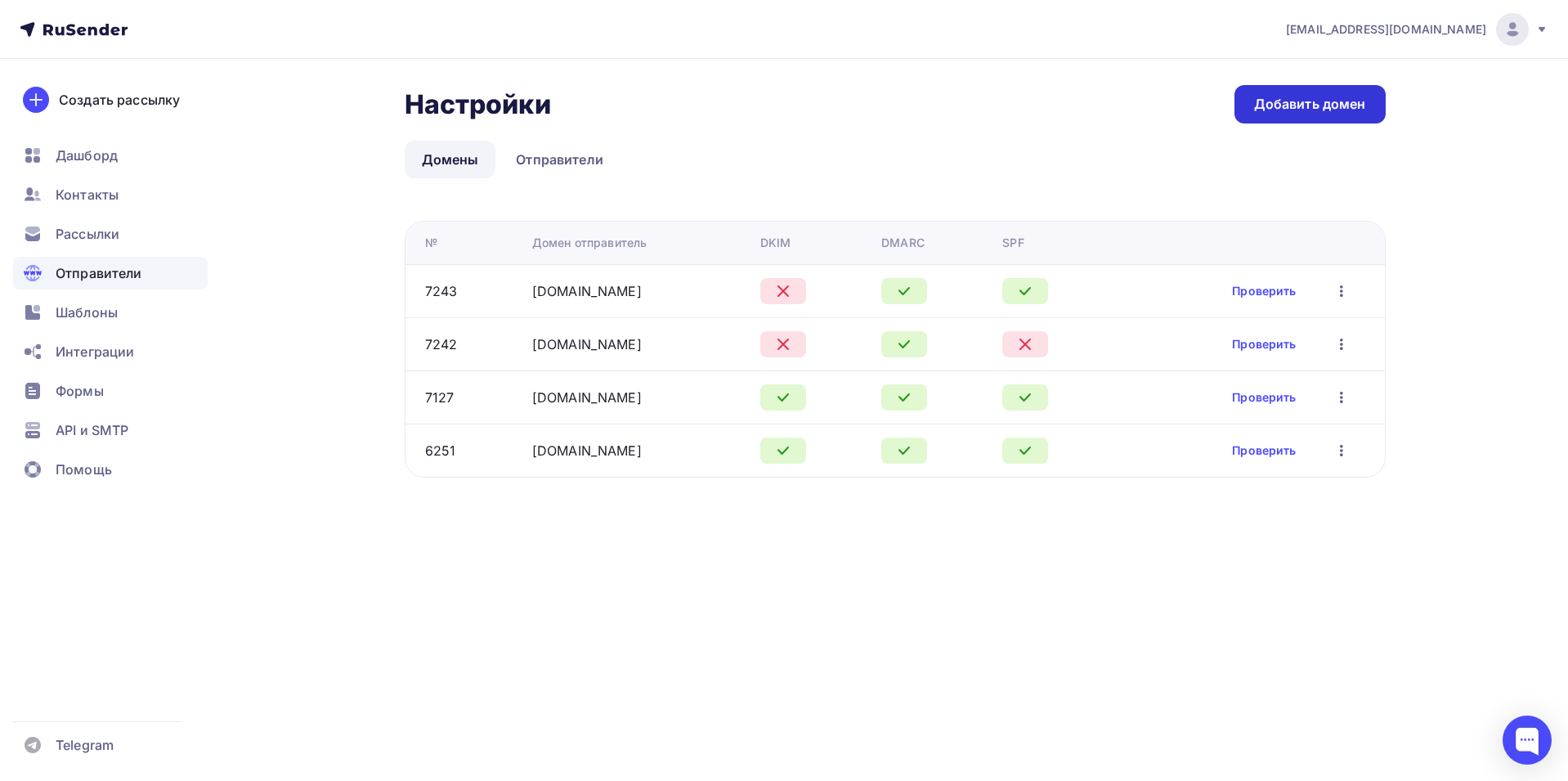
click at [1277, 105] on div "Добавить домен" at bounding box center [1311, 105] width 112 height 19
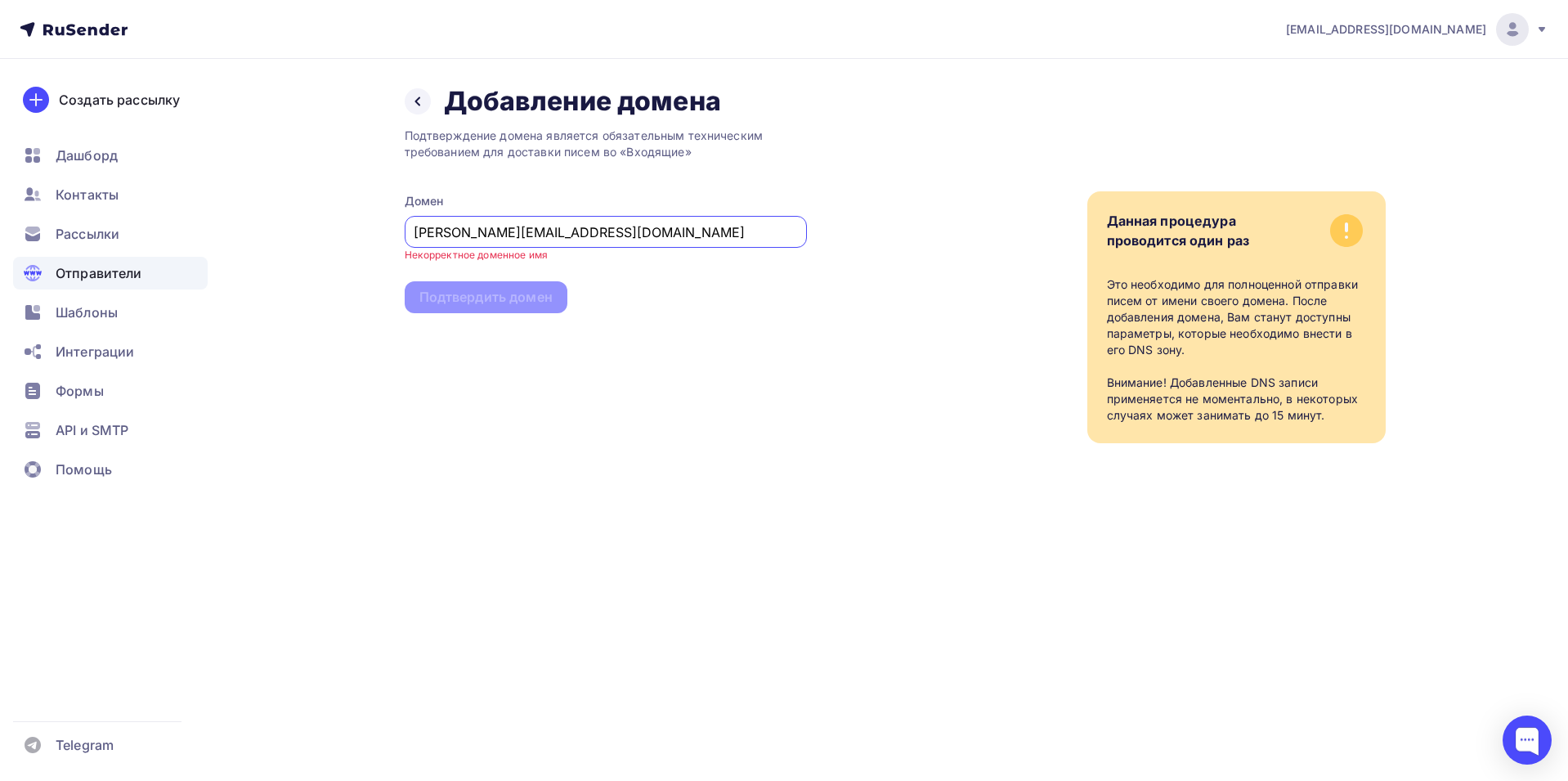
drag, startPoint x: 454, startPoint y: 240, endPoint x: 245, endPoint y: 241, distance: 209.0
click at [245, 241] on div "Назад Добавление домена Добавление домена Подтверждение домена является обязате…" at bounding box center [784, 283] width 1340 height 449
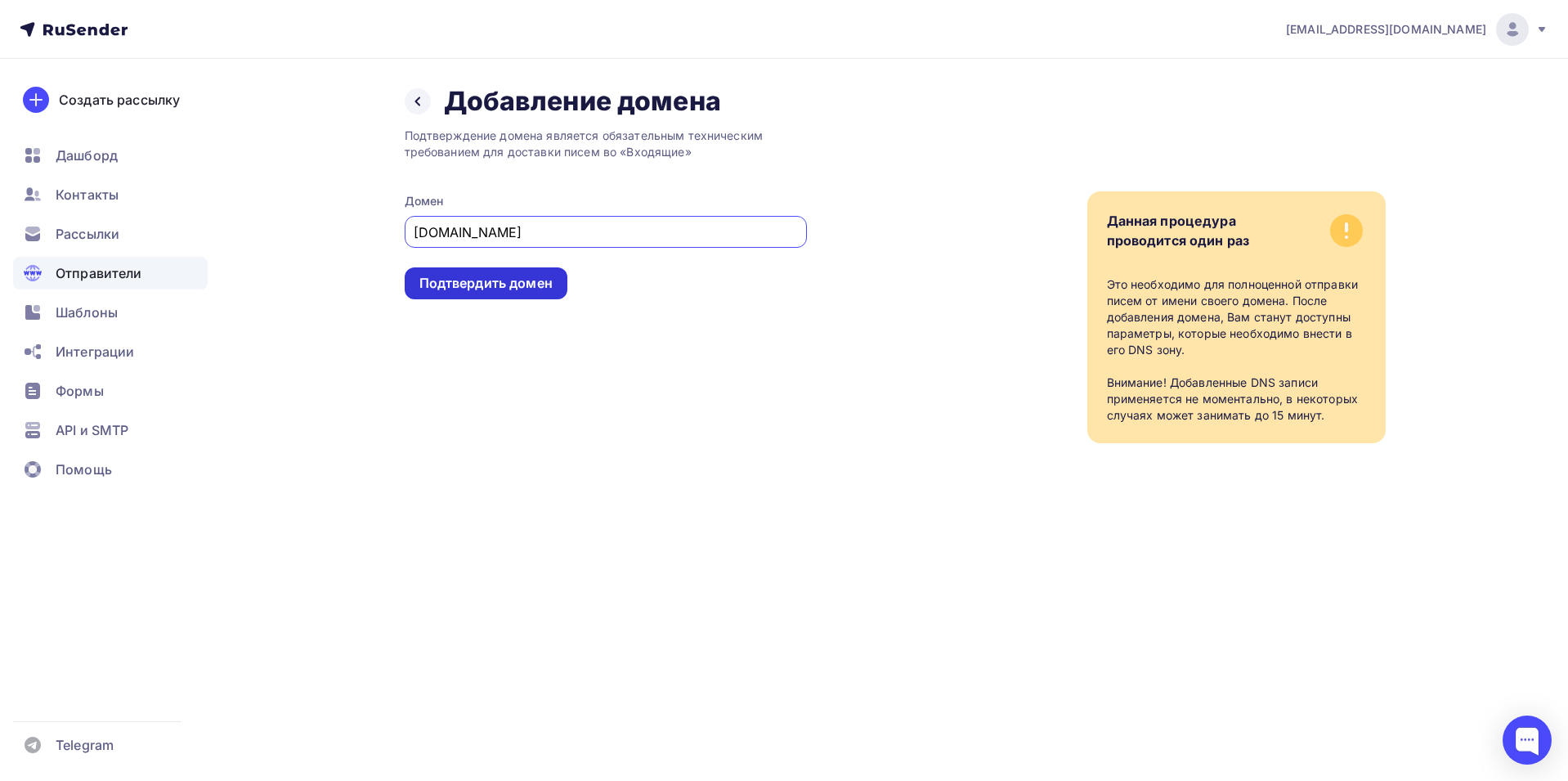
type input "[DOMAIN_NAME]"
click at [476, 286] on div "Подтвердить домен" at bounding box center [486, 284] width 134 height 19
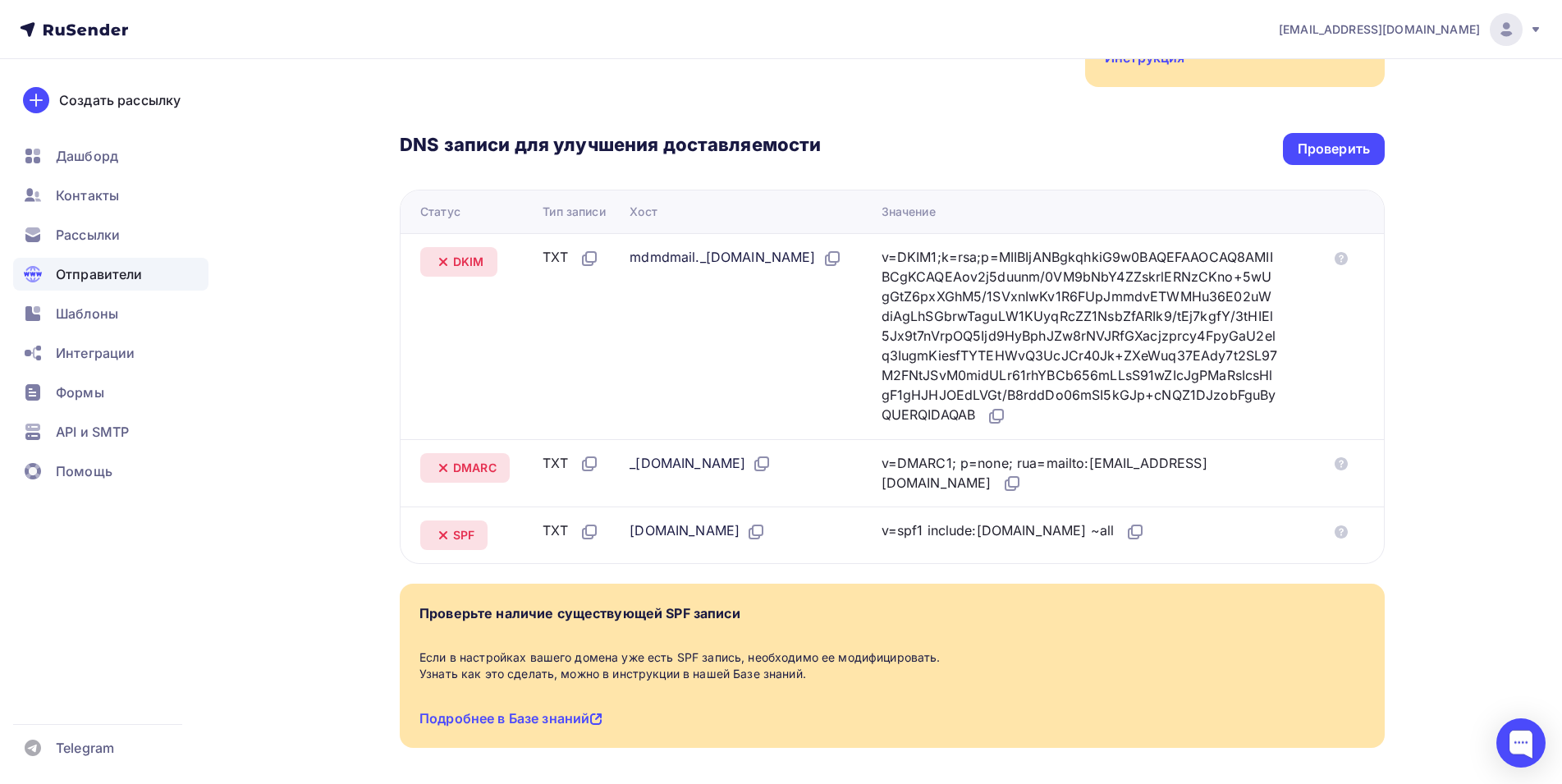
scroll to position [328, 0]
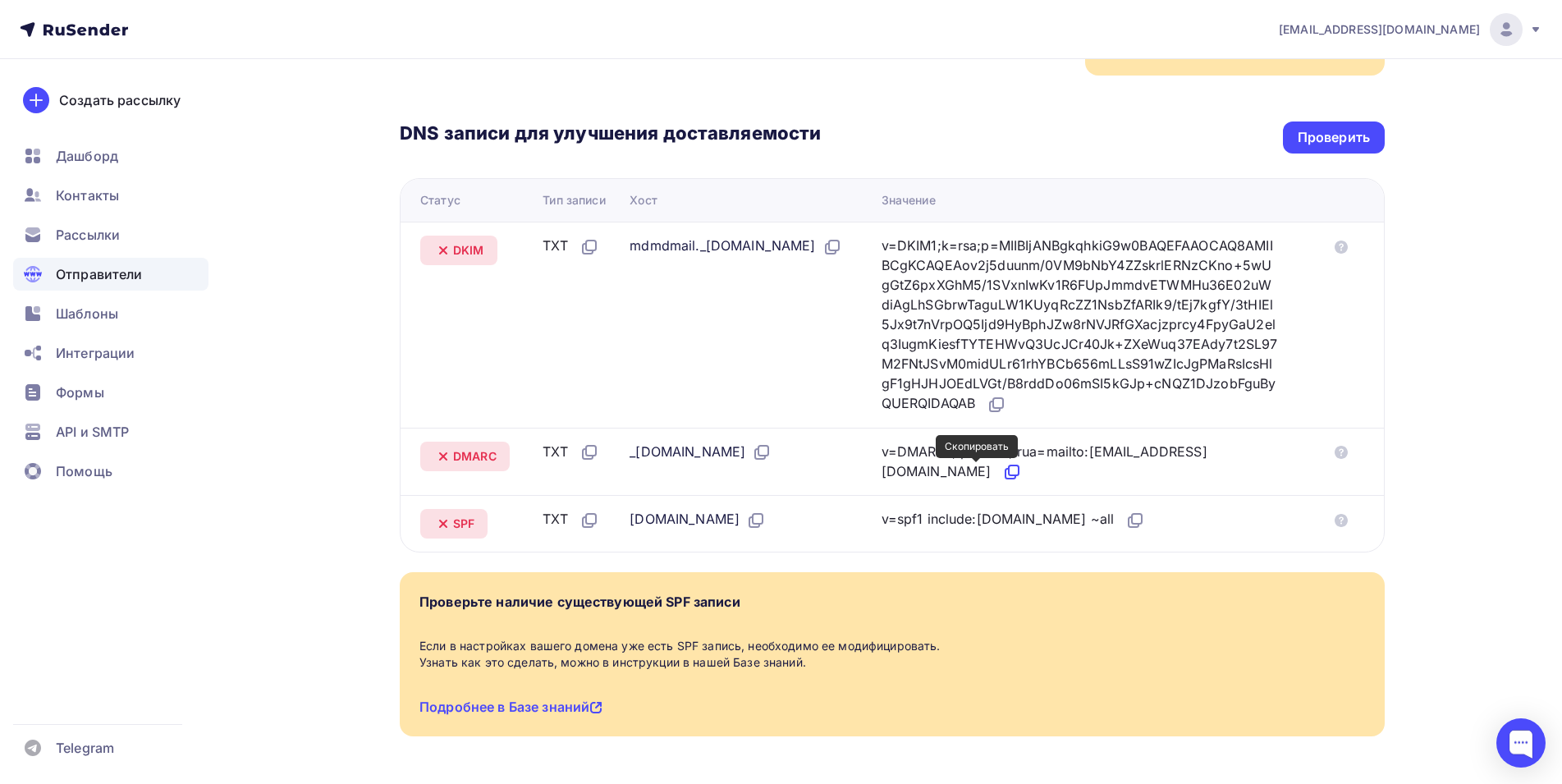
click at [1002, 470] on icon at bounding box center [1012, 472] width 19 height 19
click at [1132, 521] on icon at bounding box center [1136, 519] width 10 height 10
click at [1007, 404] on icon at bounding box center [996, 405] width 19 height 19
click at [823, 257] on icon at bounding box center [832, 247] width 19 height 19
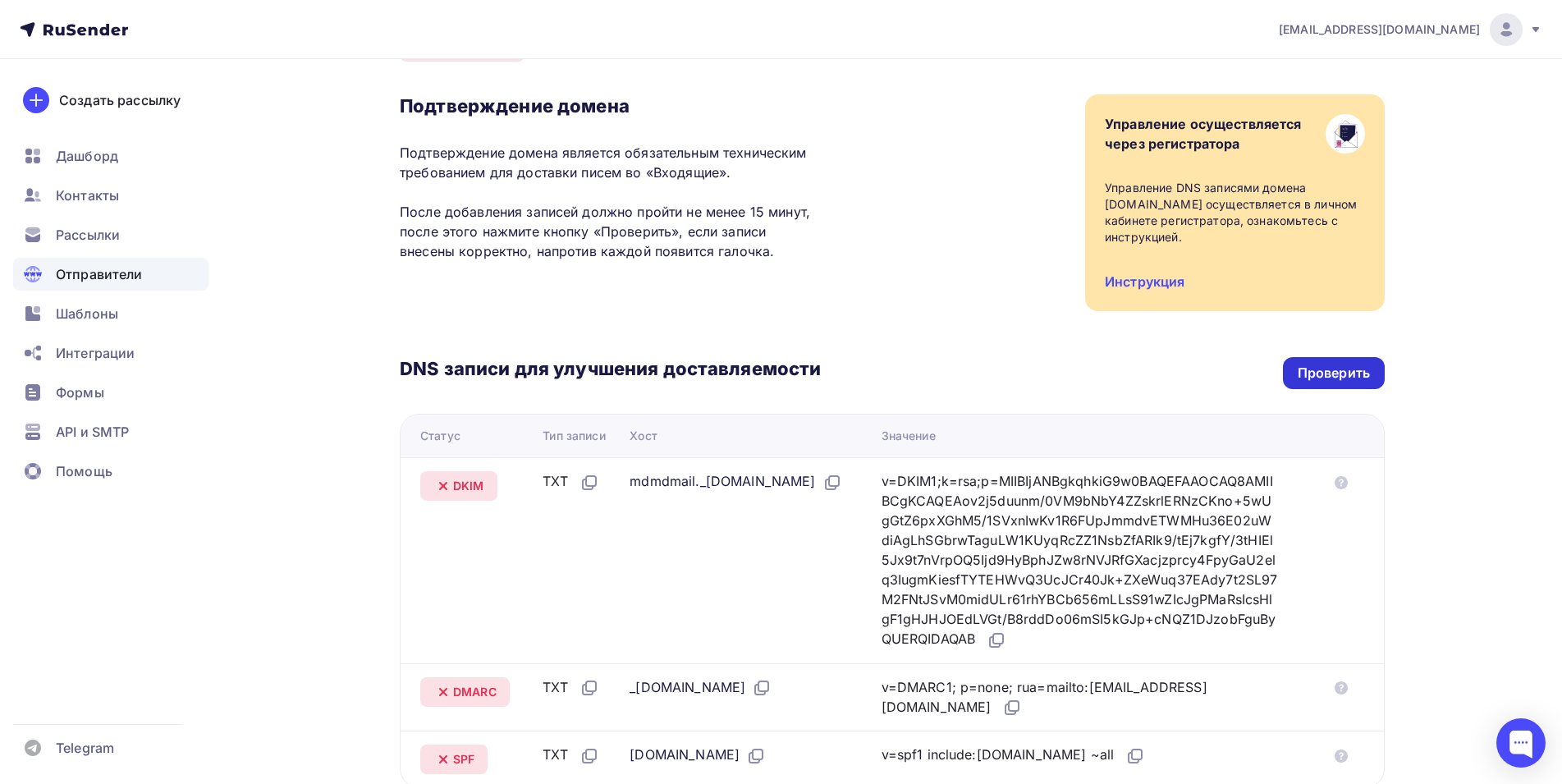
scroll to position [82, 0]
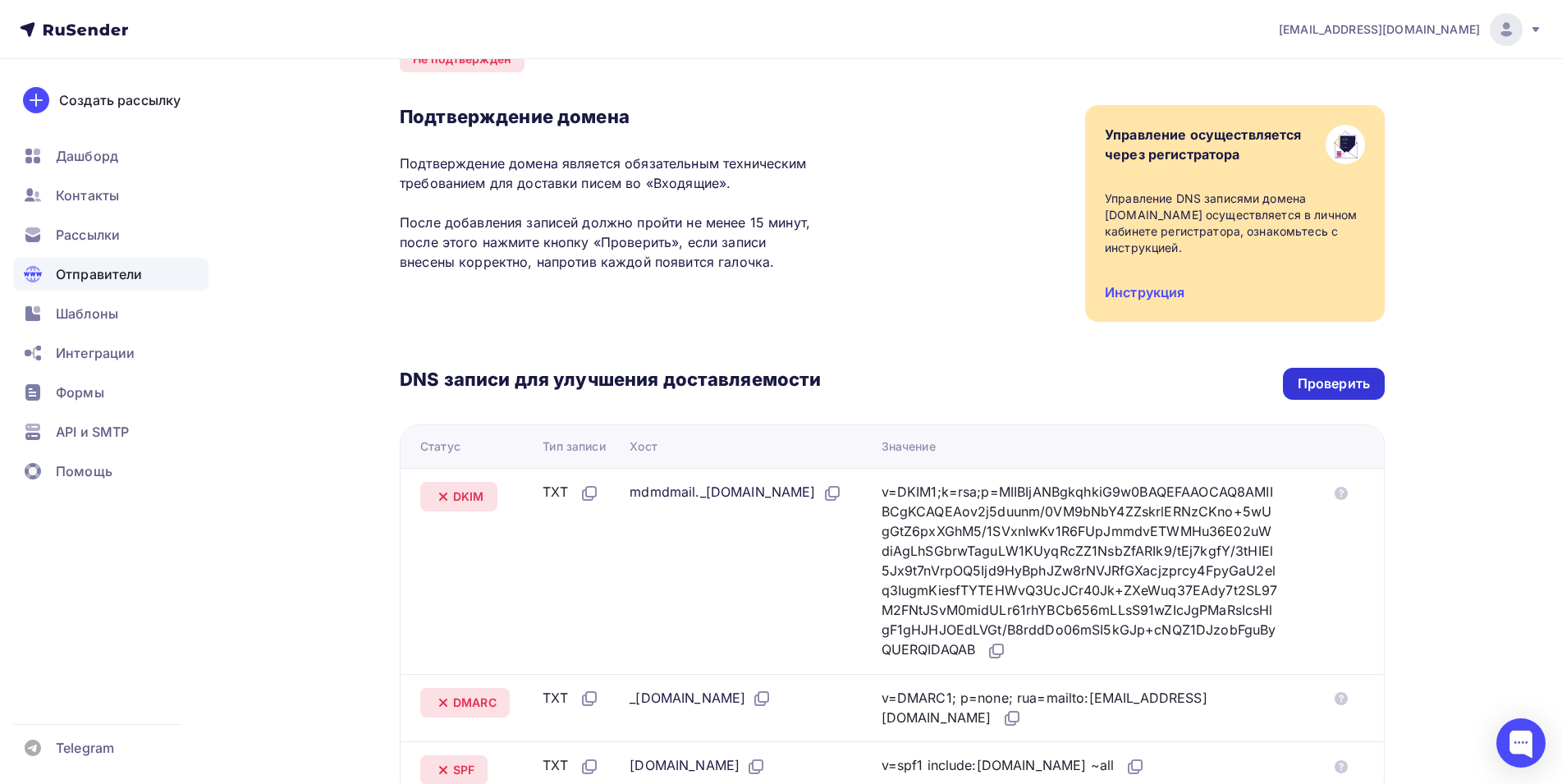
click at [1331, 378] on div "Проверить" at bounding box center [1334, 384] width 72 height 19
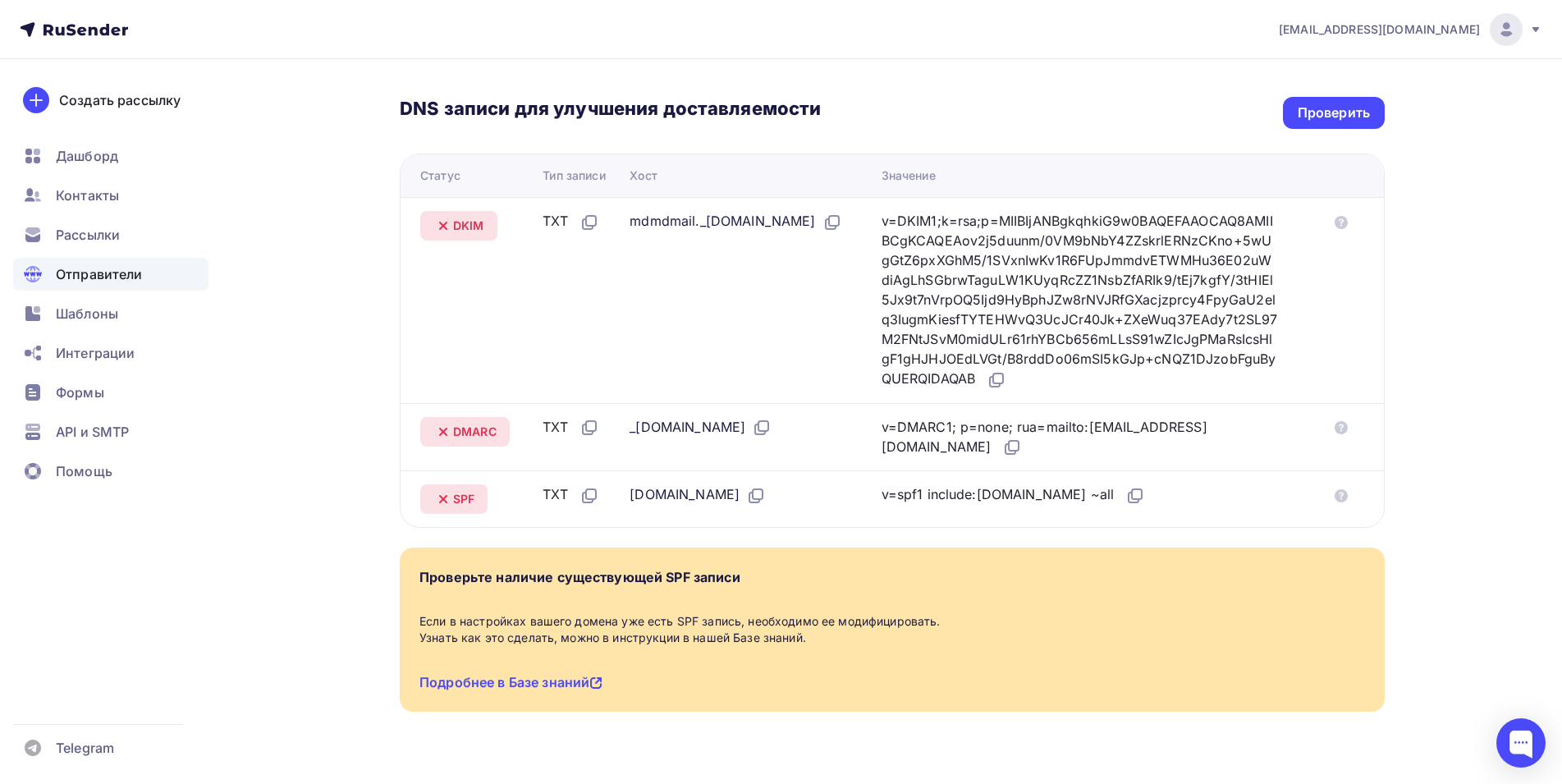
scroll to position [386, 0]
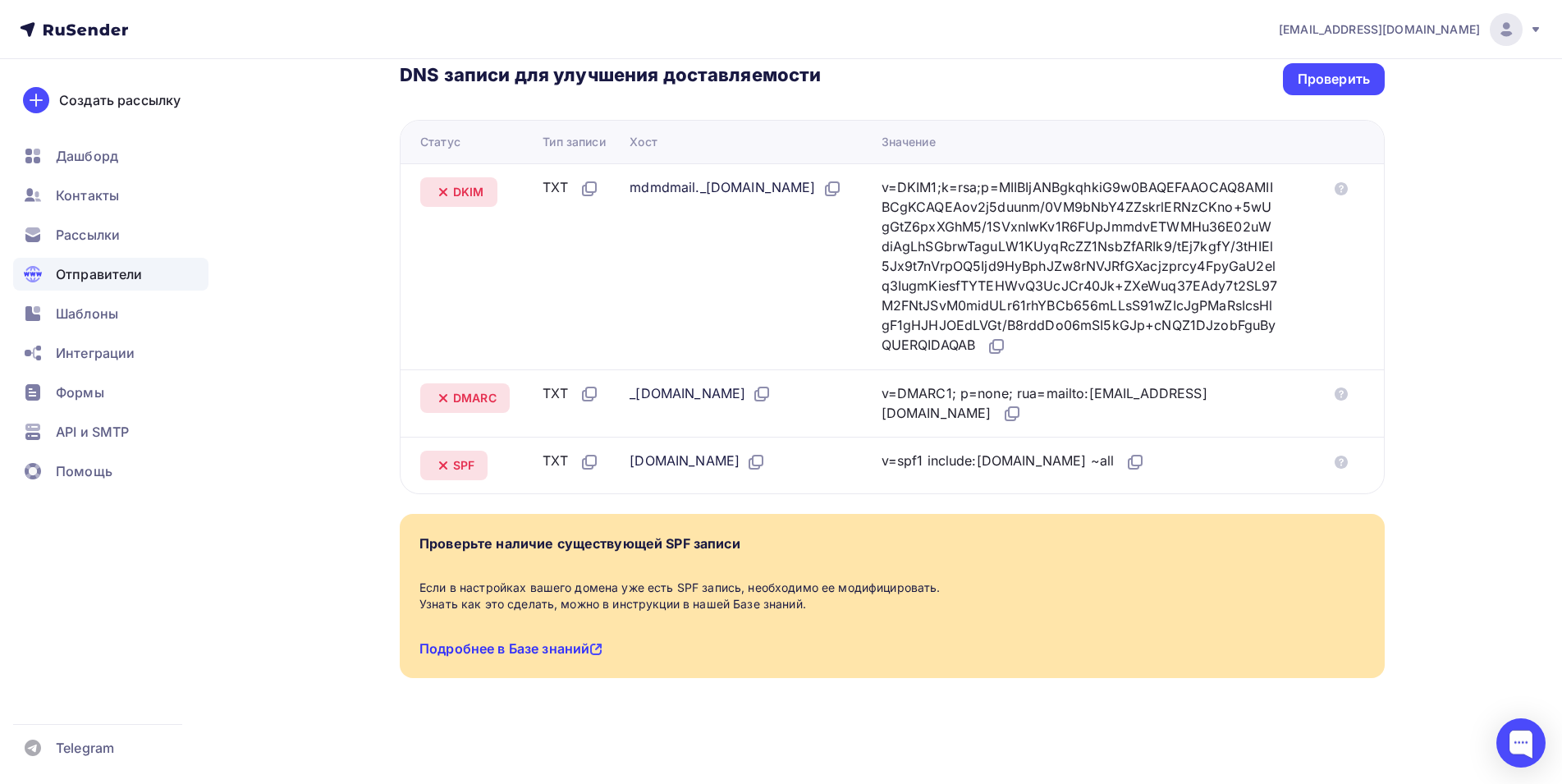
click at [520, 646] on link "Подробнее в Базе знаний" at bounding box center [511, 648] width 183 height 17
click at [1352, 77] on div "Проверить" at bounding box center [1334, 80] width 72 height 19
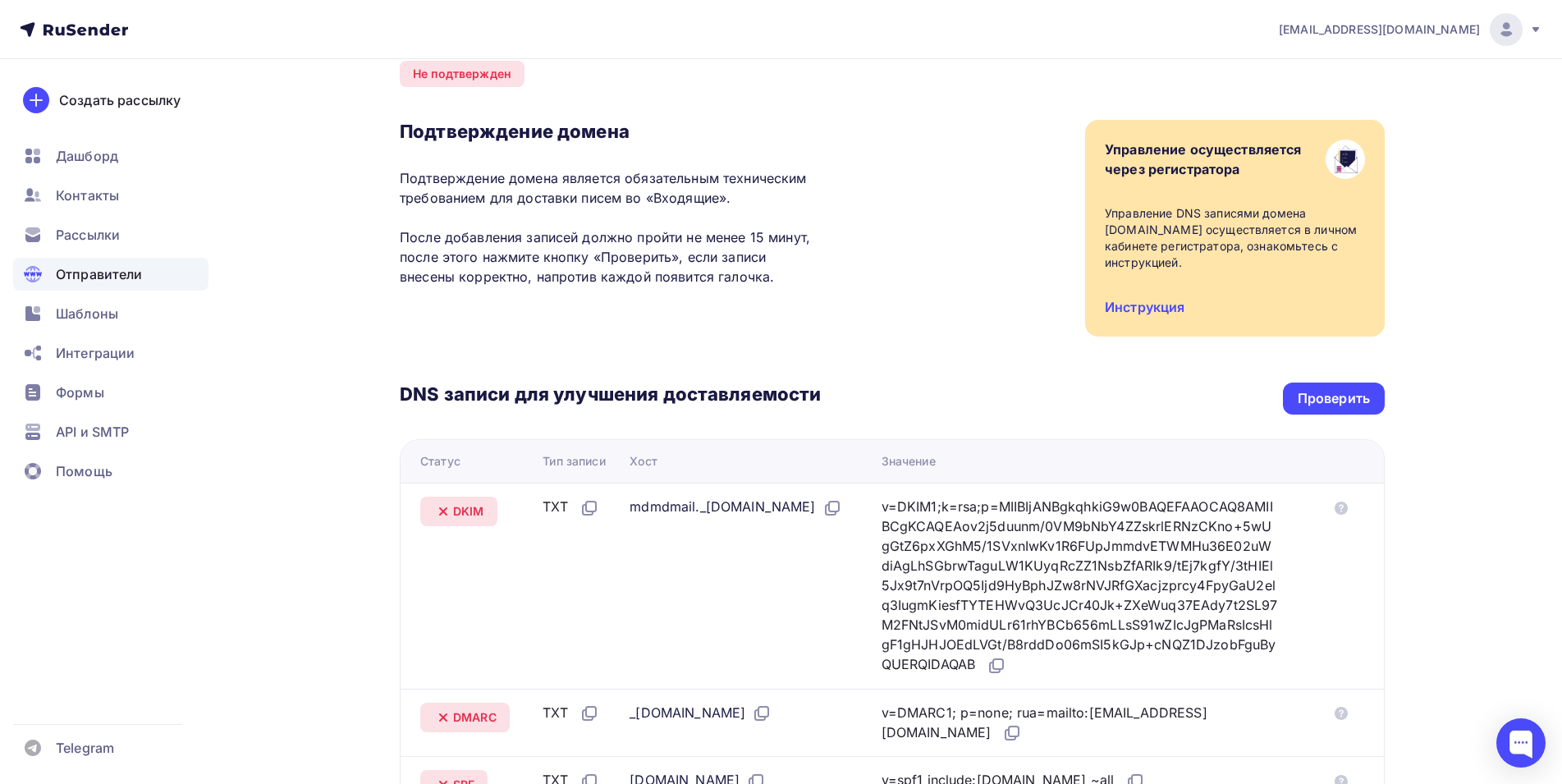
scroll to position [59, 0]
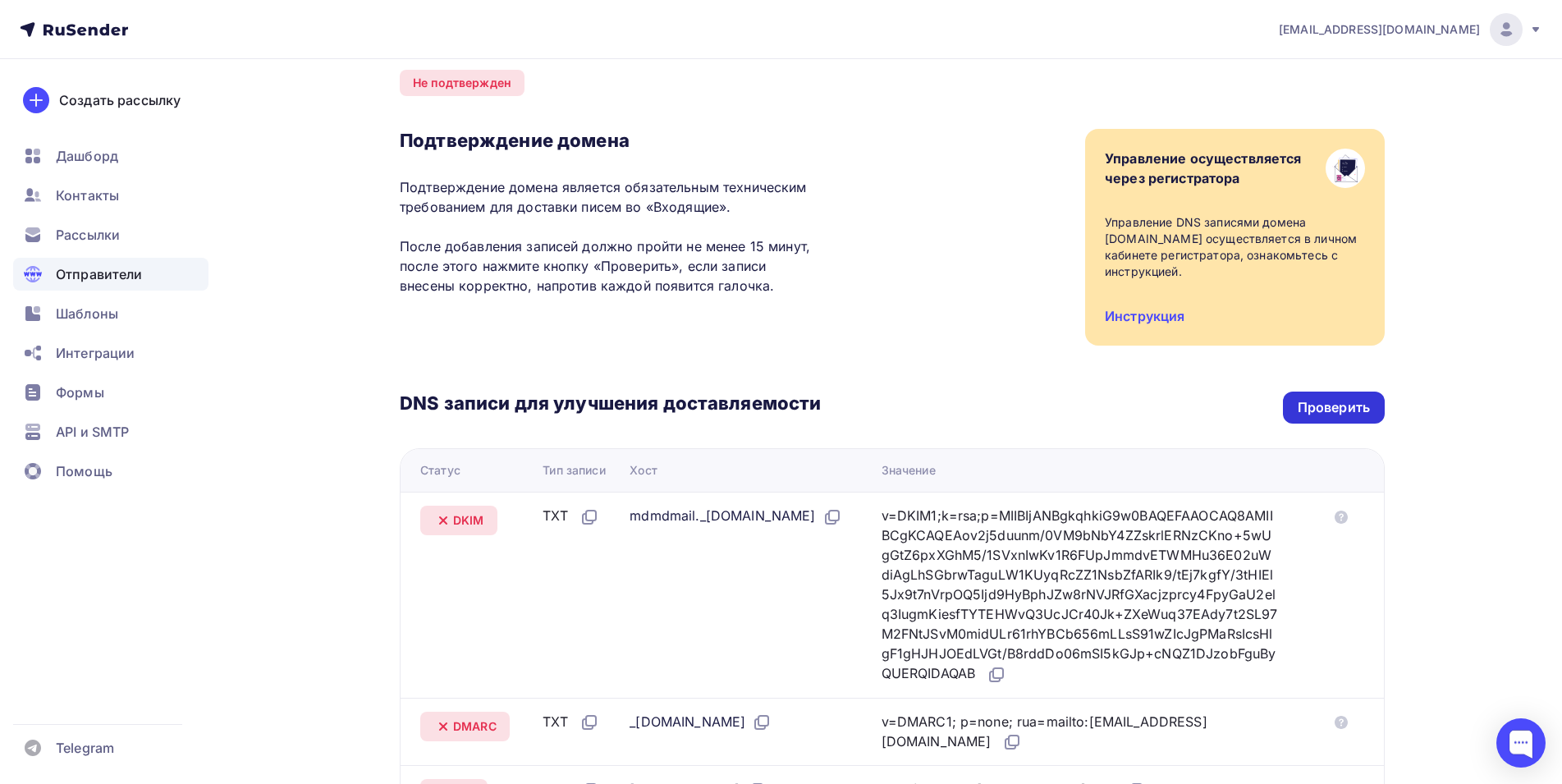
click at [1326, 412] on div "Проверить" at bounding box center [1334, 408] width 72 height 19
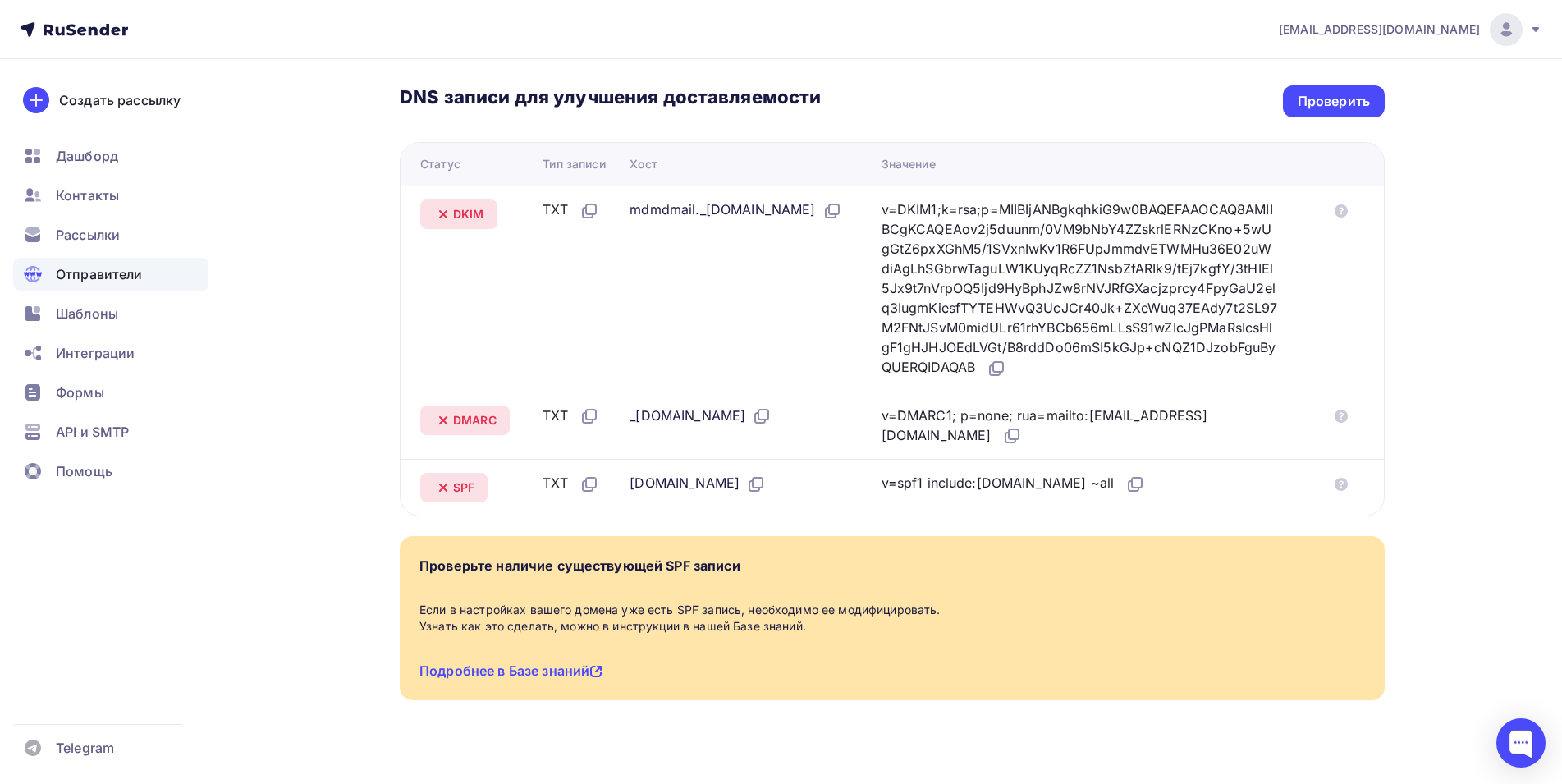
scroll to position [386, 0]
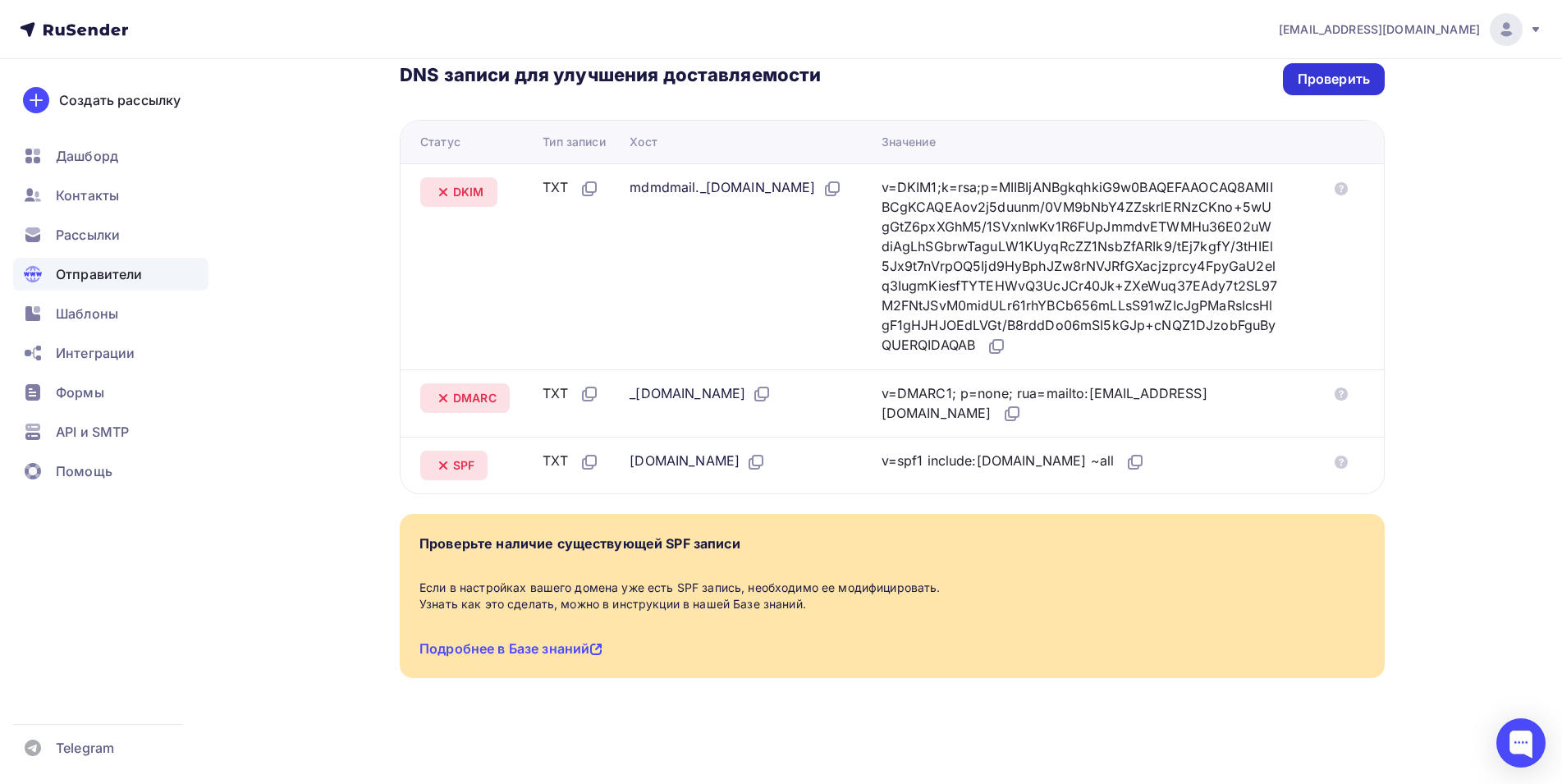
click at [1357, 79] on div "Проверить" at bounding box center [1334, 80] width 72 height 19
click at [1332, 85] on div "Проверить" at bounding box center [1334, 80] width 72 height 19
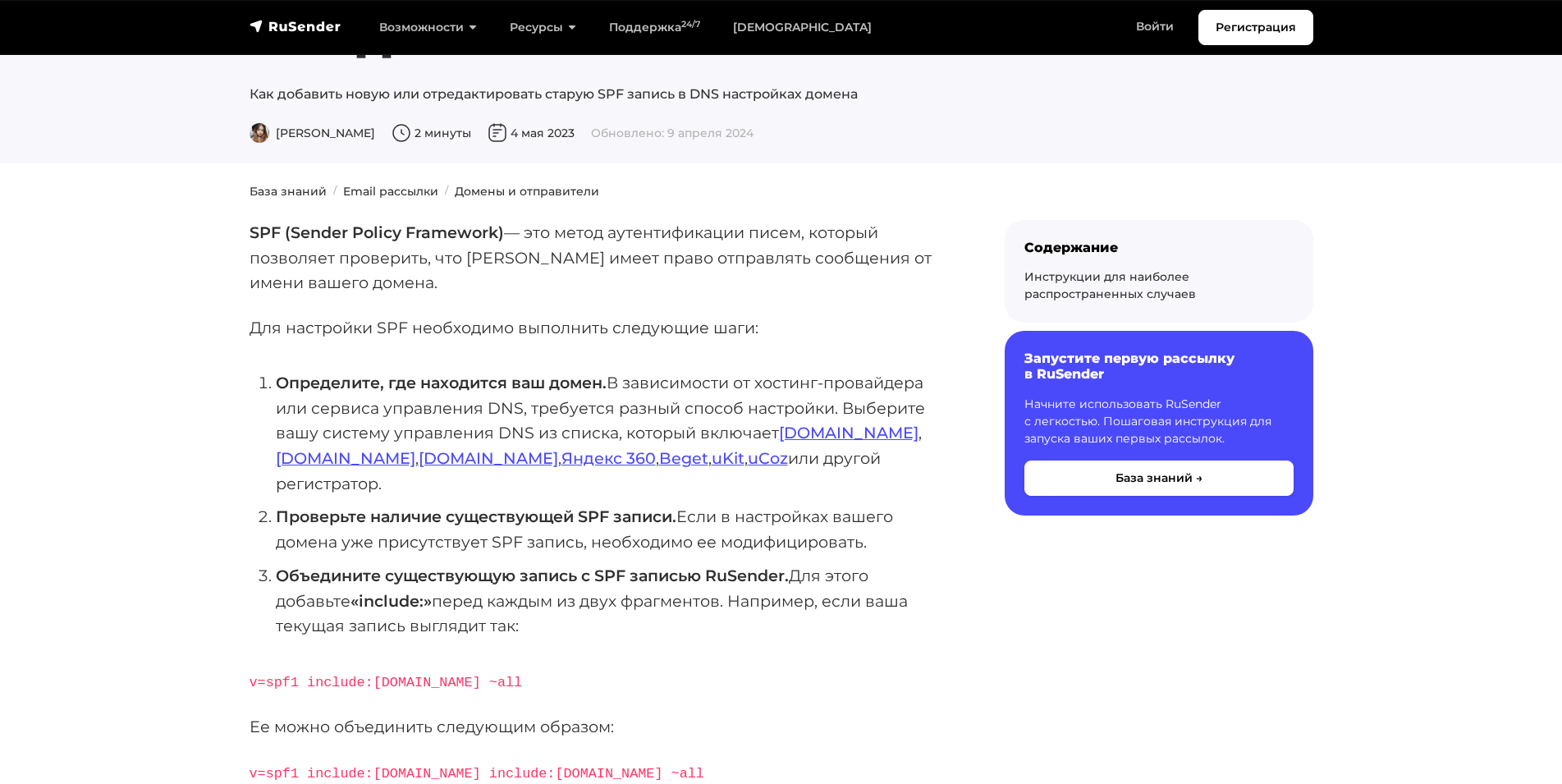
scroll to position [82, 0]
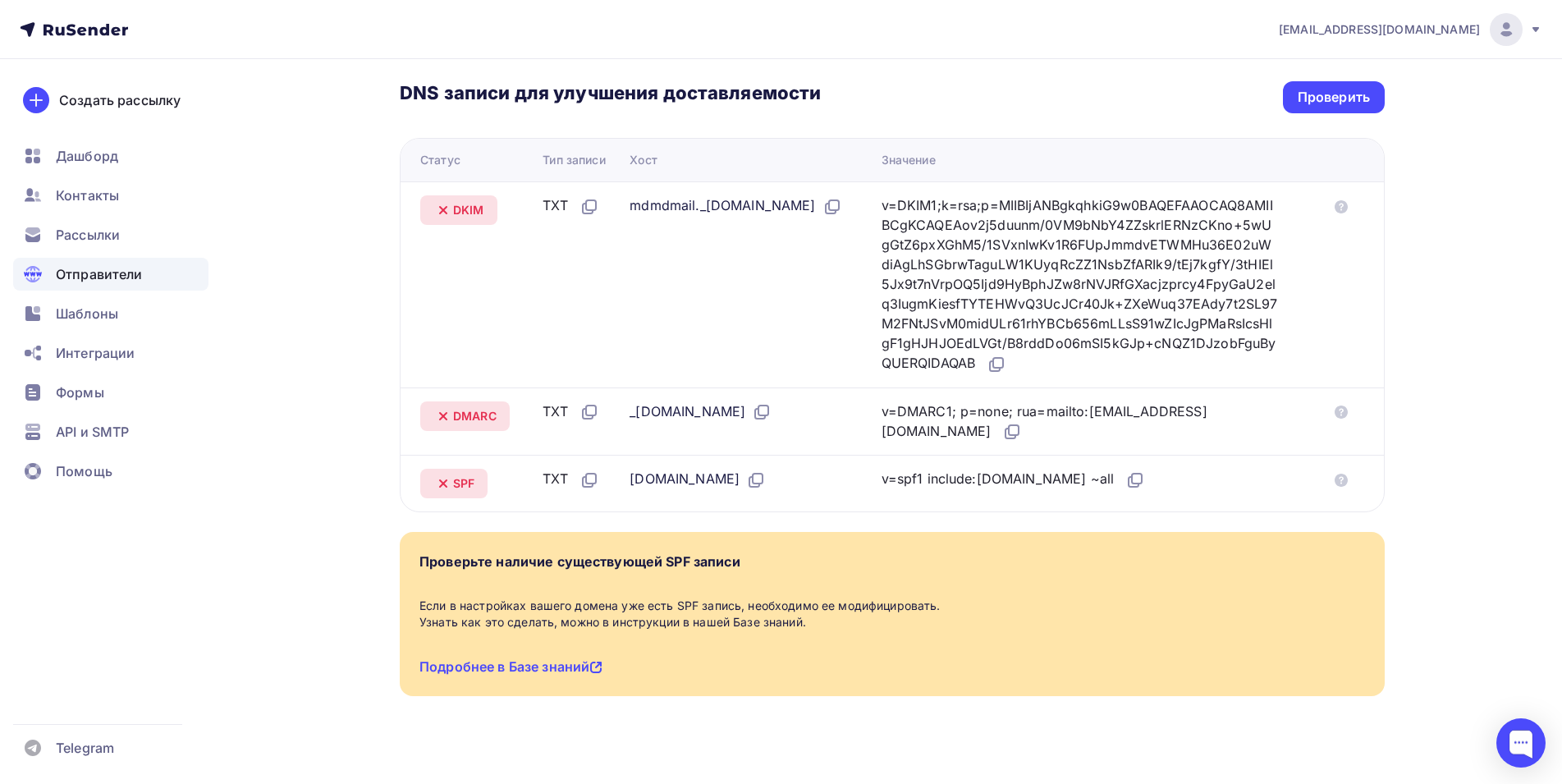
scroll to position [386, 0]
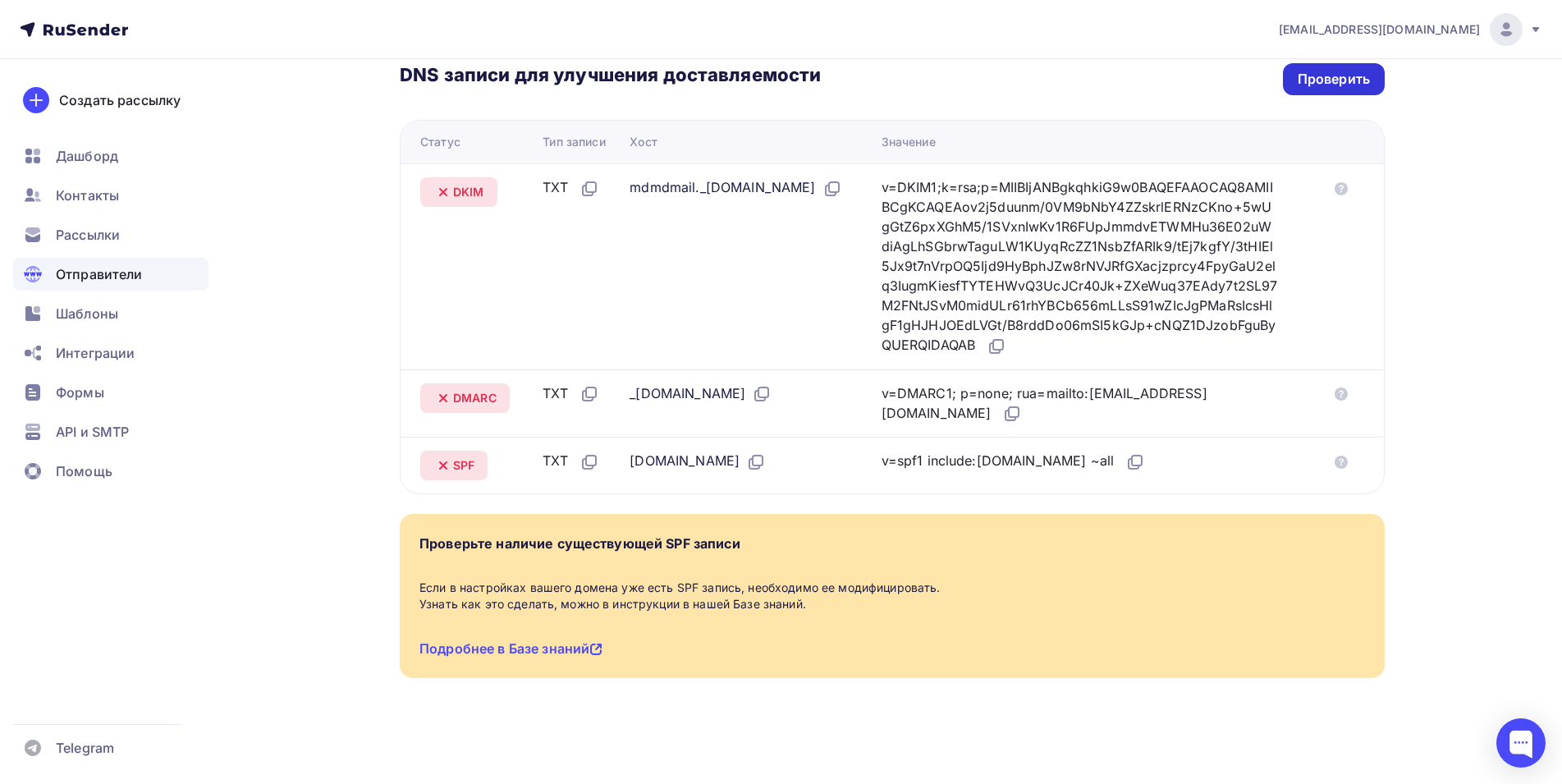
click at [1352, 79] on div "Проверить" at bounding box center [1334, 80] width 72 height 19
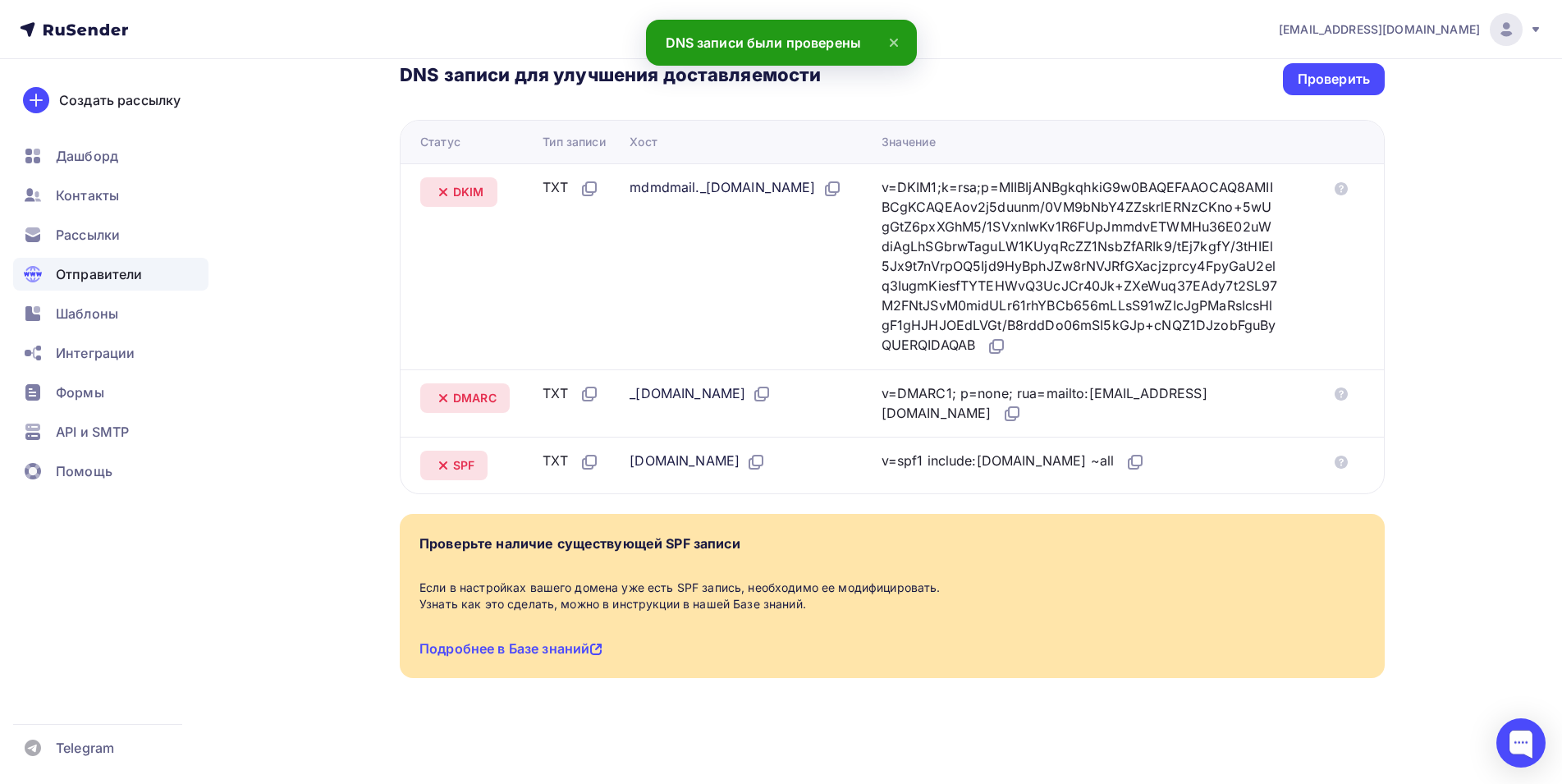
scroll to position [59, 0]
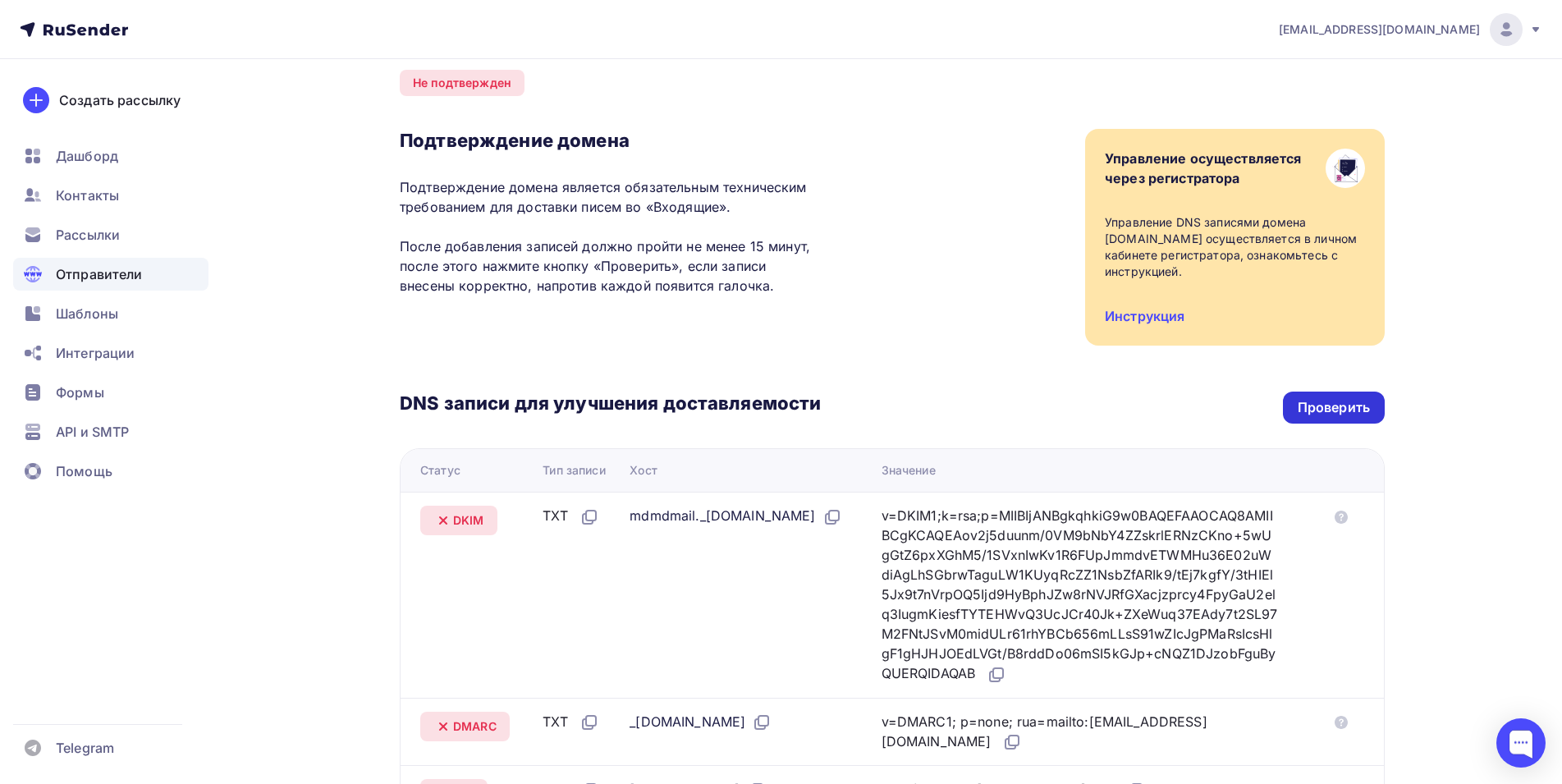
click at [1344, 405] on div "Проверить" at bounding box center [1334, 408] width 72 height 19
